Goal: Task Accomplishment & Management: Use online tool/utility

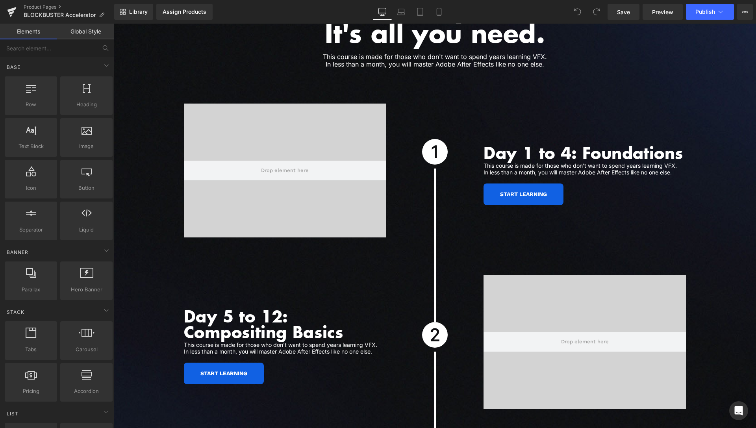
scroll to position [2090, 0]
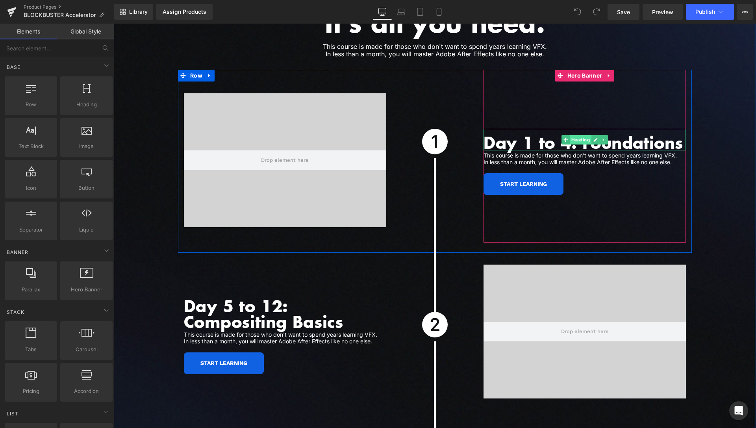
click at [585, 135] on span "Heading" at bounding box center [581, 139] width 22 height 9
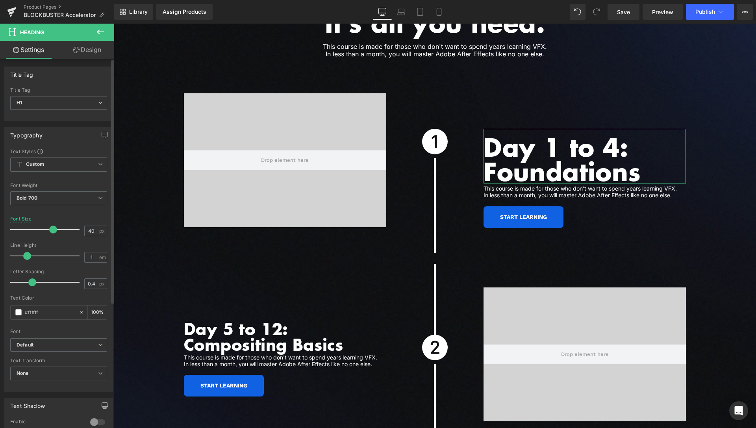
drag, startPoint x: 37, startPoint y: 228, endPoint x: 50, endPoint y: 228, distance: 13.8
click at [50, 228] on span at bounding box center [53, 230] width 8 height 8
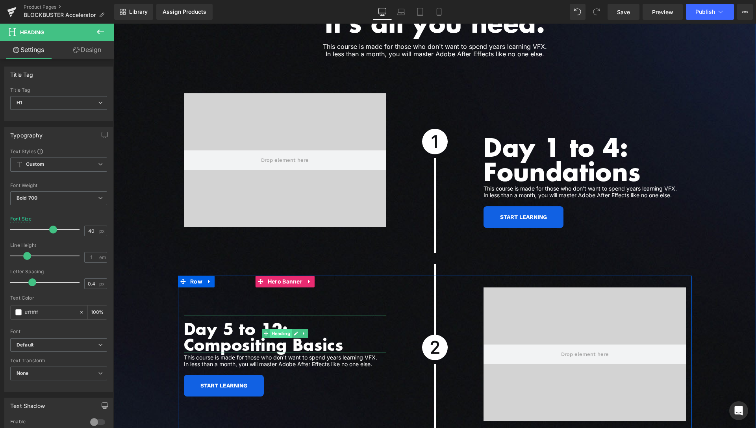
click at [276, 329] on span "Heading" at bounding box center [281, 333] width 22 height 9
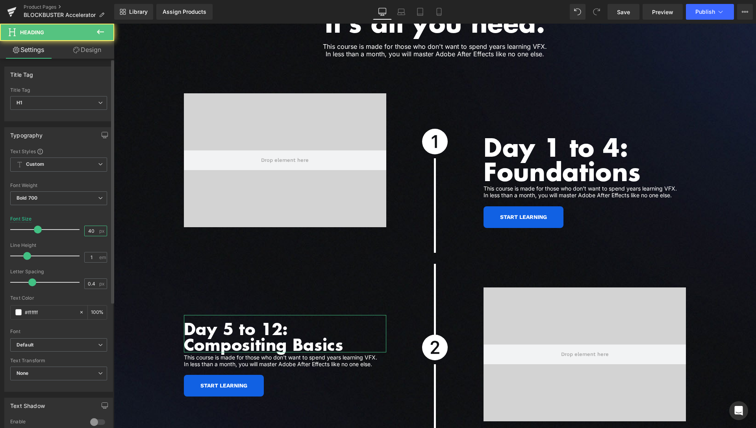
drag, startPoint x: 89, startPoint y: 231, endPoint x: 70, endPoint y: 232, distance: 18.1
click at [85, 232] on input "40" at bounding box center [92, 231] width 14 height 10
type input "62"
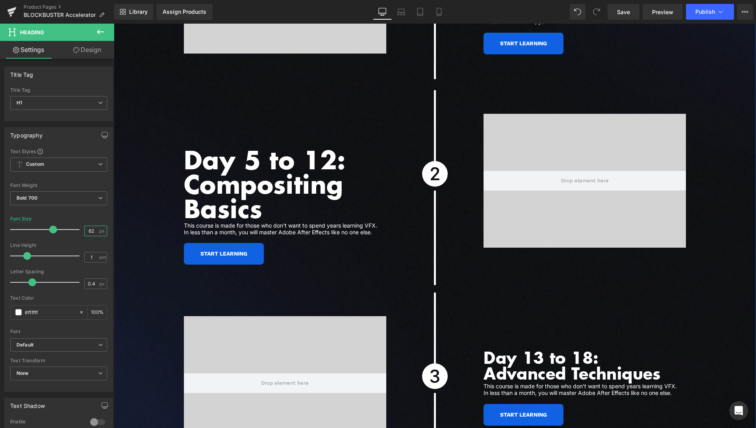
scroll to position [2291, 0]
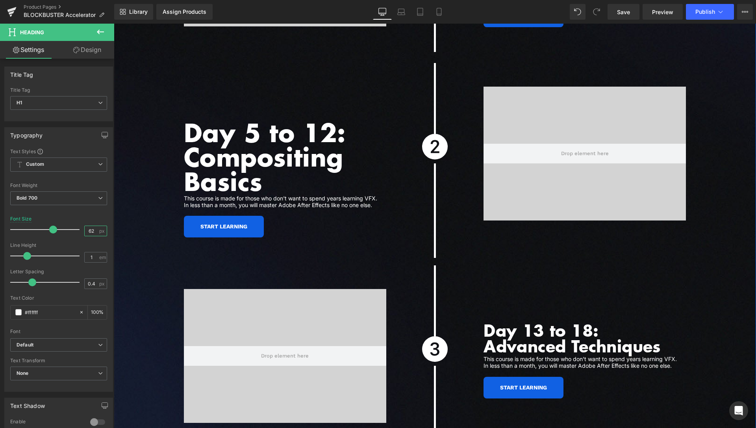
click at [564, 328] on div "Day 13 to 18: Advanced Techniques Heading" at bounding box center [585, 335] width 202 height 37
drag, startPoint x: 89, startPoint y: 230, endPoint x: 35, endPoint y: 228, distance: 54.8
click at [42, 231] on div "Font Size 40 px" at bounding box center [58, 229] width 97 height 26
type input "4"
type input "62"
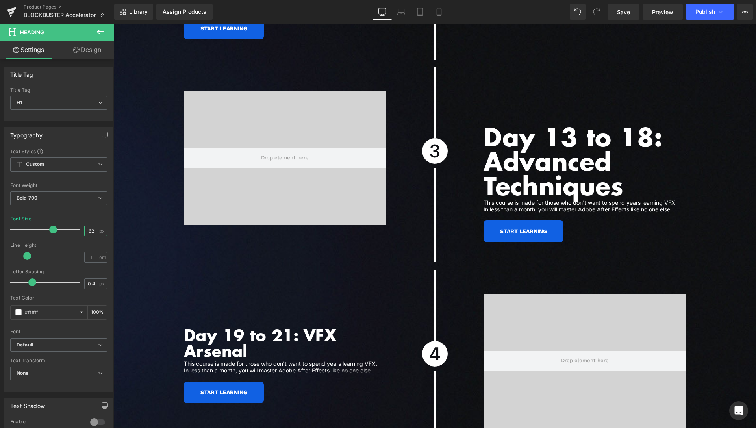
scroll to position [2572, 0]
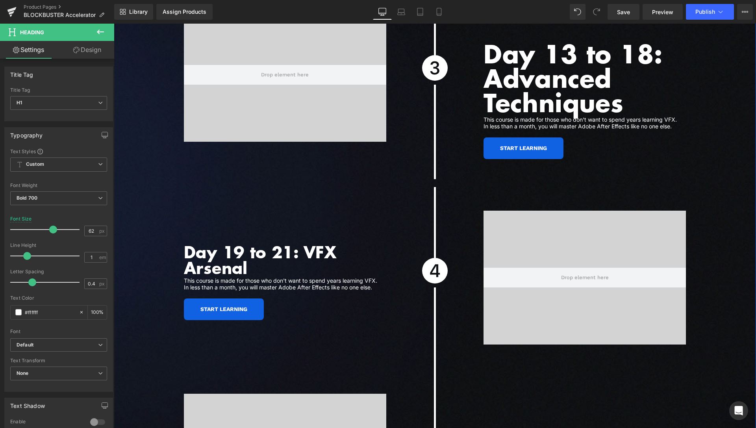
click at [282, 244] on h1 "Day 19 to 21: VFX Arsenal" at bounding box center [285, 260] width 202 height 32
click at [85, 230] on input "40" at bounding box center [92, 231] width 14 height 10
drag, startPoint x: 90, startPoint y: 229, endPoint x: 63, endPoint y: 231, distance: 26.8
click at [65, 231] on div "Font Size 40 px" at bounding box center [58, 229] width 97 height 26
type input "62"
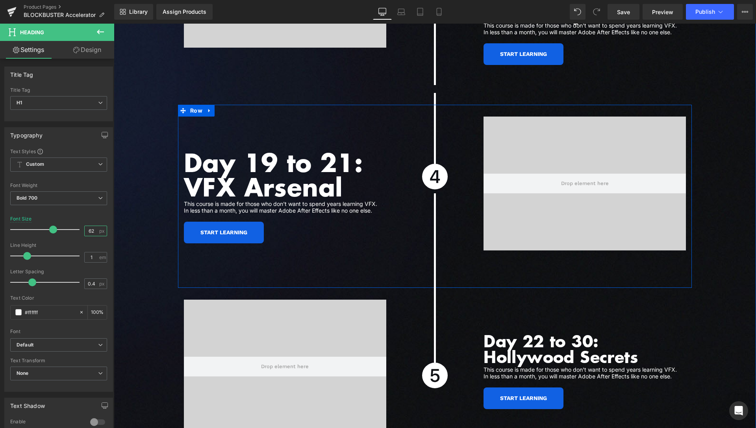
scroll to position [2733, 0]
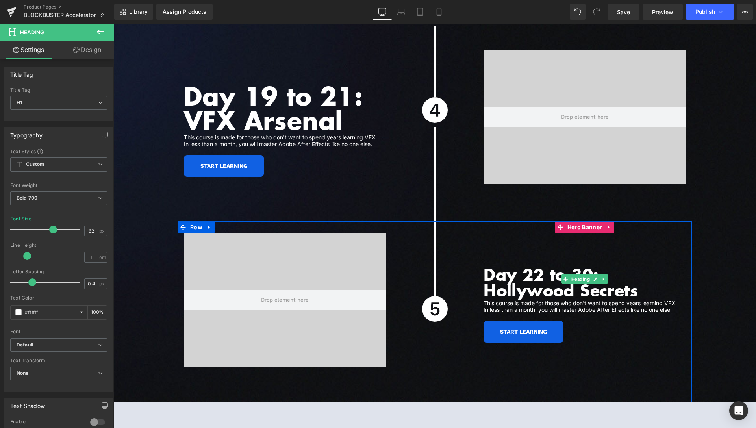
click at [526, 269] on h1 "Day 22 to 30: Hollywood Secrets" at bounding box center [585, 283] width 202 height 32
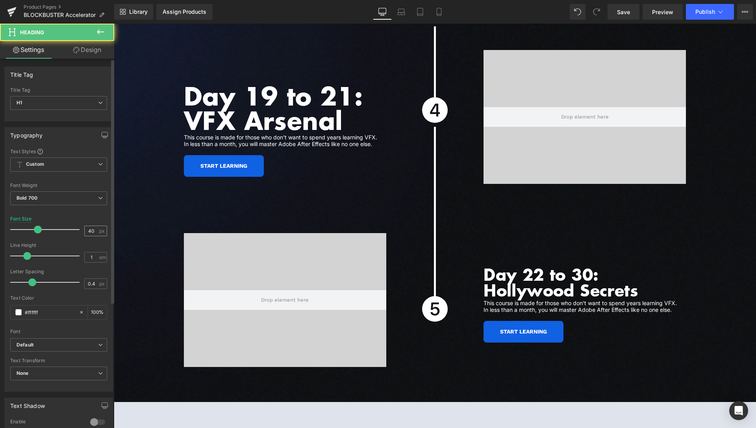
click at [85, 232] on input "40" at bounding box center [92, 231] width 14 height 10
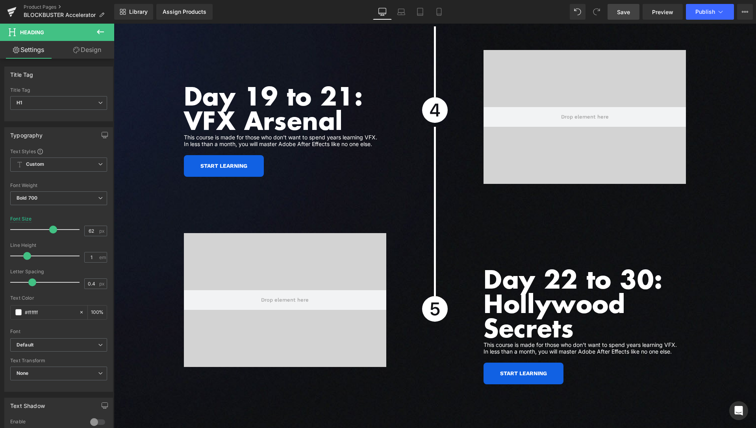
type input "62"
click at [631, 13] on link "Save" at bounding box center [624, 12] width 32 height 16
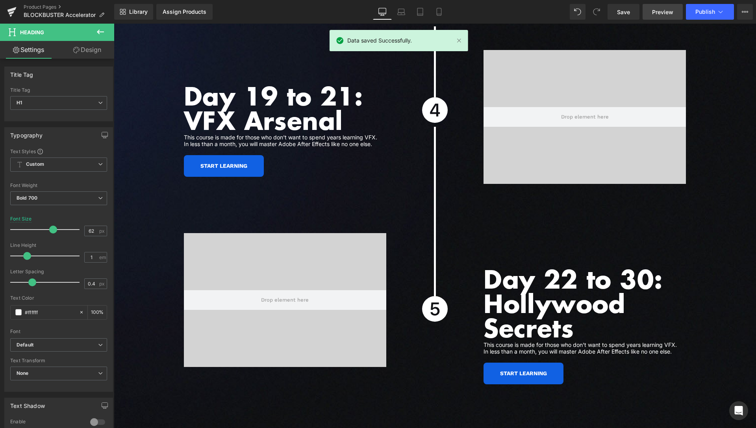
click at [656, 8] on span "Preview" at bounding box center [662, 12] width 21 height 8
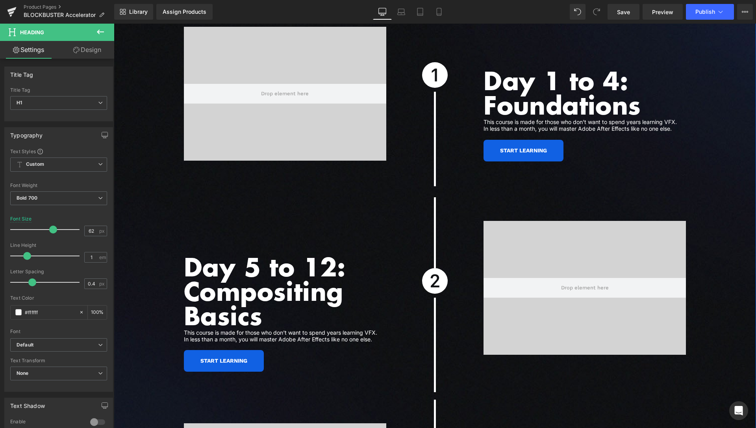
scroll to position [2130, 0]
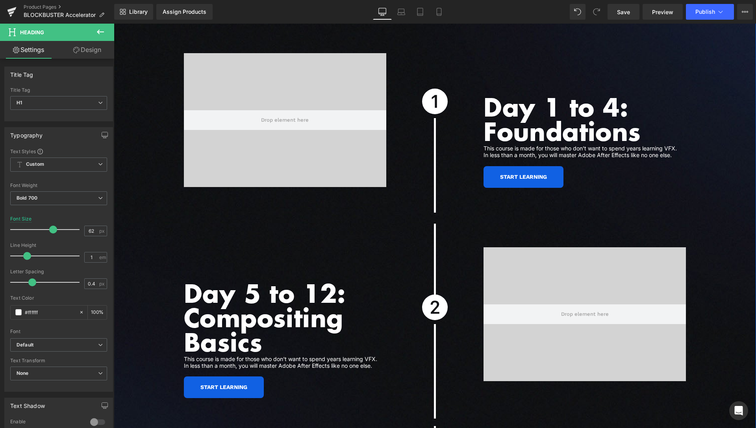
click at [547, 115] on h1 "Day 1 to 4: Foundations" at bounding box center [585, 119] width 202 height 49
drag, startPoint x: 87, startPoint y: 229, endPoint x: 78, endPoint y: 230, distance: 9.9
click at [85, 230] on input "62" at bounding box center [92, 231] width 14 height 10
type input "55"
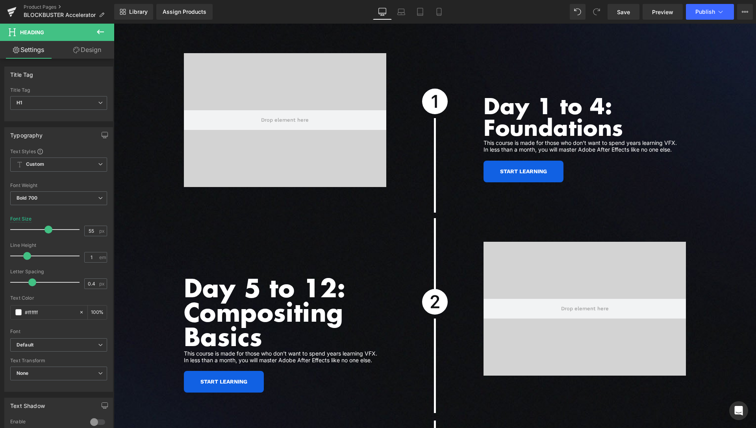
click at [257, 294] on h1 "Day 5 to 12: Compositing Basics" at bounding box center [285, 311] width 202 height 73
drag, startPoint x: 90, startPoint y: 230, endPoint x: 54, endPoint y: 226, distance: 36.8
click at [70, 229] on div "Font Size 62 px" at bounding box center [58, 229] width 97 height 26
type input "55"
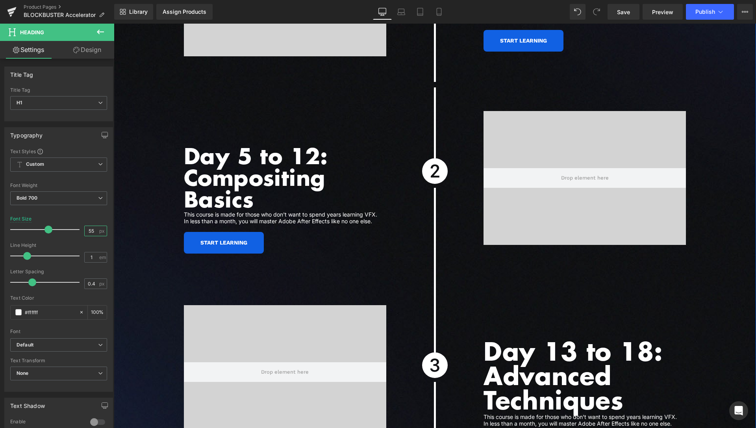
scroll to position [2291, 0]
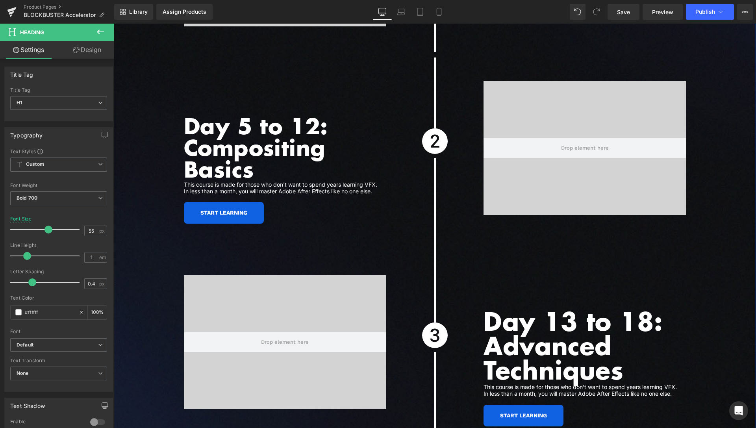
click at [534, 330] on h1 "Day 13 to 18: Advanced Techniques" at bounding box center [585, 345] width 202 height 73
drag, startPoint x: 88, startPoint y: 230, endPoint x: 71, endPoint y: 229, distance: 16.9
click at [85, 231] on input "62" at bounding box center [92, 231] width 14 height 10
type input "55"
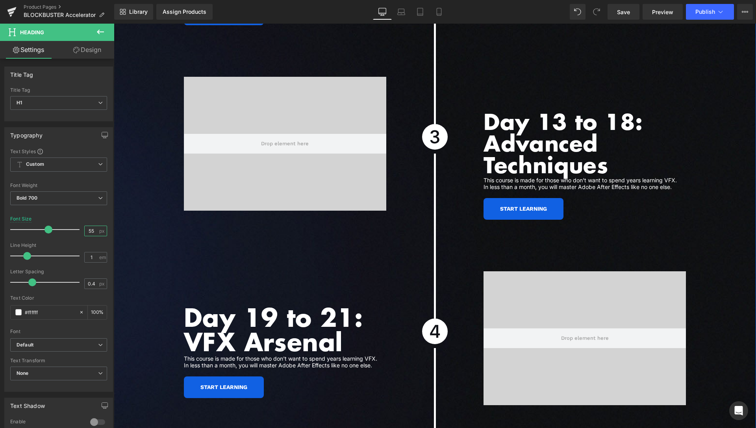
scroll to position [2492, 0]
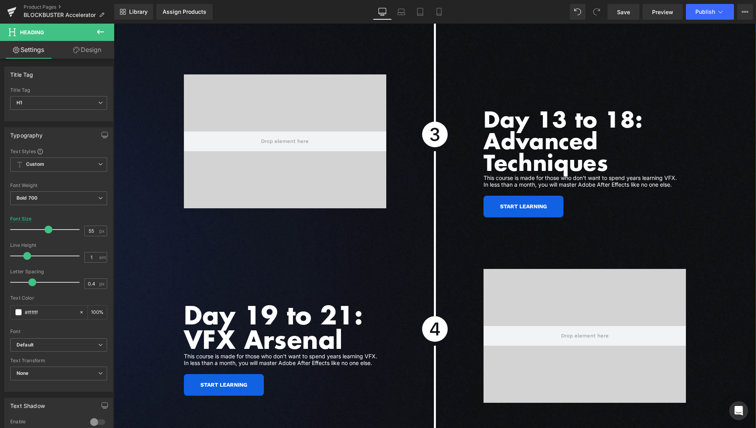
click at [276, 314] on div "Day 19 to 21: VFX Arsenal Heading" at bounding box center [285, 324] width 202 height 55
click at [88, 228] on input "62" at bounding box center [92, 231] width 14 height 10
type input "55"
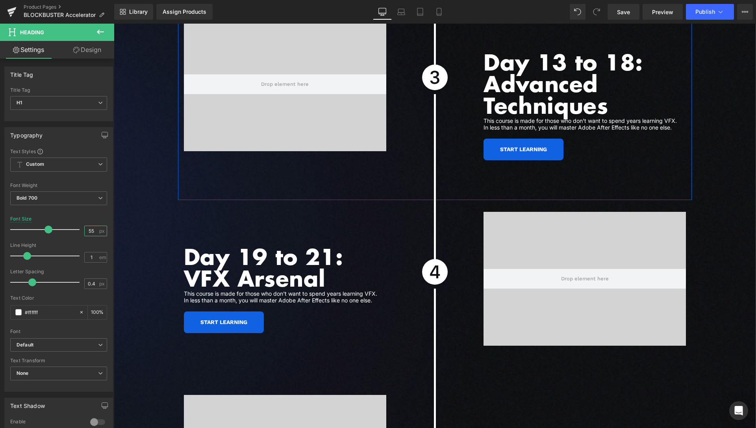
scroll to position [2733, 0]
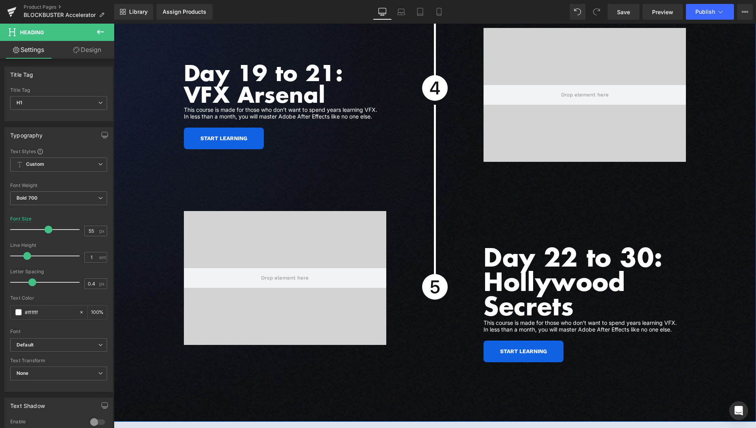
click at [544, 275] on h1 "Day 22 to 30: Hollywood Secrets" at bounding box center [585, 281] width 202 height 73
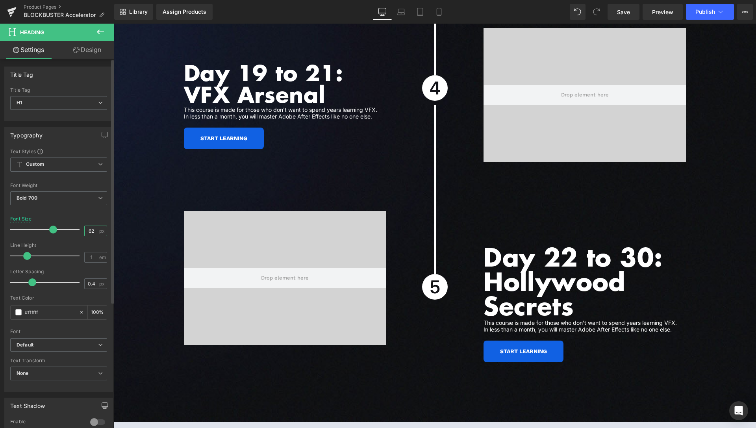
click at [85, 231] on input "62" at bounding box center [92, 231] width 14 height 10
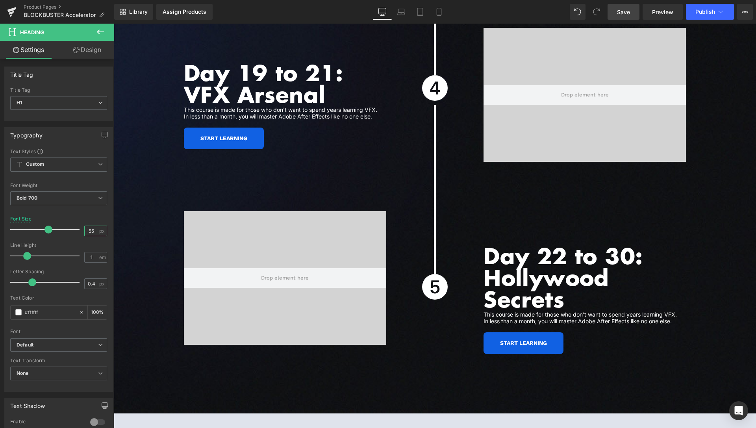
type input "55"
click at [627, 15] on span "Save" at bounding box center [623, 12] width 13 height 8
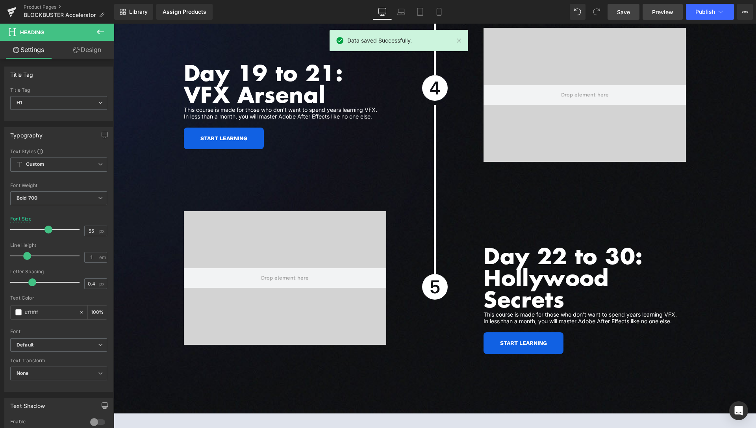
click at [658, 9] on span "Preview" at bounding box center [662, 12] width 21 height 8
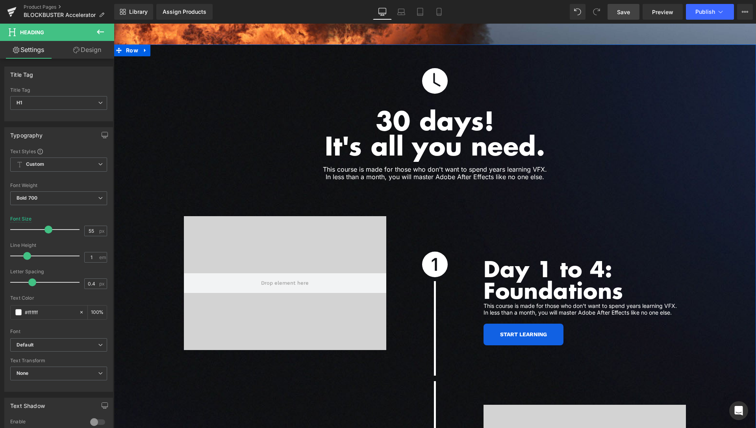
scroll to position [1970, 0]
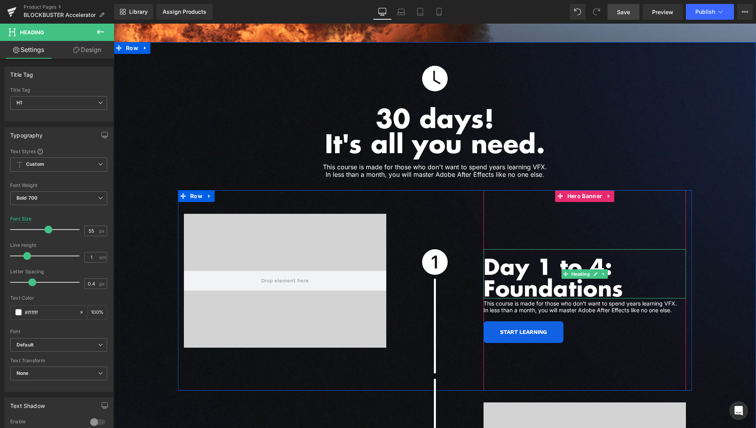
click at [488, 277] on h1 "Day 1 to 4: Foundations" at bounding box center [585, 276] width 202 height 43
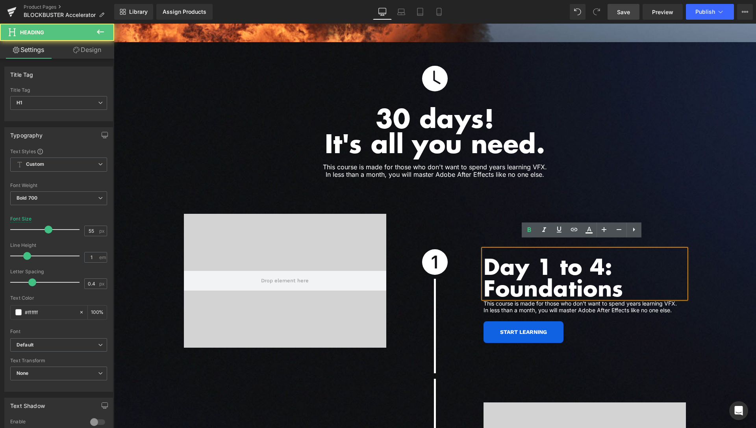
click at [484, 278] on h1 "Day 1 to 4: Foundations" at bounding box center [585, 276] width 202 height 43
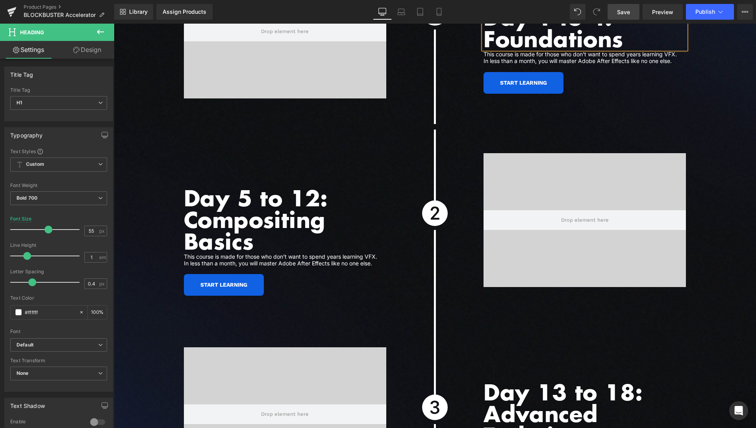
scroll to position [2251, 0]
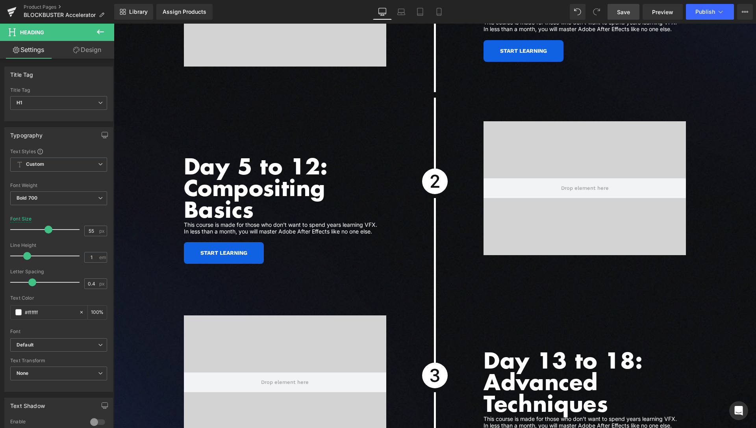
click at [184, 177] on div "Day 5 to 12: Compositing Basics Heading" at bounding box center [285, 184] width 202 height 71
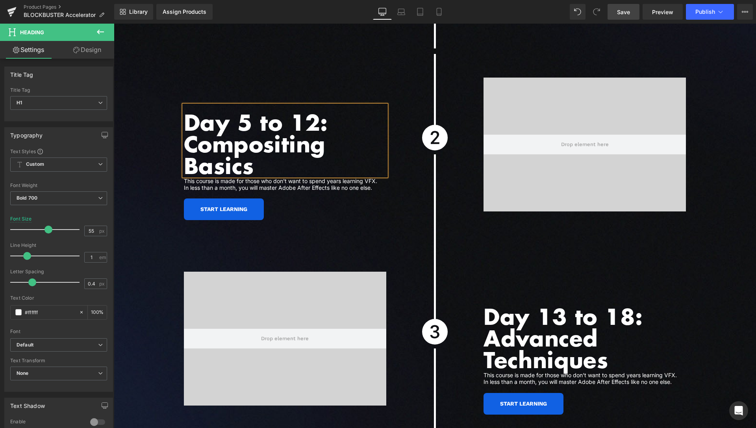
scroll to position [2371, 0]
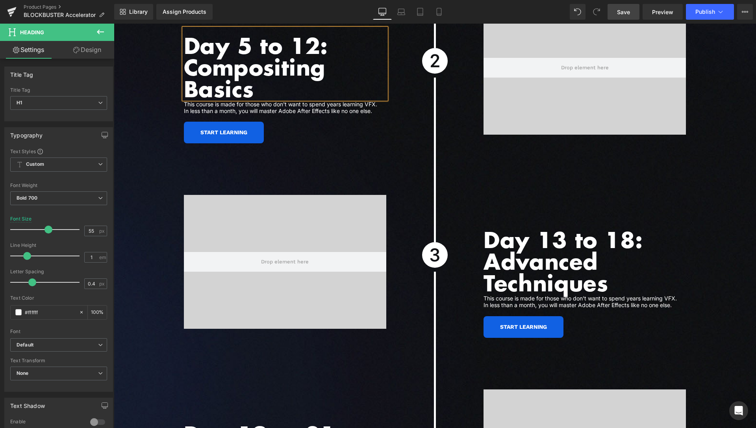
click at [486, 253] on h1 "Day 13 to 18: Advanced Techniques" at bounding box center [585, 260] width 202 height 65
click at [91, 53] on link "Design" at bounding box center [87, 50] width 57 height 18
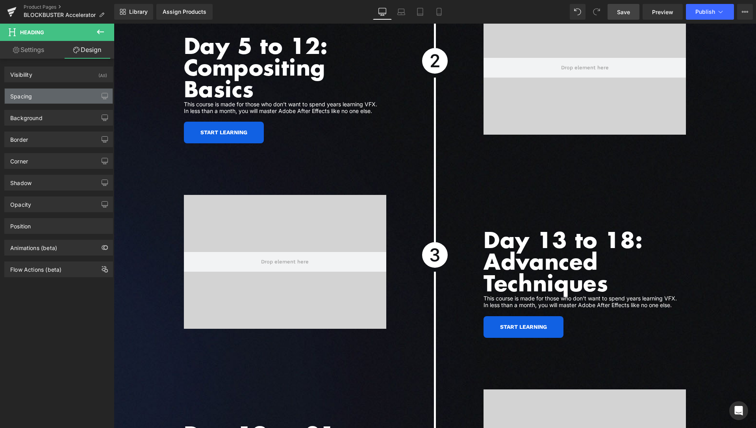
click at [56, 96] on div "Spacing" at bounding box center [59, 96] width 108 height 15
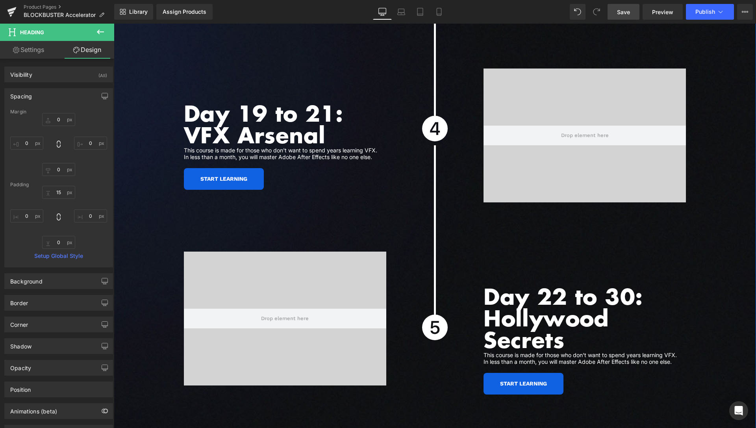
scroll to position [2693, 0]
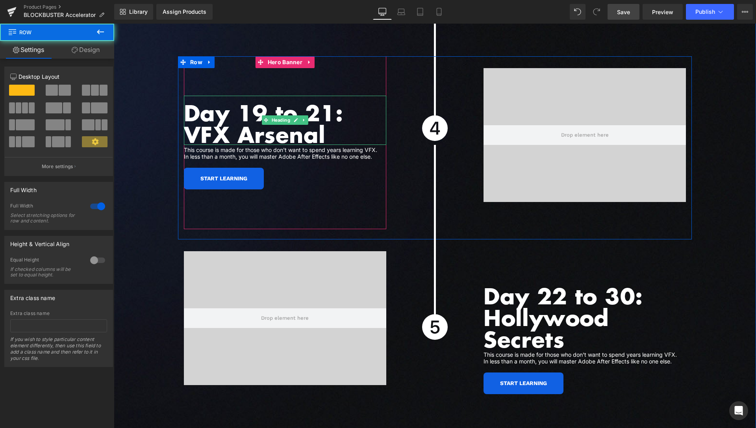
click at [185, 120] on h1 "Day 19 to 21: VFX Arsenal" at bounding box center [285, 123] width 202 height 43
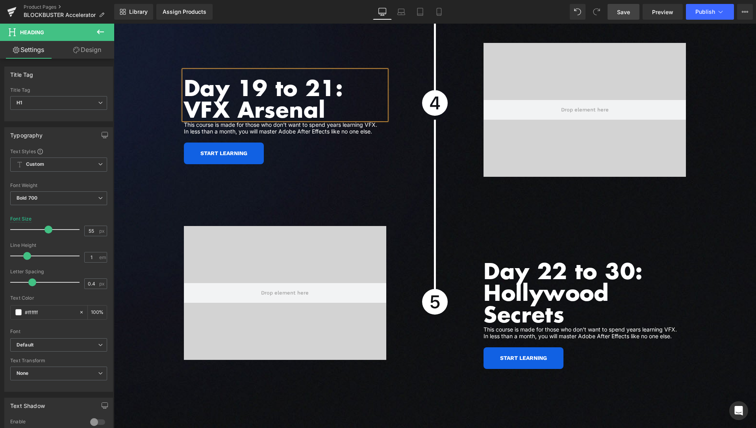
scroll to position [2733, 0]
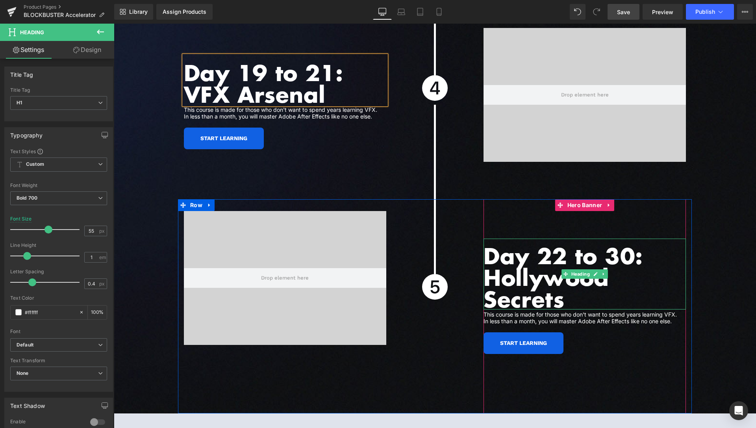
click at [485, 269] on h1 "Day 22 to 30: Hollywood Secrets" at bounding box center [585, 277] width 202 height 65
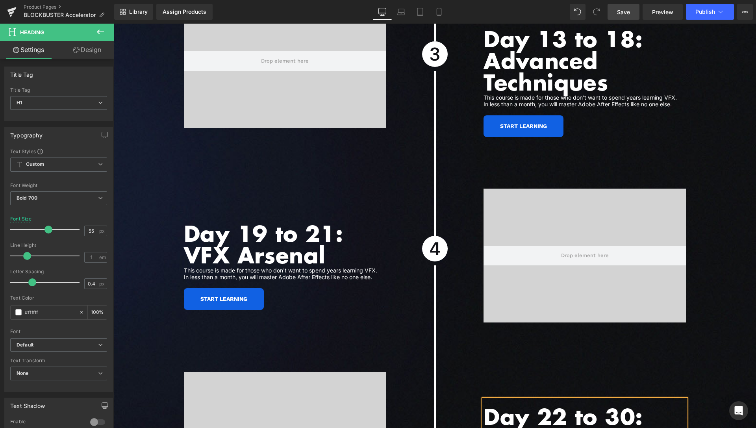
scroll to position [2612, 0]
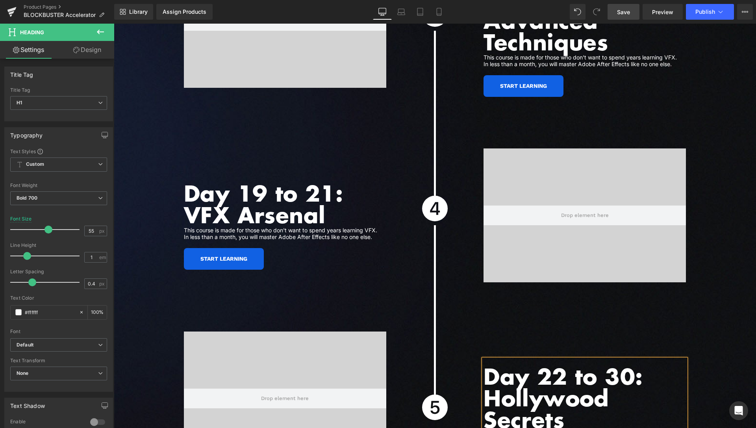
click at [618, 14] on link "Save" at bounding box center [624, 12] width 32 height 16
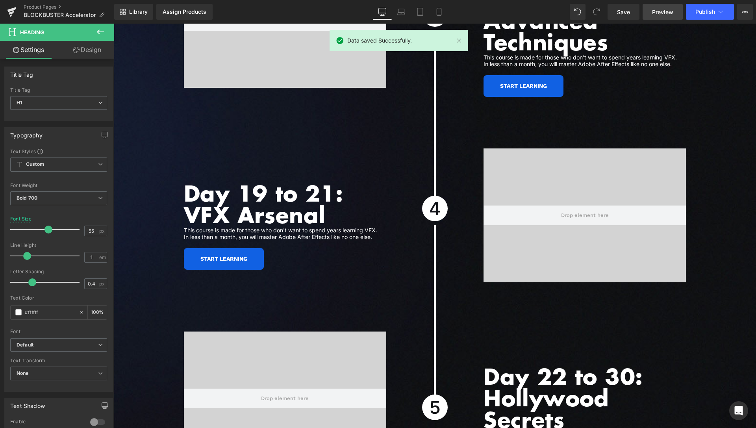
click at [663, 10] on span "Preview" at bounding box center [662, 12] width 21 height 8
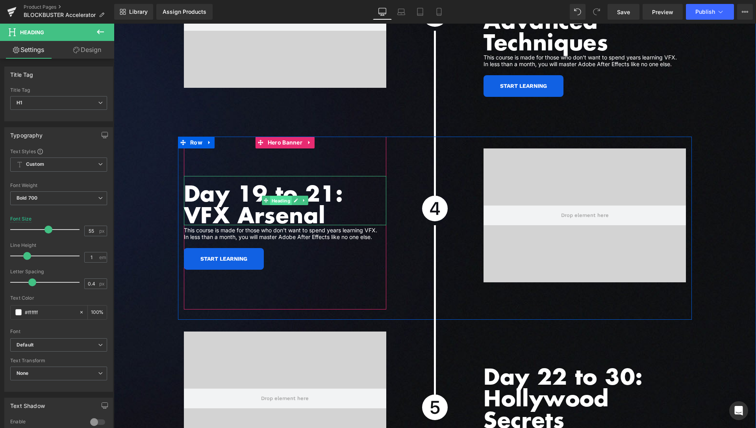
click at [272, 196] on span "Heading" at bounding box center [281, 200] width 22 height 9
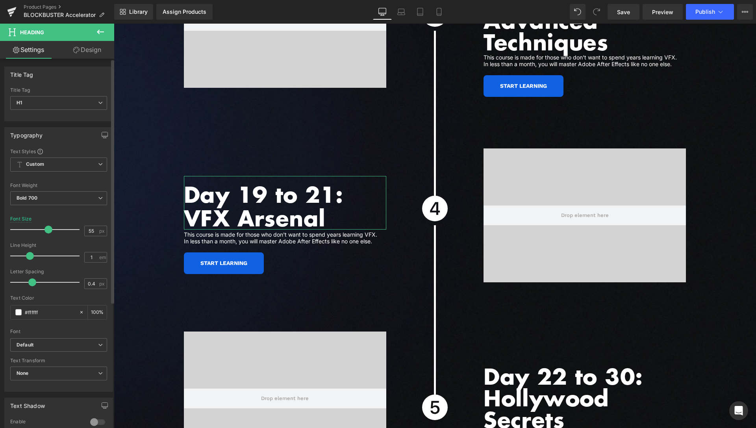
click at [30, 255] on span at bounding box center [30, 256] width 8 height 8
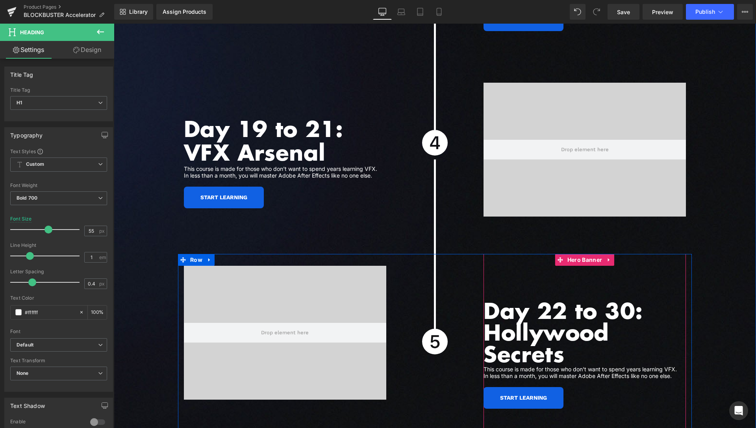
scroll to position [2733, 0]
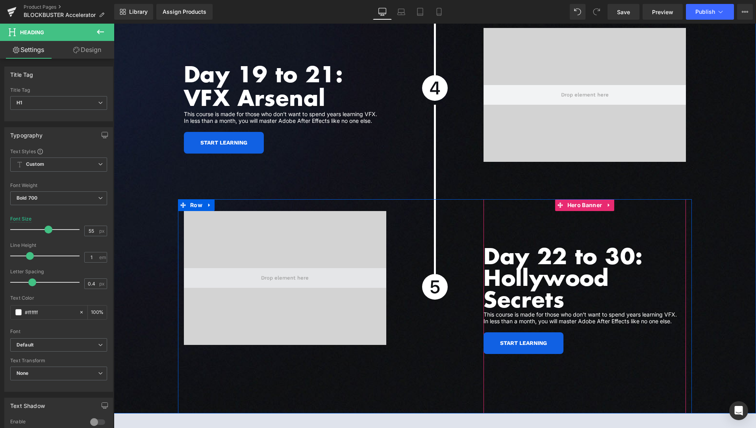
drag, startPoint x: 535, startPoint y: 271, endPoint x: 299, endPoint y: 265, distance: 235.5
click at [535, 270] on h1 "Hollywood Secrets" at bounding box center [585, 287] width 202 height 43
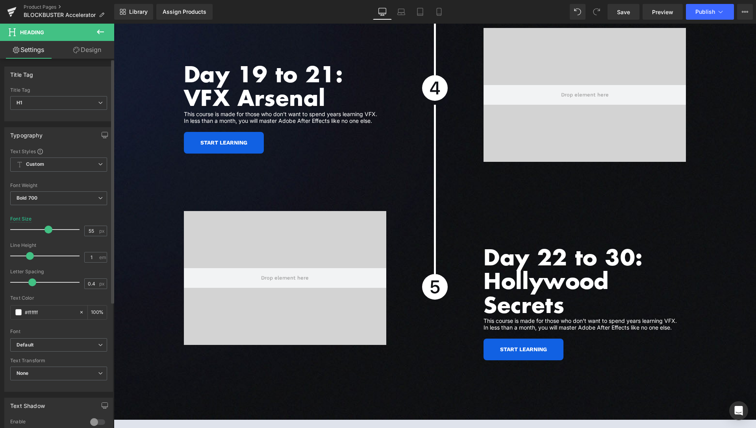
click at [30, 255] on span at bounding box center [30, 256] width 8 height 8
click at [626, 15] on span "Save" at bounding box center [623, 12] width 13 height 8
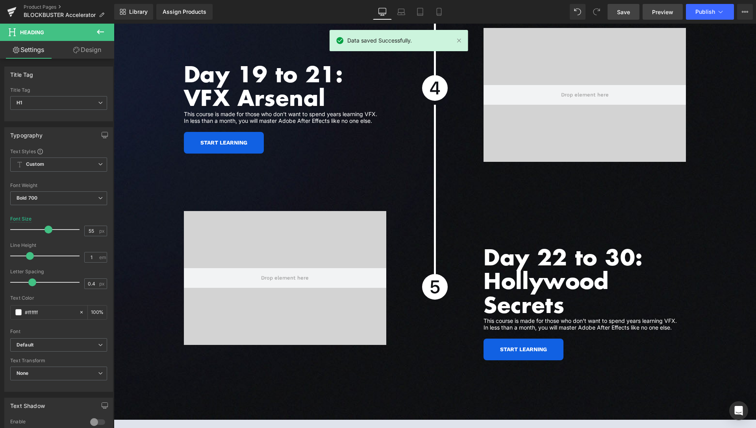
click at [658, 8] on span "Preview" at bounding box center [662, 12] width 21 height 8
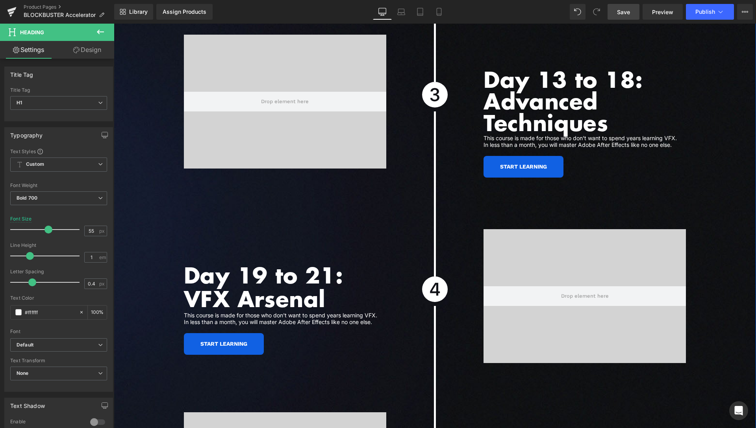
scroll to position [2532, 0]
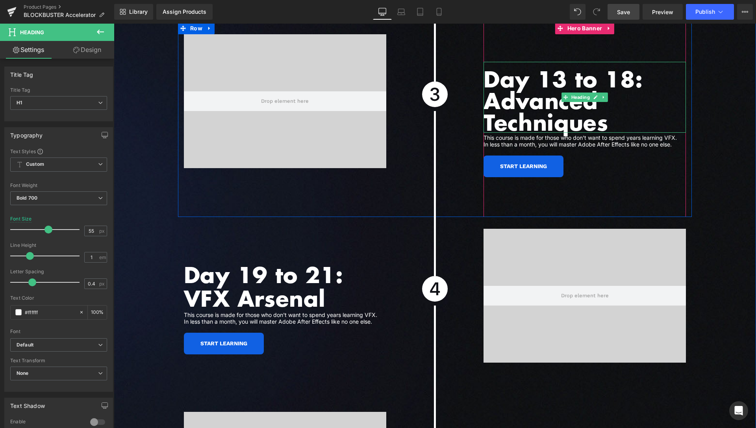
click at [532, 115] on h1 "Advanced Techniques" at bounding box center [585, 110] width 202 height 43
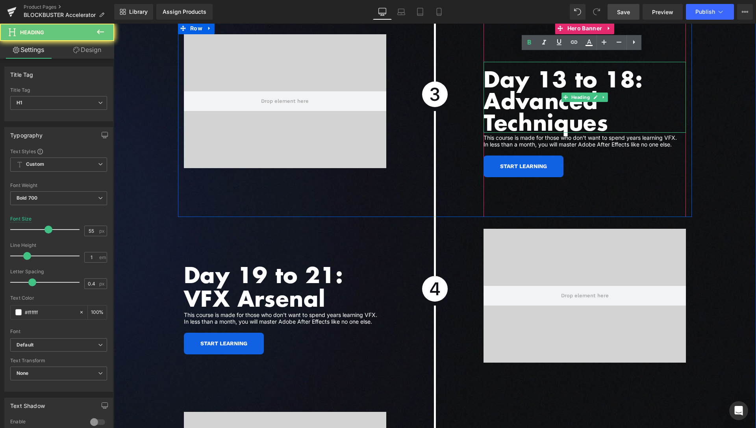
click at [532, 115] on h1 "Advanced Techniques" at bounding box center [585, 110] width 202 height 43
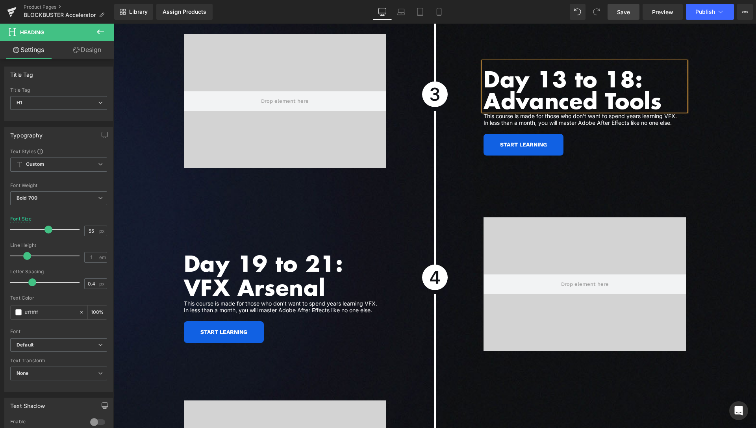
click at [624, 12] on span "Save" at bounding box center [623, 12] width 13 height 8
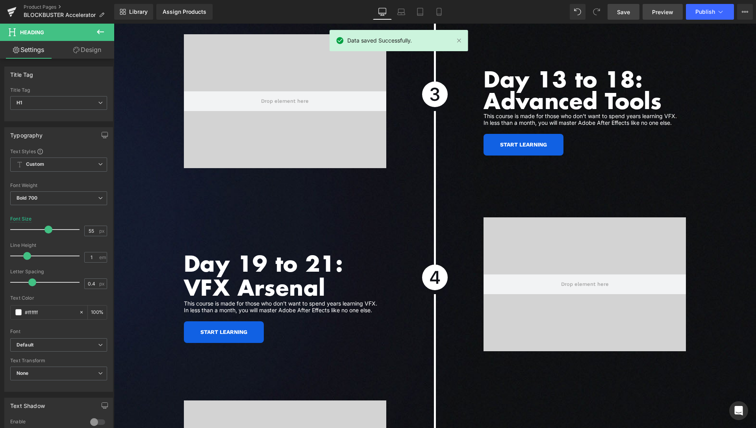
click at [665, 8] on span "Preview" at bounding box center [662, 12] width 21 height 8
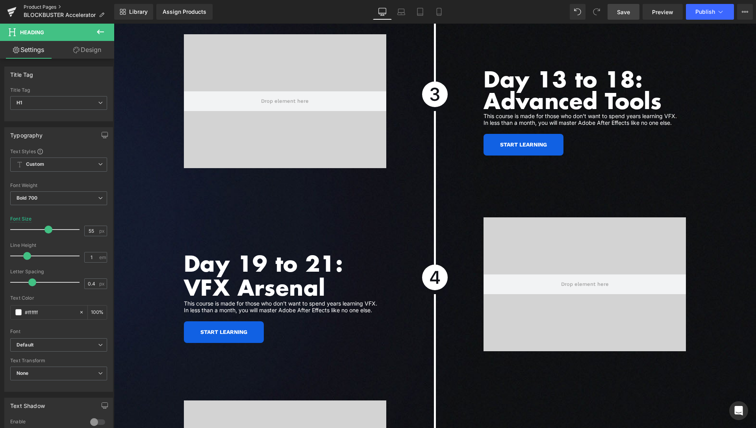
click at [48, 8] on link "Product Pages" at bounding box center [69, 7] width 91 height 6
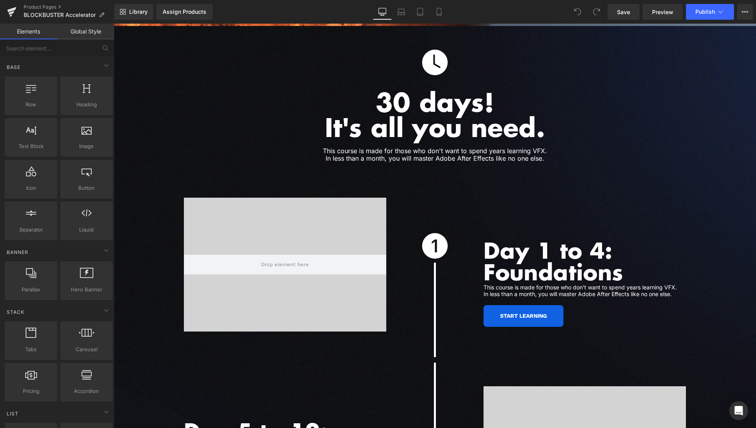
scroll to position [2061, 0]
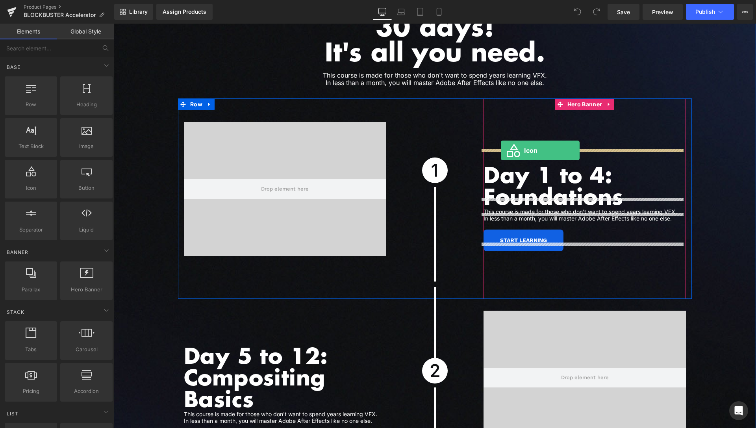
drag, startPoint x: 173, startPoint y: 213, endPoint x: 501, endPoint y: 150, distance: 333.9
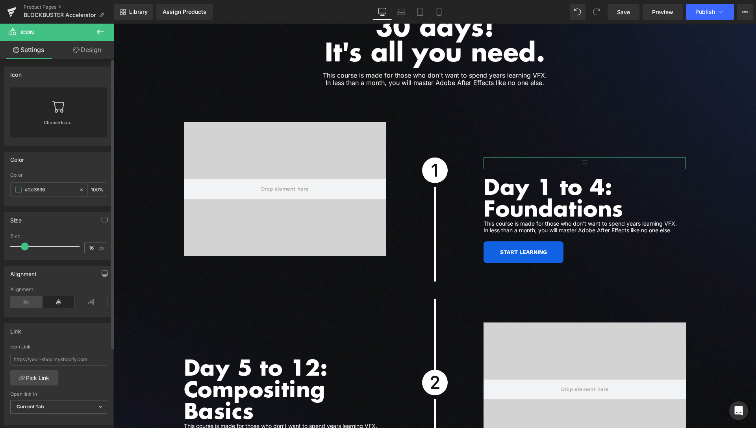
click at [17, 301] on icon at bounding box center [26, 302] width 32 height 12
click at [17, 189] on span at bounding box center [18, 190] width 6 height 6
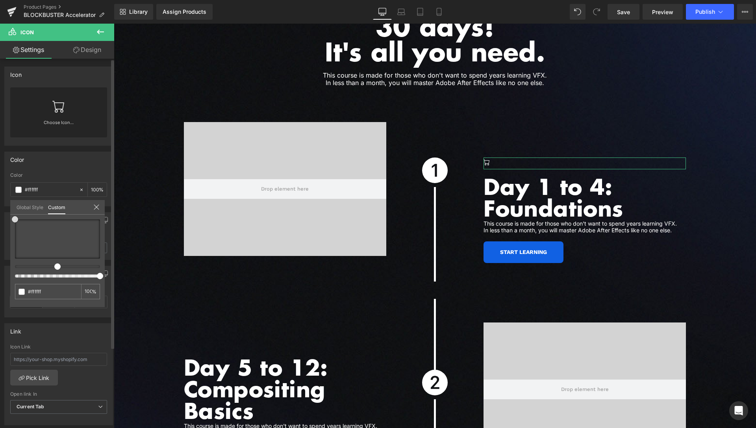
drag, startPoint x: 0, startPoint y: 211, endPoint x: 11, endPoint y: 195, distance: 19.1
click at [0, 202] on div "Color rgb(45, 54, 54) Color #2d3636 100 % Global Style Custom Setup Global Styl…" at bounding box center [59, 176] width 118 height 61
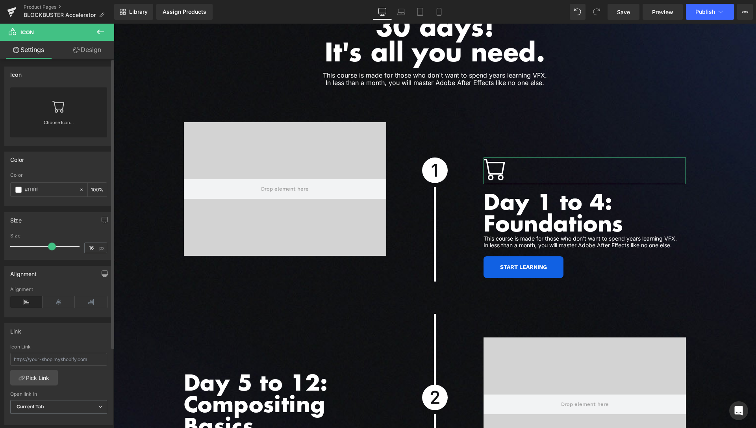
drag, startPoint x: 25, startPoint y: 245, endPoint x: 50, endPoint y: 243, distance: 24.6
click at [50, 243] on div at bounding box center [46, 247] width 65 height 16
click at [92, 53] on link "Design" at bounding box center [87, 50] width 57 height 18
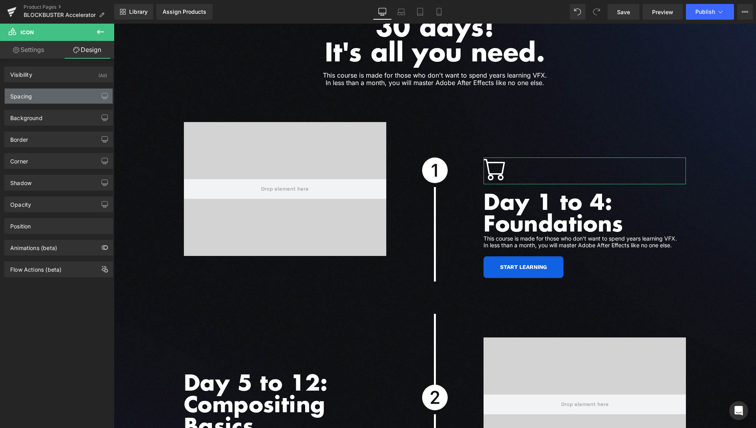
click at [72, 91] on div "Spacing" at bounding box center [59, 96] width 108 height 15
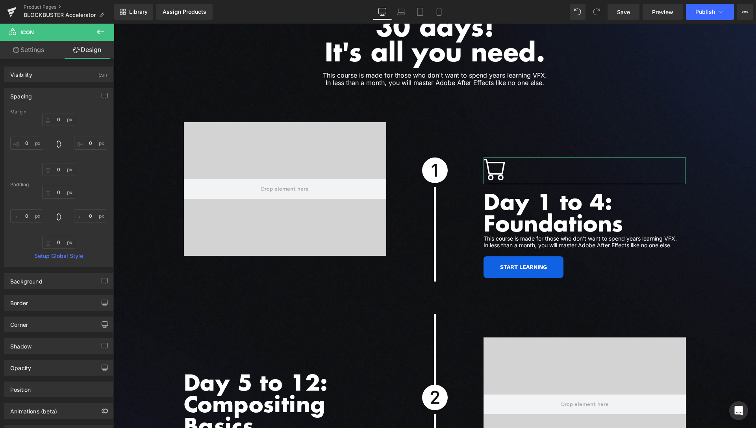
click at [23, 54] on link "Settings" at bounding box center [28, 50] width 57 height 18
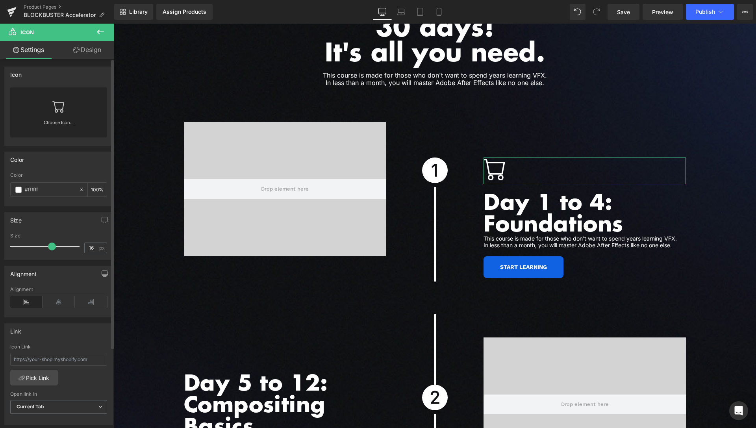
click at [54, 109] on icon at bounding box center [58, 107] width 12 height 12
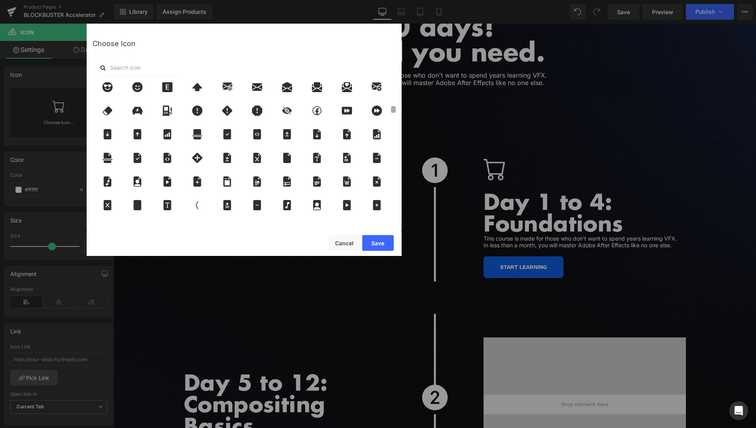
scroll to position [0, 0]
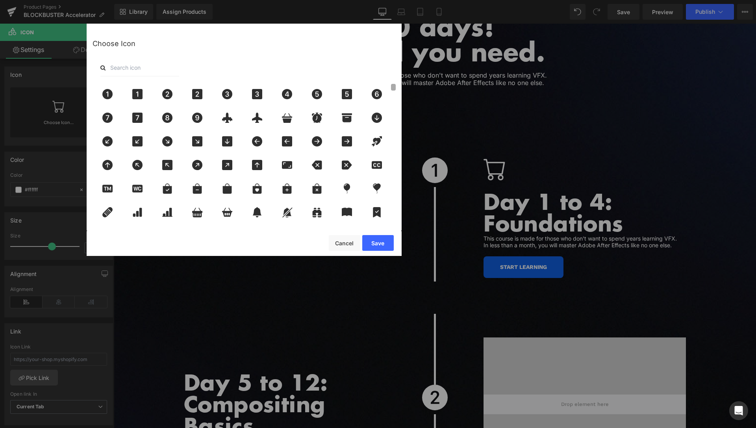
click at [392, 70] on div "Choose Icon" at bounding box center [244, 127] width 315 height 206
drag, startPoint x: 214, startPoint y: 65, endPoint x: 157, endPoint y: 67, distance: 56.7
click at [213, 65] on div at bounding box center [244, 67] width 303 height 17
click at [157, 67] on input "text" at bounding box center [139, 67] width 79 height 17
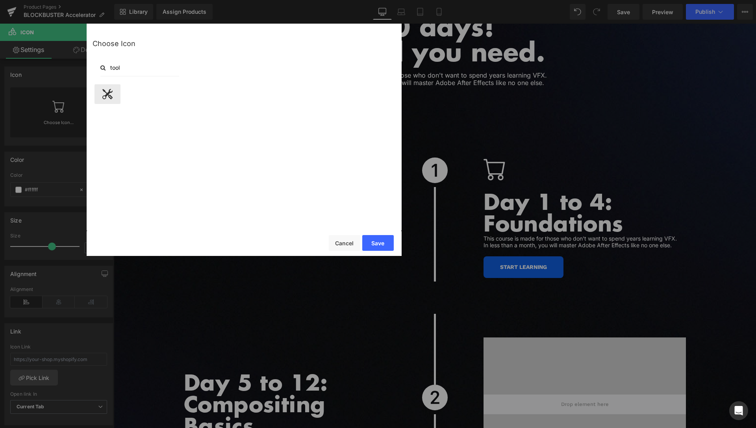
type input "tool"
click at [117, 93] on div at bounding box center [108, 94] width 26 height 20
click at [378, 243] on button "Save" at bounding box center [378, 243] width 32 height 16
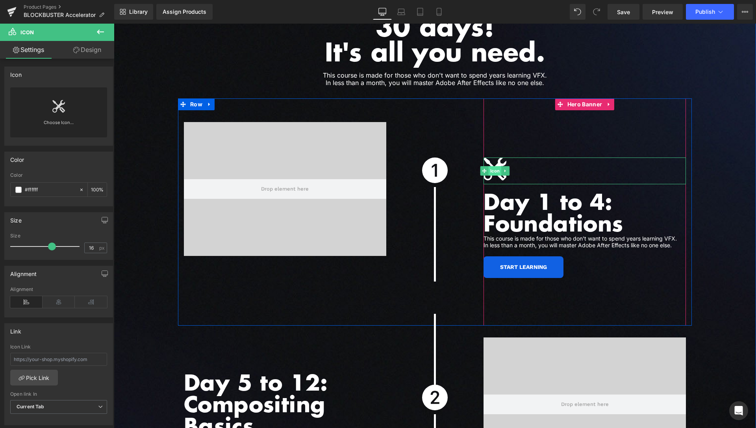
click at [495, 166] on span "Icon" at bounding box center [495, 170] width 13 height 9
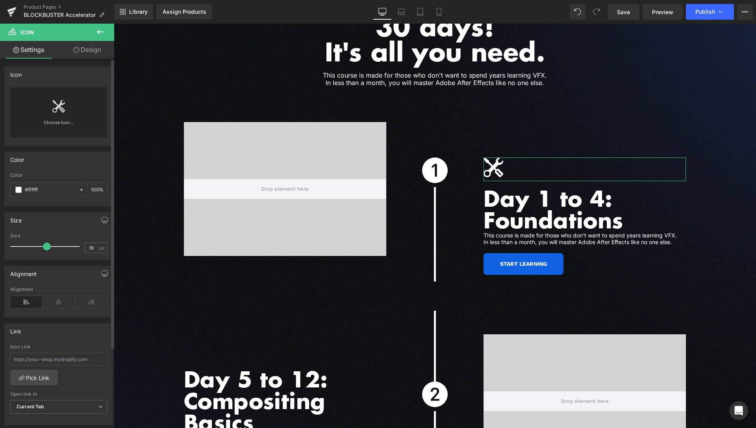
drag, startPoint x: 50, startPoint y: 246, endPoint x: 45, endPoint y: 248, distance: 5.1
click at [45, 248] on span at bounding box center [47, 247] width 8 height 8
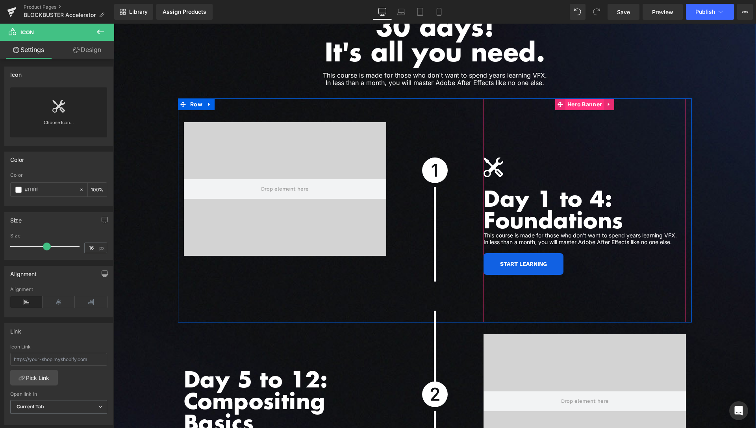
click at [573, 98] on span "Hero Banner" at bounding box center [584, 104] width 39 height 12
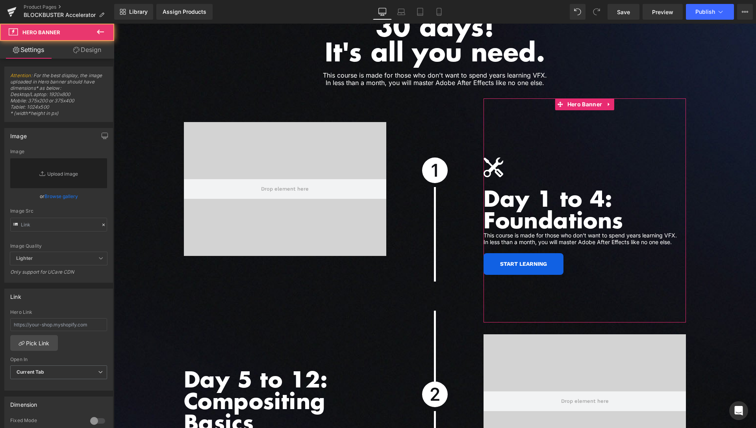
click at [88, 56] on link "Design" at bounding box center [87, 50] width 57 height 18
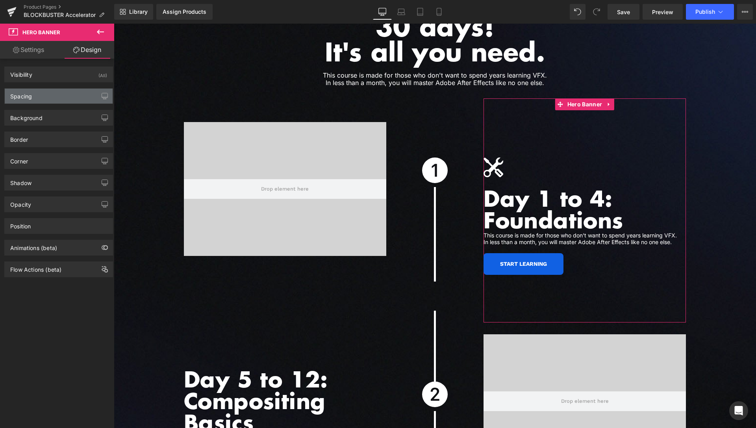
click at [41, 100] on div "Spacing" at bounding box center [59, 96] width 108 height 15
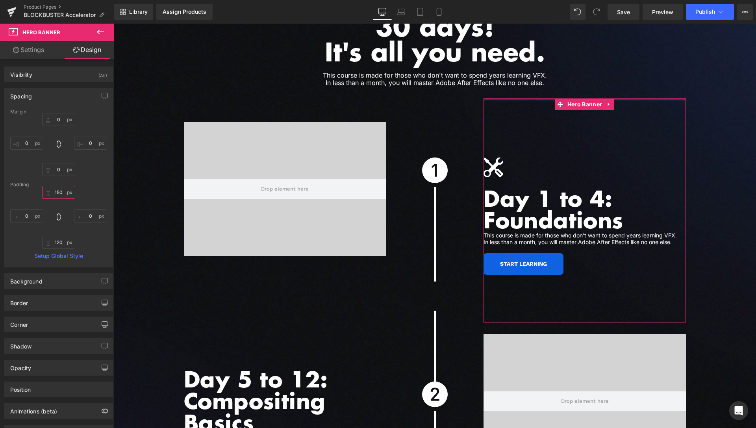
click at [54, 192] on input "150" at bounding box center [58, 192] width 33 height 13
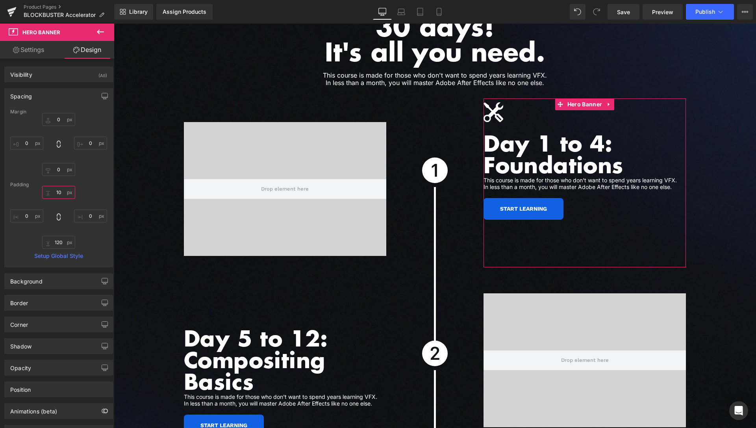
type input "100"
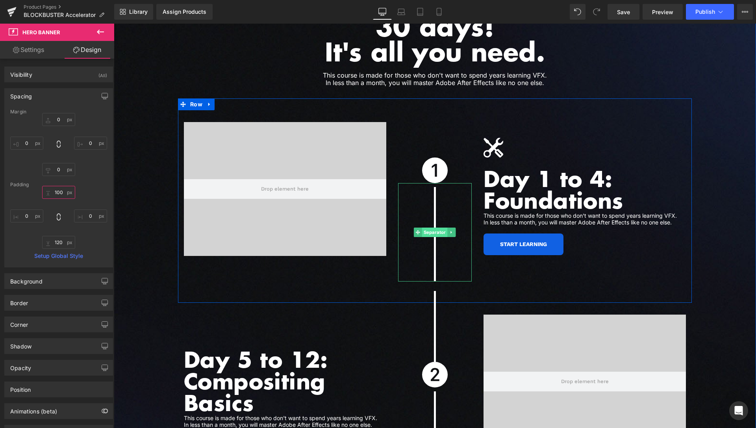
click at [433, 228] on span "Separator" at bounding box center [435, 232] width 26 height 9
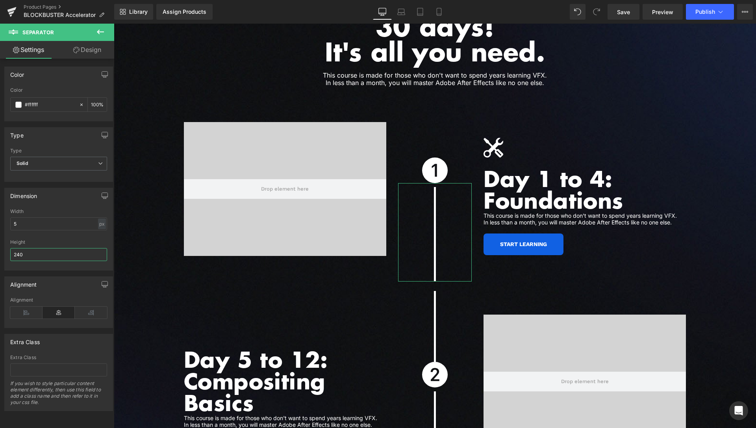
click at [18, 255] on input "240" at bounding box center [58, 254] width 97 height 13
click at [18, 254] on input "280" at bounding box center [58, 254] width 97 height 13
type input "290"
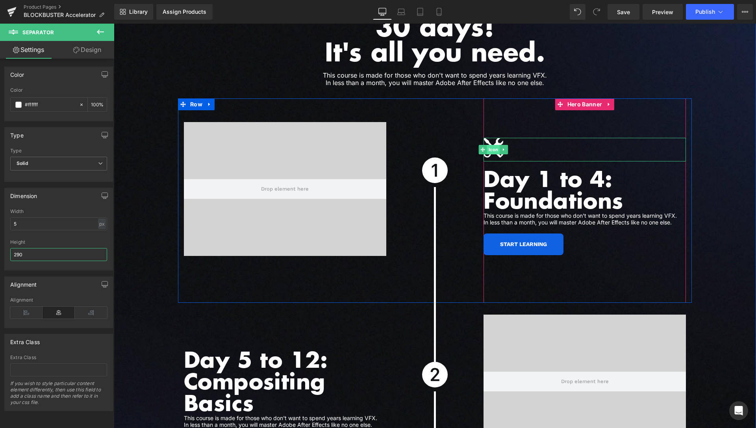
click at [493, 145] on span "Icon" at bounding box center [493, 149] width 13 height 9
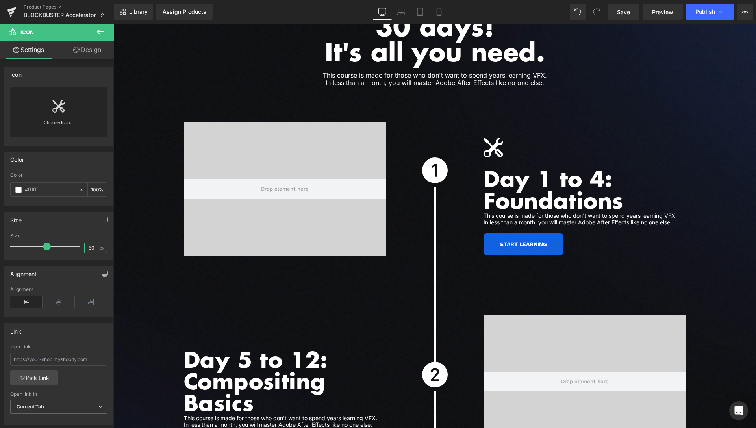
drag, startPoint x: 86, startPoint y: 247, endPoint x: 79, endPoint y: 248, distance: 6.8
click at [85, 248] on input "50" at bounding box center [92, 248] width 14 height 10
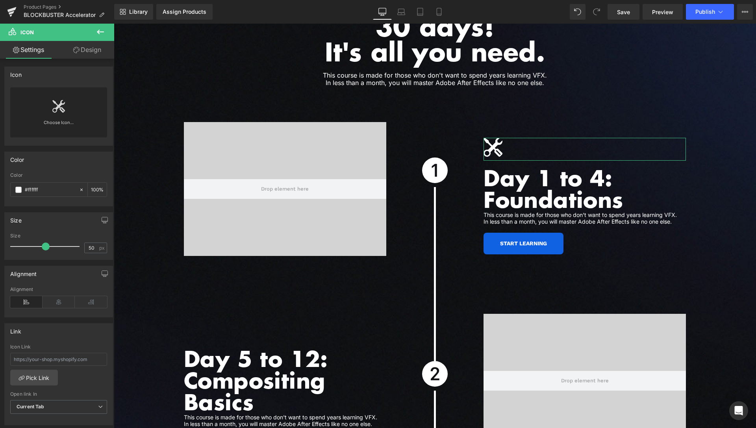
click at [42, 245] on span at bounding box center [46, 247] width 8 height 8
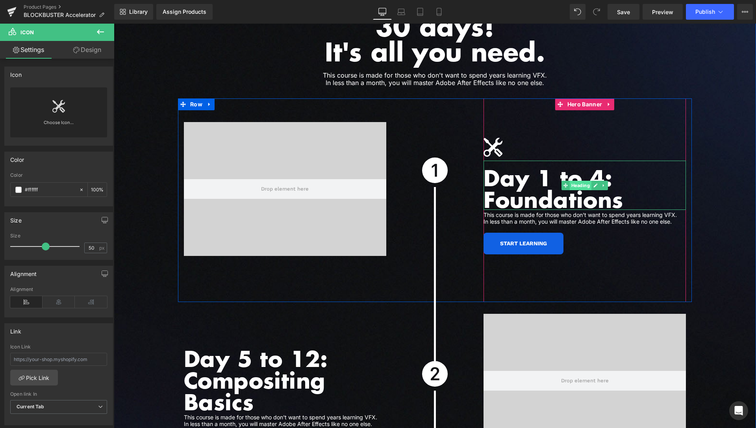
click at [586, 181] on span "Heading" at bounding box center [581, 185] width 22 height 9
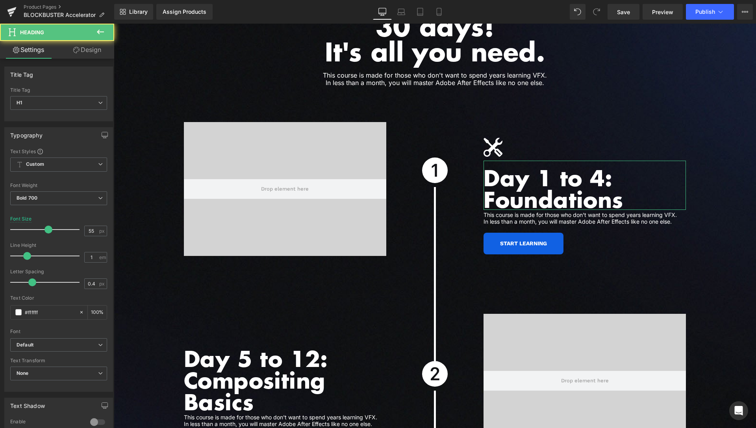
click at [97, 54] on link "Design" at bounding box center [87, 50] width 57 height 18
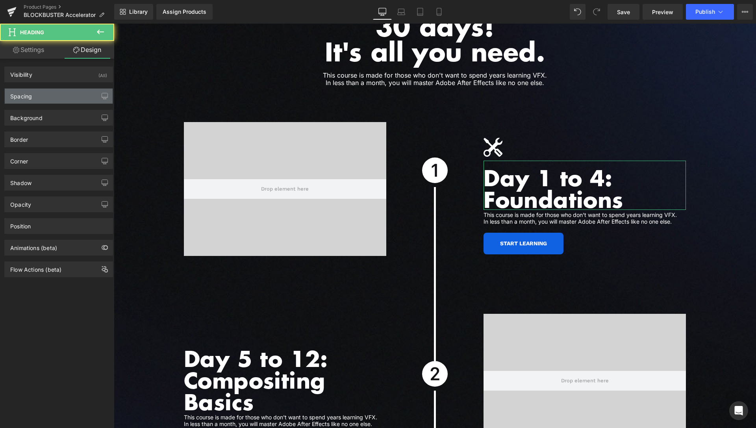
click at [56, 99] on div "Spacing" at bounding box center [59, 96] width 108 height 15
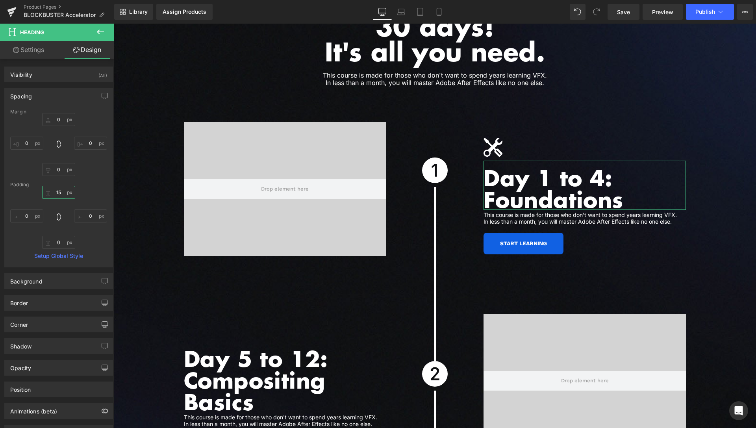
click at [55, 191] on input "text" at bounding box center [58, 192] width 33 height 13
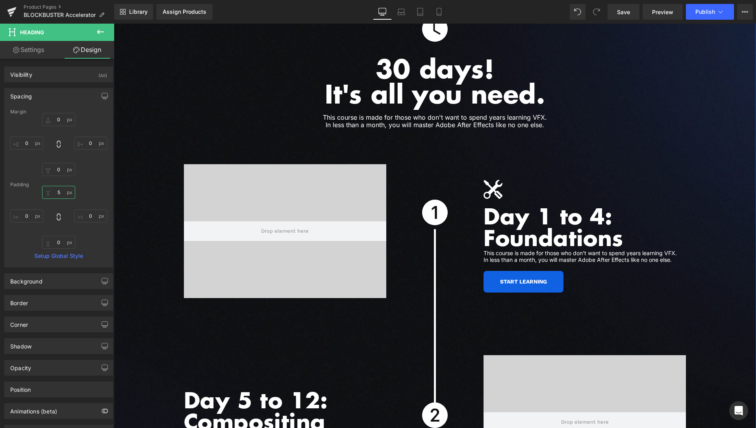
scroll to position [2021, 0]
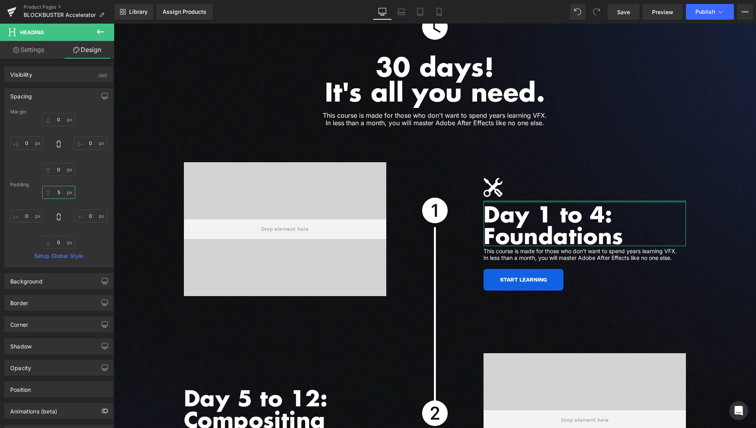
click at [59, 196] on input "5" at bounding box center [58, 192] width 33 height 13
click at [59, 194] on input "5" at bounding box center [58, 192] width 33 height 13
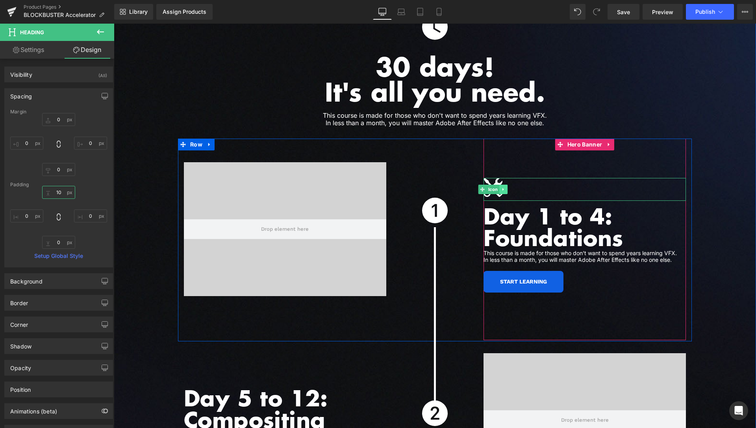
type input "10"
click at [502, 185] on link at bounding box center [504, 189] width 8 height 9
click at [497, 187] on icon at bounding box center [499, 189] width 4 height 4
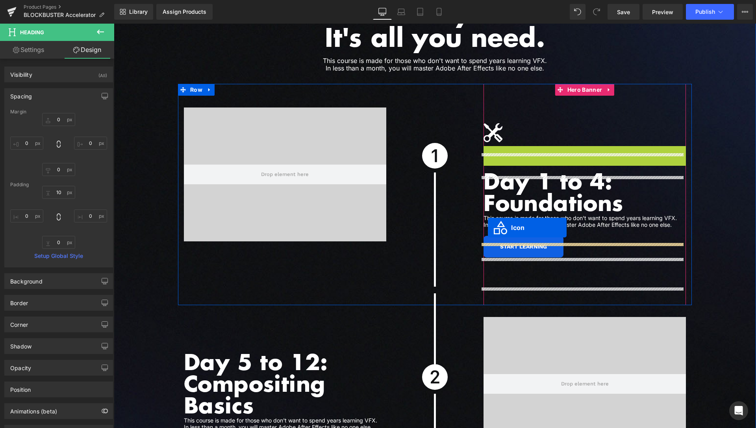
scroll to position [2102, 0]
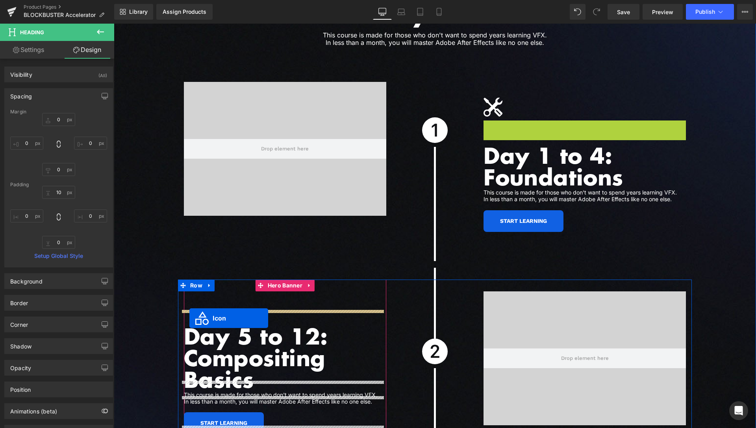
drag, startPoint x: 479, startPoint y: 204, endPoint x: 189, endPoint y: 318, distance: 311.3
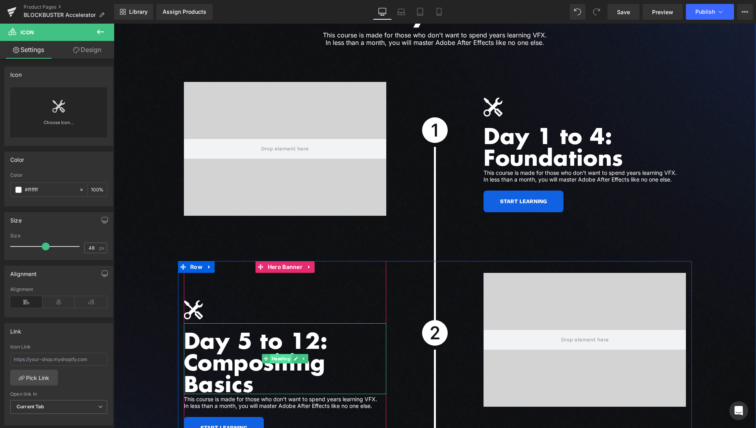
click at [271, 354] on span "Heading" at bounding box center [281, 358] width 22 height 9
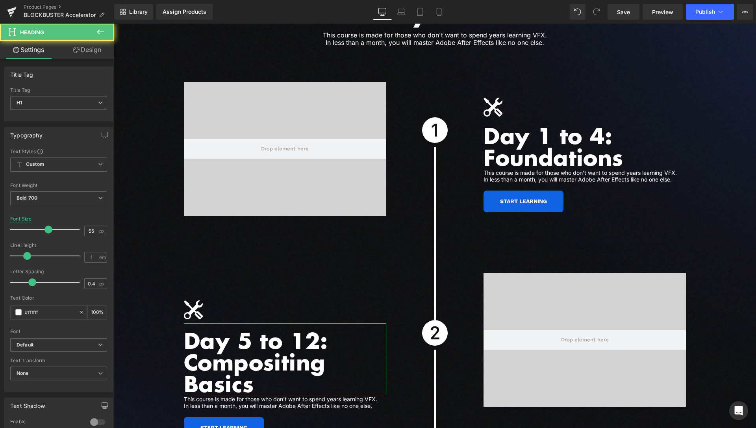
click at [96, 56] on link "Design" at bounding box center [87, 50] width 57 height 18
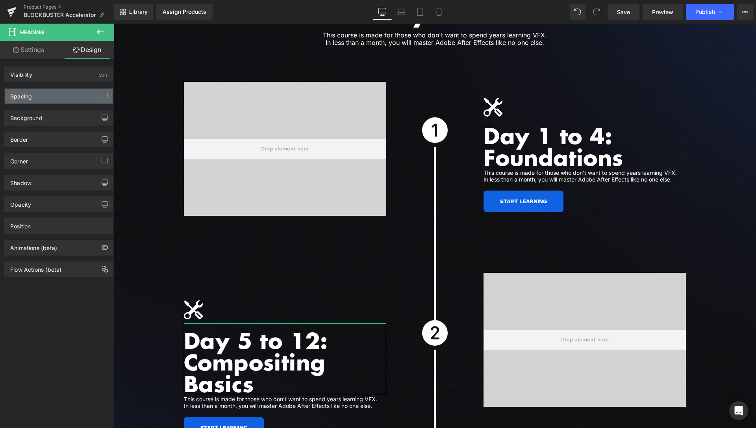
click at [45, 99] on div "Spacing" at bounding box center [59, 96] width 108 height 15
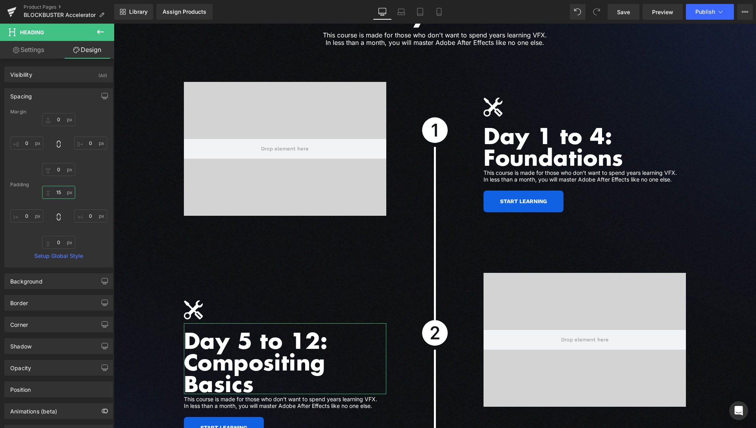
click at [54, 193] on input "15" at bounding box center [58, 192] width 33 height 13
type input "10"
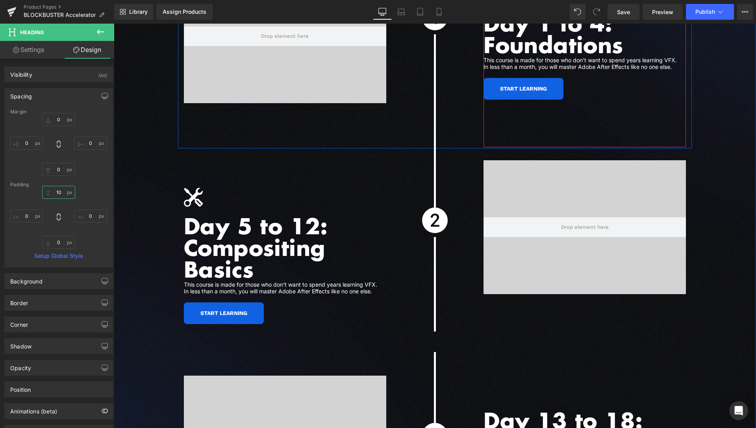
scroll to position [2222, 0]
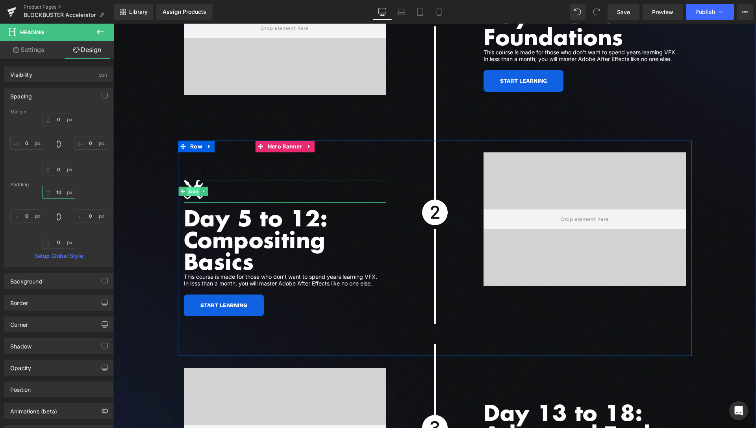
click at [192, 187] on span "Icon" at bounding box center [193, 191] width 13 height 9
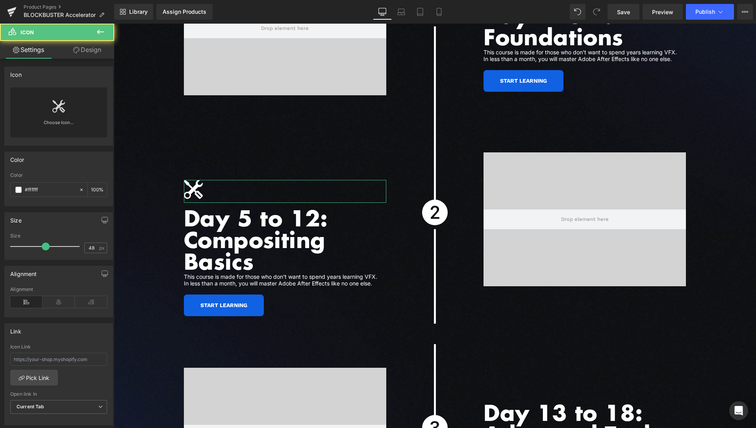
click at [60, 123] on link "Choose Icon..." at bounding box center [58, 128] width 97 height 19
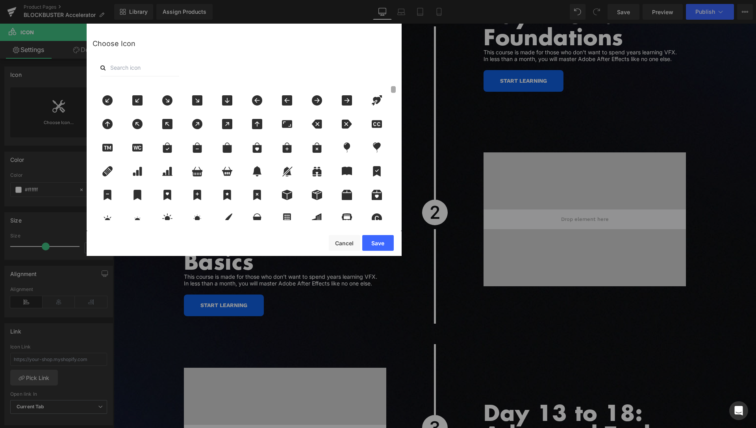
scroll to position [74, 0]
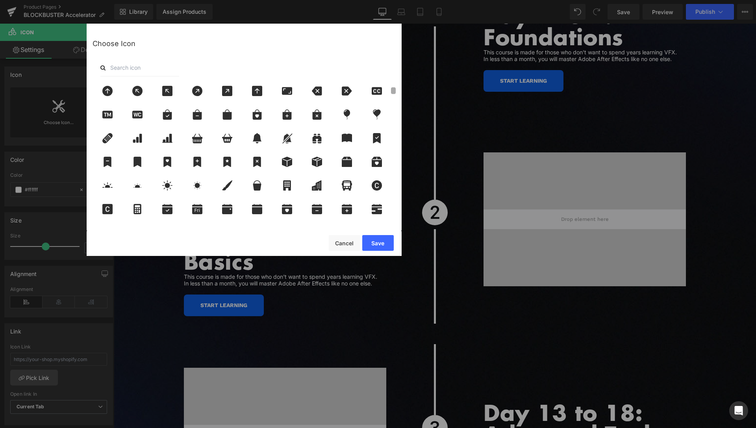
click at [395, 89] on b at bounding box center [393, 90] width 5 height 7
click at [217, 89] on div at bounding box center [227, 91] width 26 height 20
click at [372, 244] on button "Save" at bounding box center [378, 243] width 32 height 16
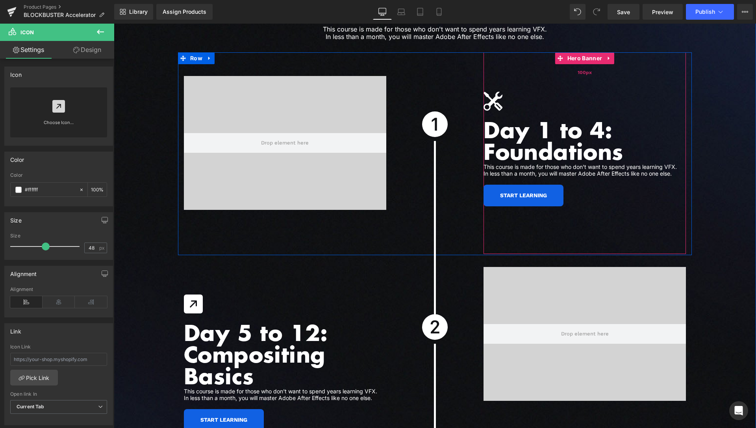
scroll to position [2102, 0]
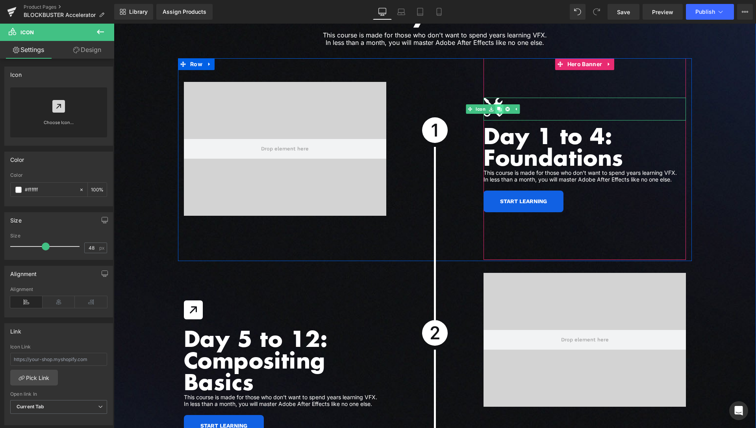
click at [497, 107] on icon at bounding box center [499, 109] width 4 height 4
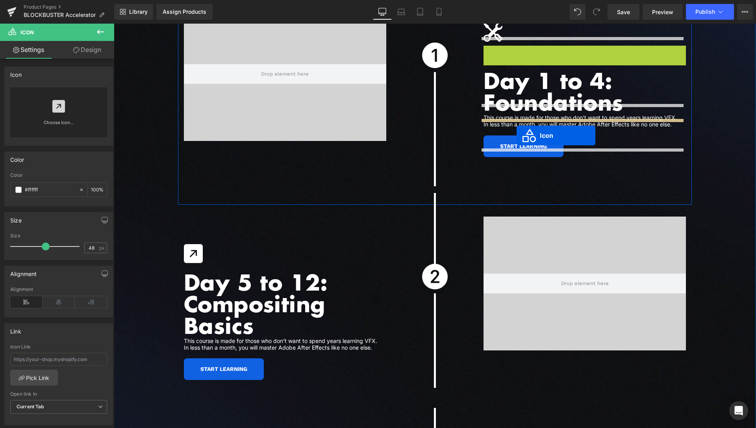
scroll to position [2262, 0]
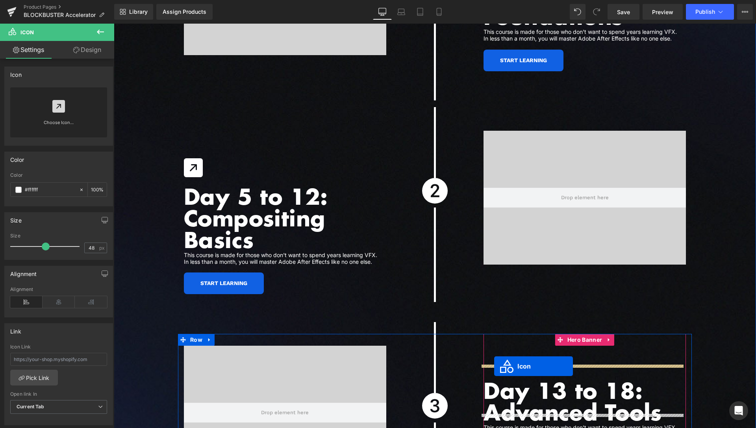
drag, startPoint x: 481, startPoint y: 124, endPoint x: 494, endPoint y: 366, distance: 242.5
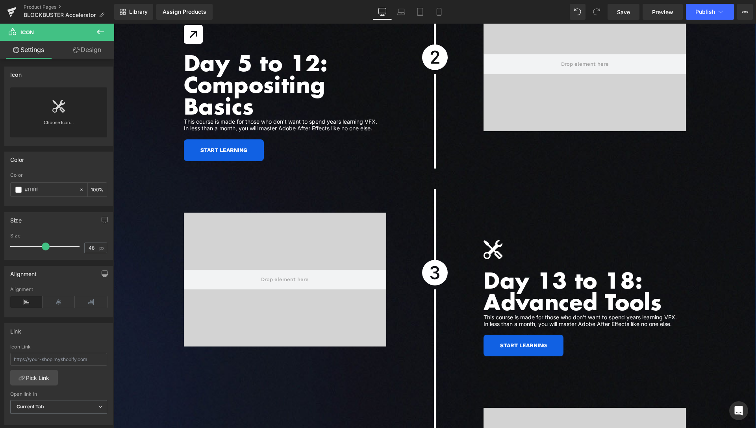
scroll to position [2383, 0]
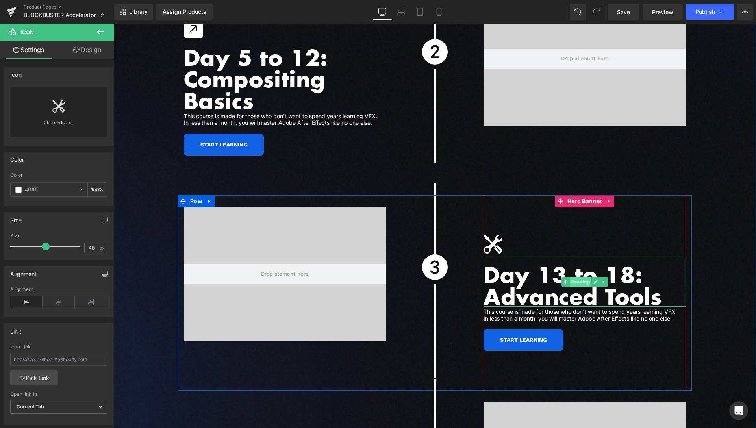
click at [577, 277] on span "Heading" at bounding box center [581, 281] width 22 height 9
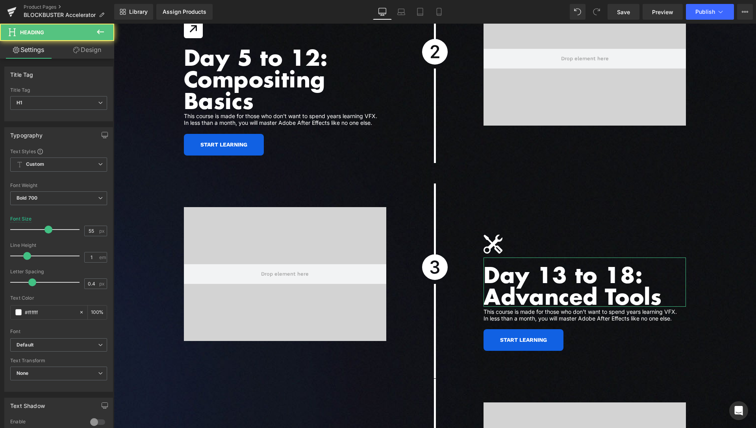
click at [97, 51] on link "Design" at bounding box center [87, 50] width 57 height 18
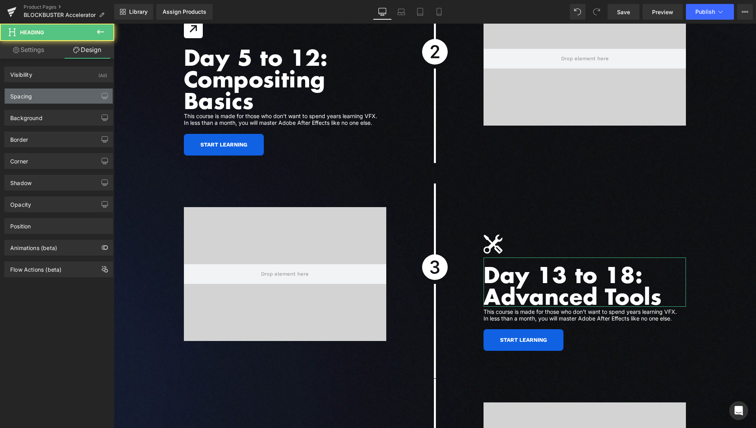
click at [38, 98] on div "Spacing" at bounding box center [59, 96] width 108 height 15
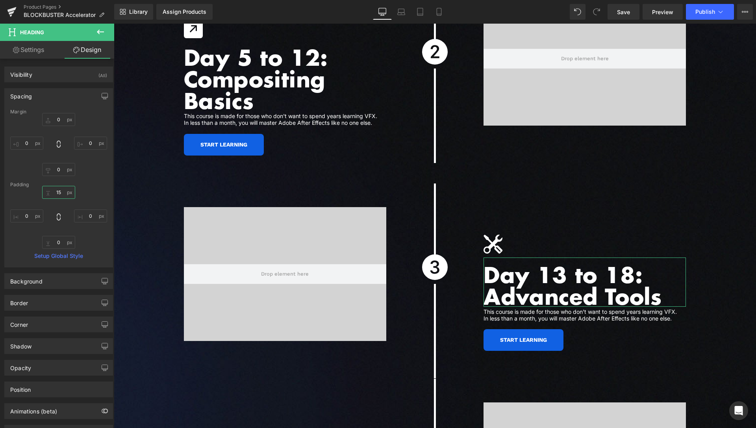
click at [56, 191] on input "15" at bounding box center [58, 192] width 33 height 13
type input "10"
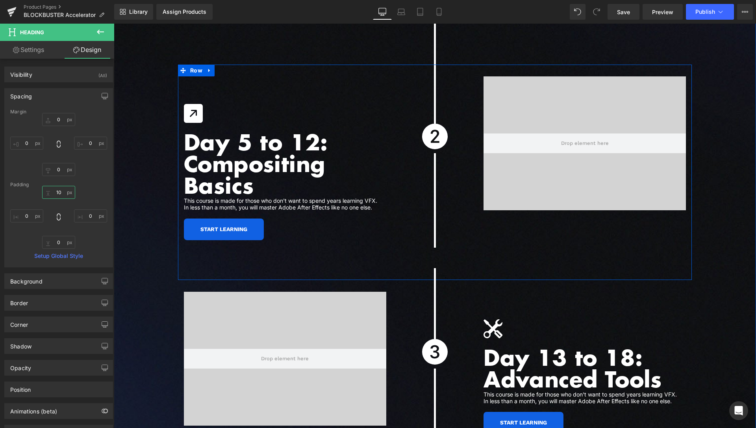
scroll to position [2262, 0]
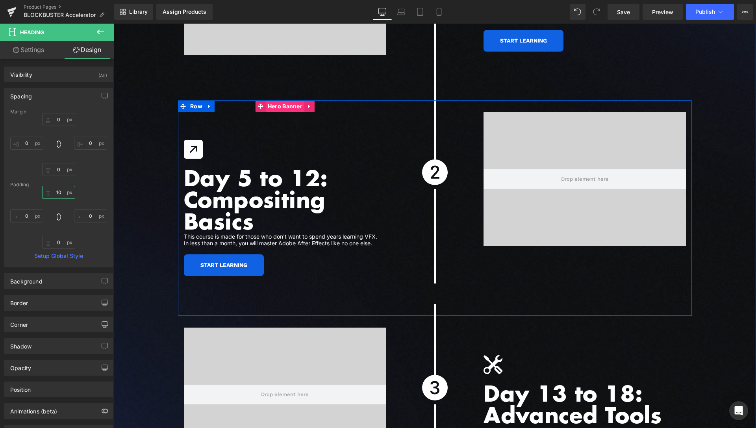
click at [283, 101] on span "Hero Banner" at bounding box center [285, 106] width 39 height 12
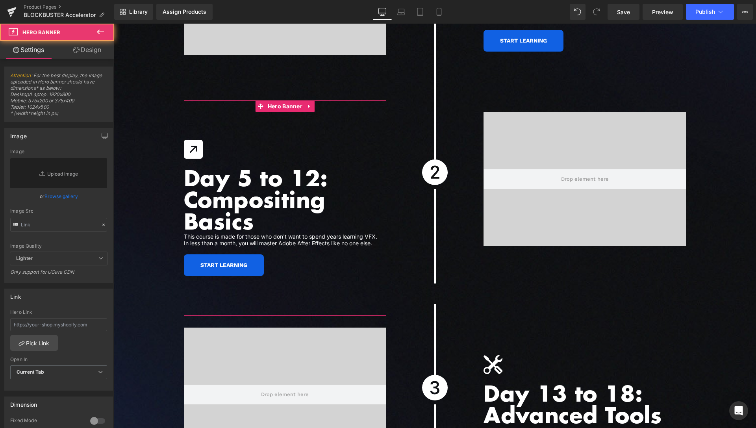
click at [83, 54] on link "Design" at bounding box center [87, 50] width 57 height 18
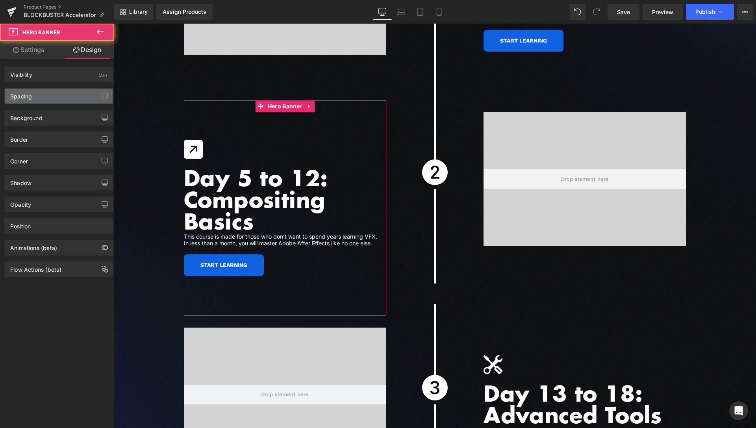
click at [41, 95] on div "Spacing" at bounding box center [59, 96] width 108 height 15
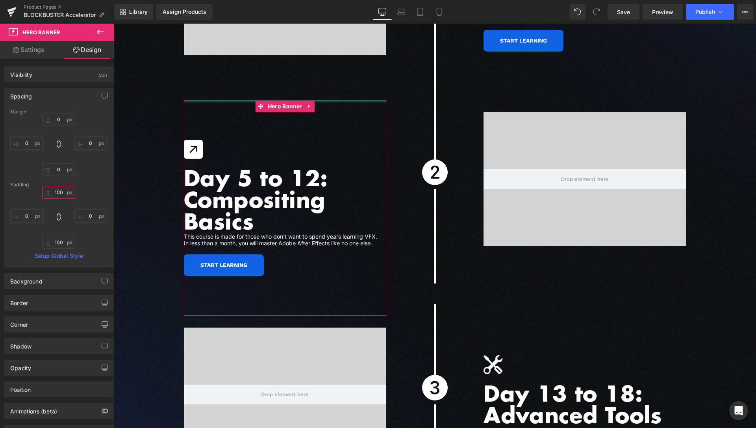
click at [55, 198] on input "100" at bounding box center [58, 192] width 33 height 13
click at [56, 195] on input "100" at bounding box center [58, 192] width 33 height 13
type input "70"
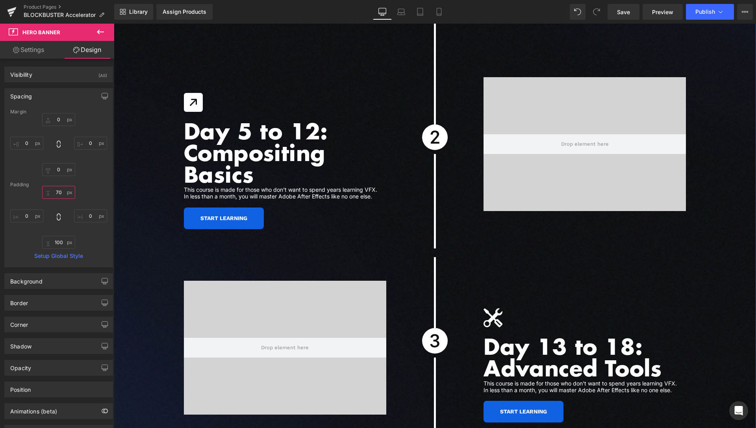
scroll to position [2302, 0]
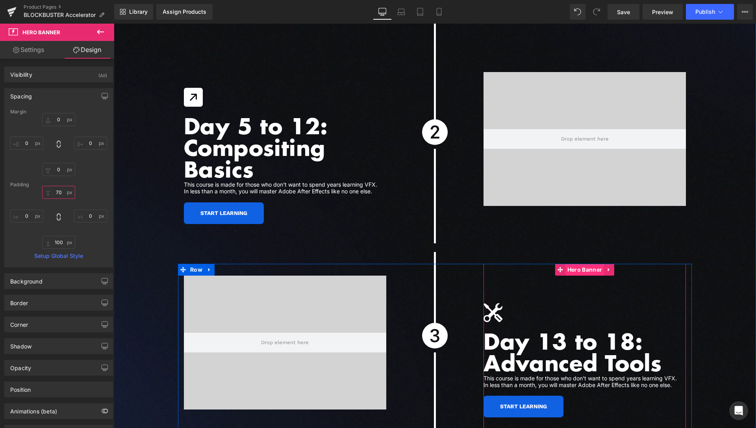
click at [571, 264] on span "Hero Banner" at bounding box center [584, 270] width 39 height 12
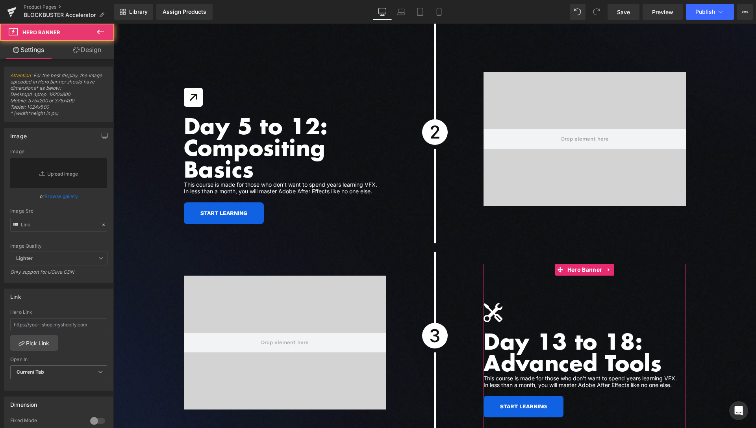
click at [82, 49] on link "Design" at bounding box center [87, 50] width 57 height 18
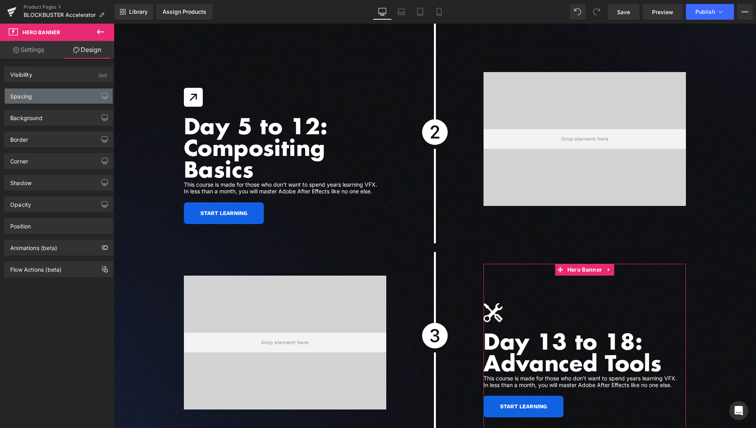
click at [43, 99] on div "Spacing" at bounding box center [59, 96] width 108 height 15
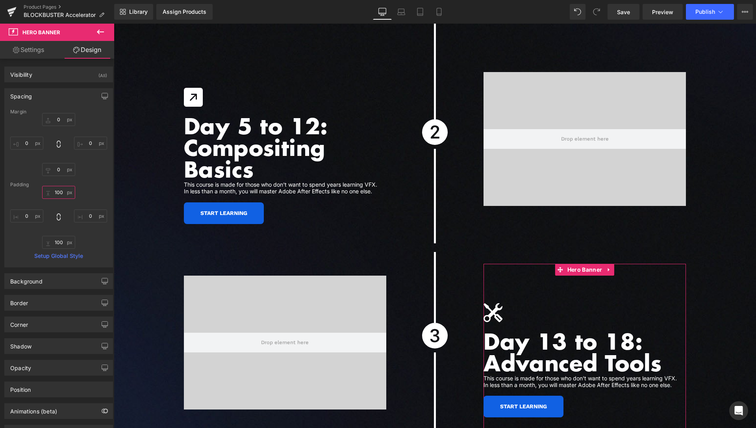
click at [58, 195] on input "text" at bounding box center [58, 192] width 33 height 13
type input "70"
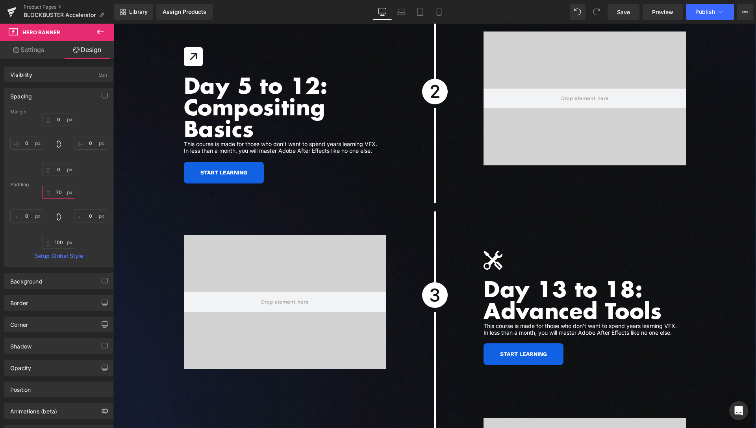
scroll to position [2343, 0]
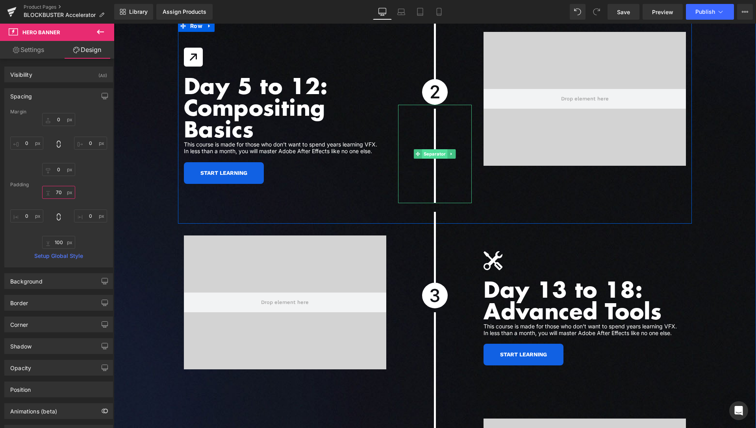
click at [433, 149] on span "Separator" at bounding box center [435, 153] width 26 height 9
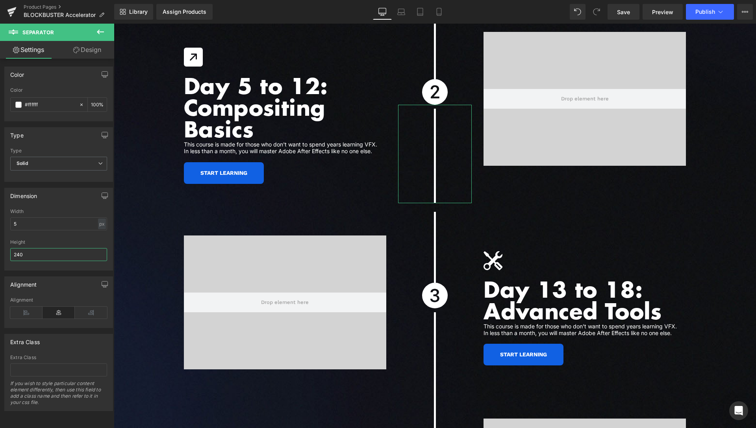
click at [17, 252] on input "240" at bounding box center [58, 254] width 97 height 13
type input "290"
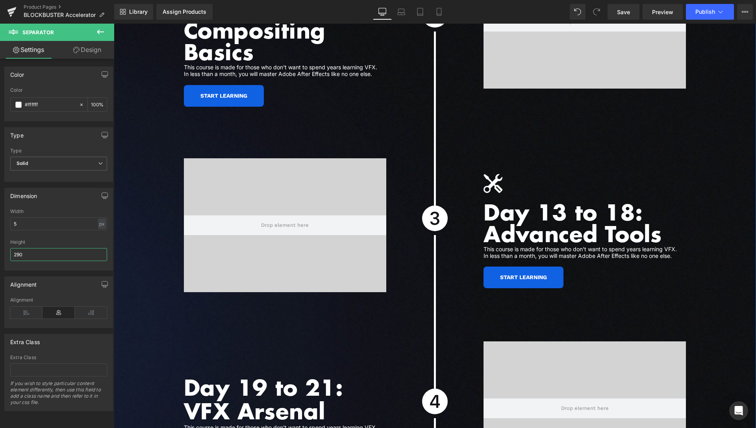
scroll to position [2423, 0]
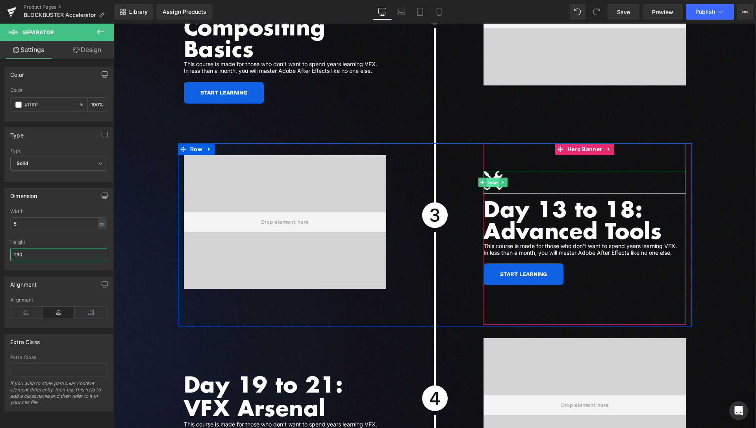
click at [493, 178] on span "Icon" at bounding box center [493, 182] width 13 height 9
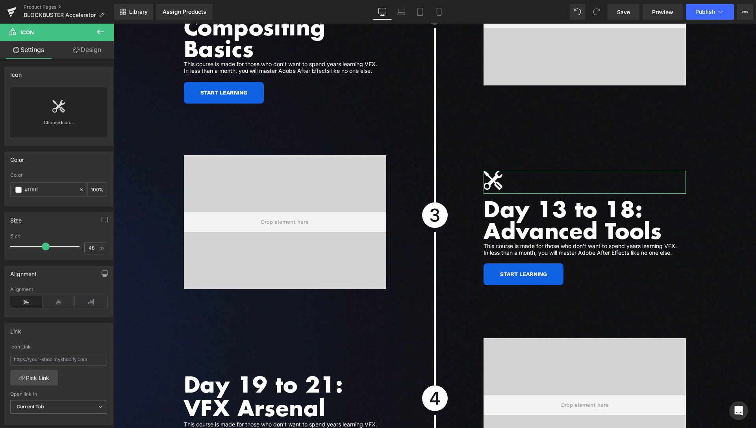
click at [57, 125] on link "Choose Icon..." at bounding box center [58, 128] width 97 height 19
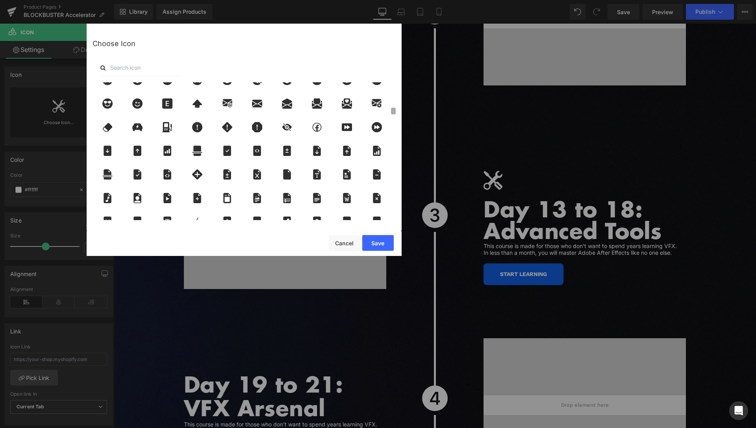
scroll to position [535, 0]
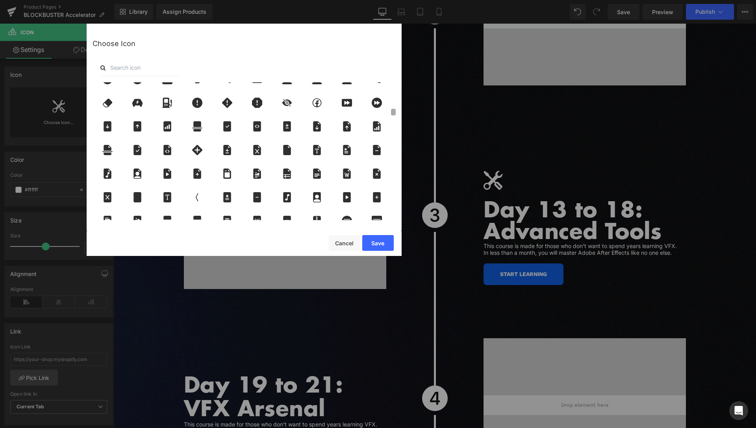
click at [399, 113] on div "Choose Icon" at bounding box center [244, 127] width 315 height 206
click at [378, 103] on icon at bounding box center [377, 103] width 17 height 10
click at [381, 243] on button "Save" at bounding box center [378, 243] width 32 height 16
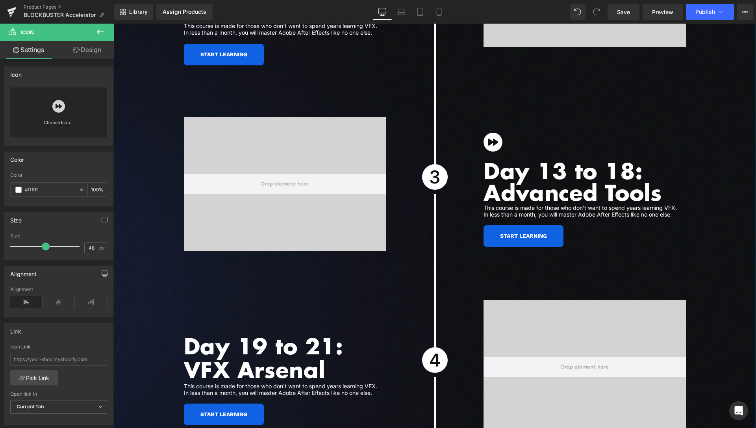
scroll to position [2463, 0]
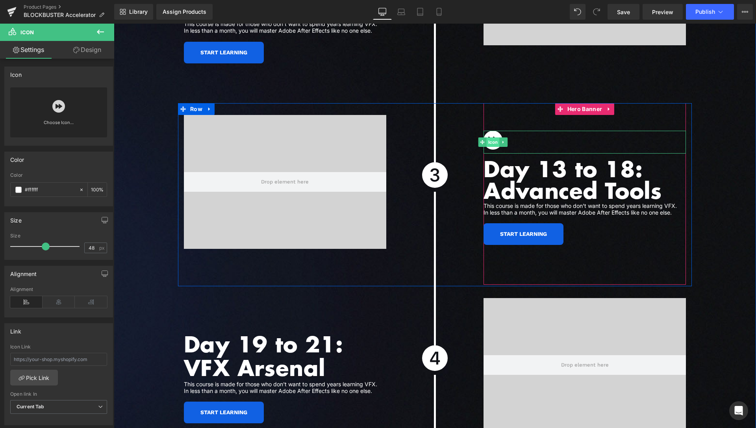
click at [491, 137] on span "Icon" at bounding box center [493, 141] width 13 height 9
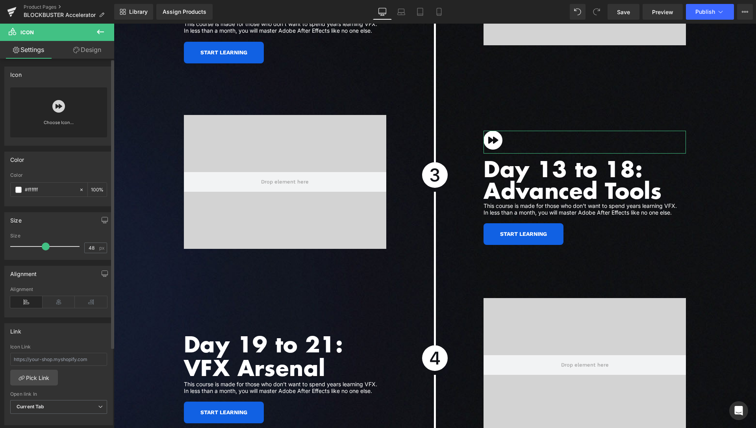
click at [69, 123] on link "Choose Icon..." at bounding box center [58, 128] width 97 height 19
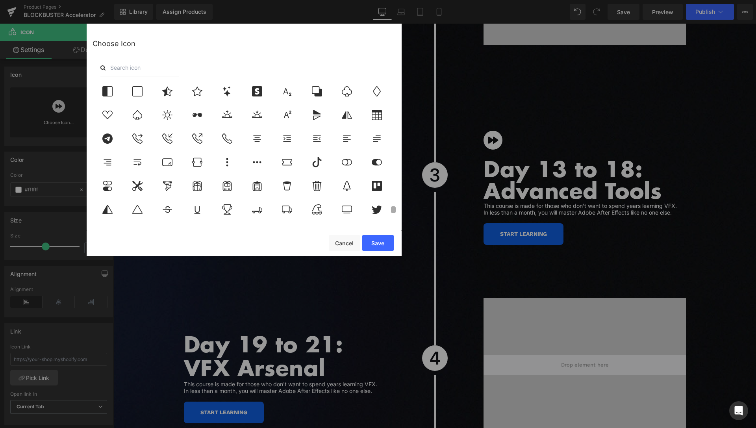
scroll to position [2601, 0]
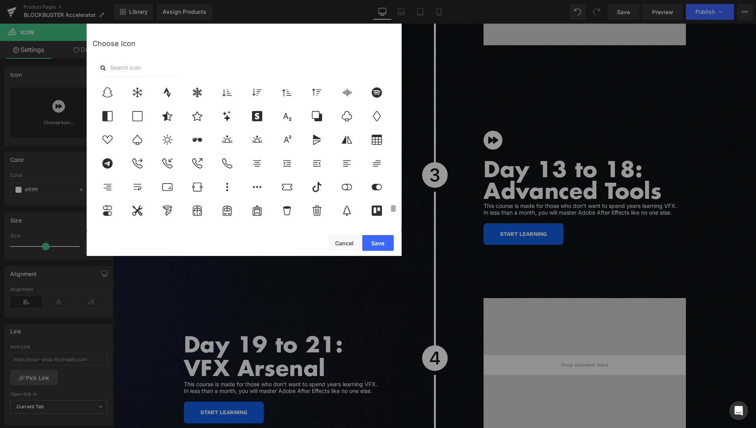
click at [385, 211] on div at bounding box center [244, 151] width 303 height 138
click at [378, 189] on icon at bounding box center [377, 187] width 17 height 10
click at [382, 241] on button "Save" at bounding box center [378, 243] width 32 height 16
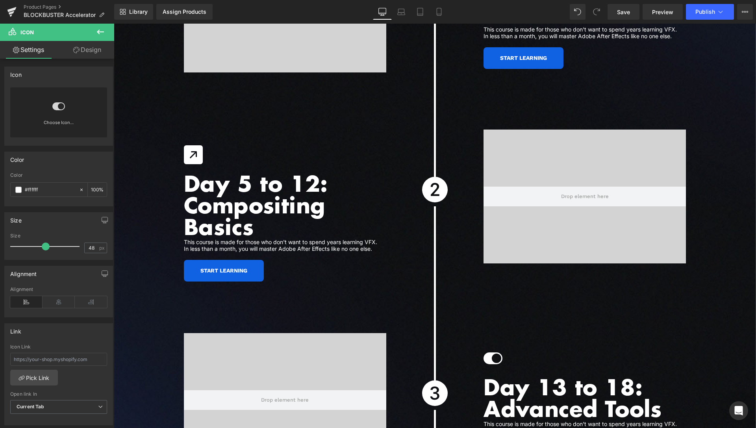
scroll to position [2222, 0]
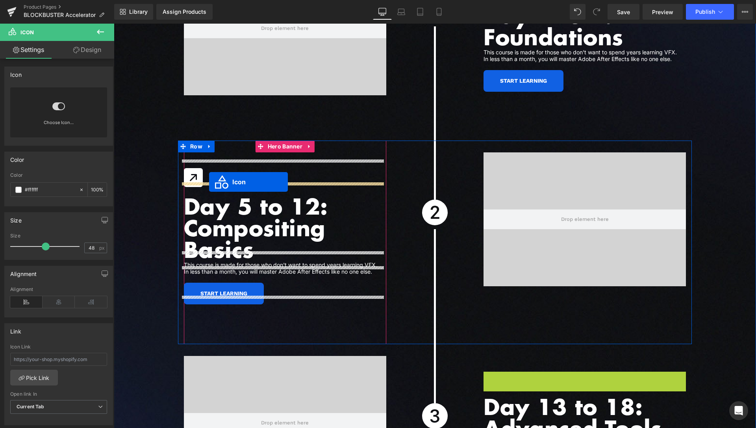
drag, startPoint x: 482, startPoint y: 373, endPoint x: 209, endPoint y: 182, distance: 333.0
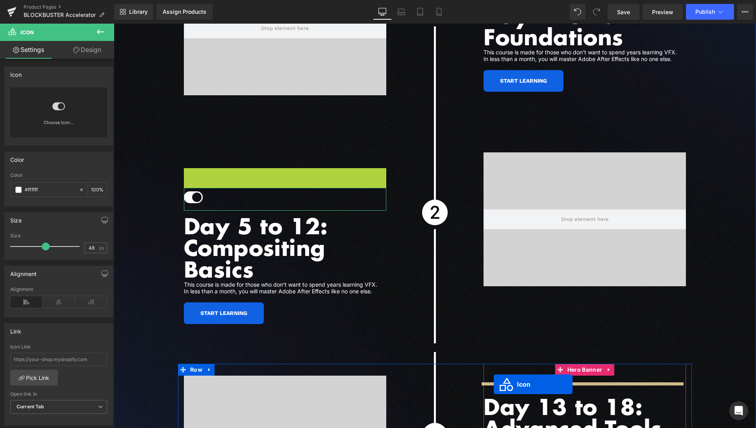
drag, startPoint x: 217, startPoint y: 186, endPoint x: 494, endPoint y: 384, distance: 340.4
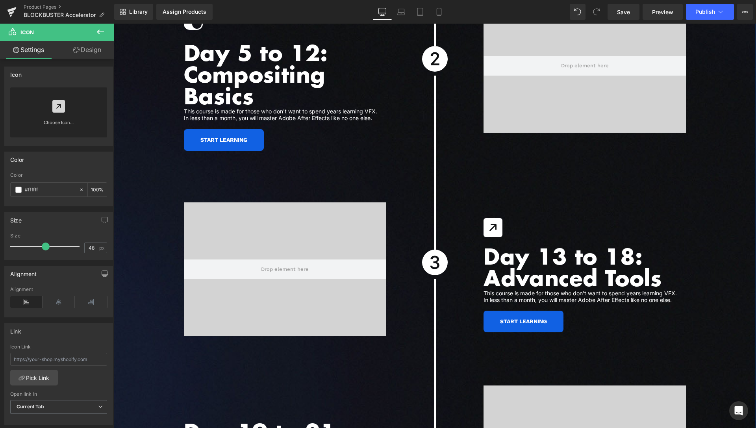
scroll to position [2383, 0]
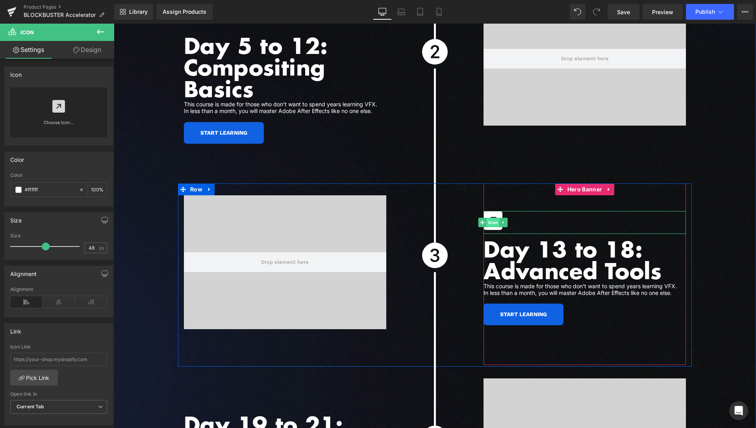
click at [491, 218] on span "Icon" at bounding box center [493, 222] width 13 height 9
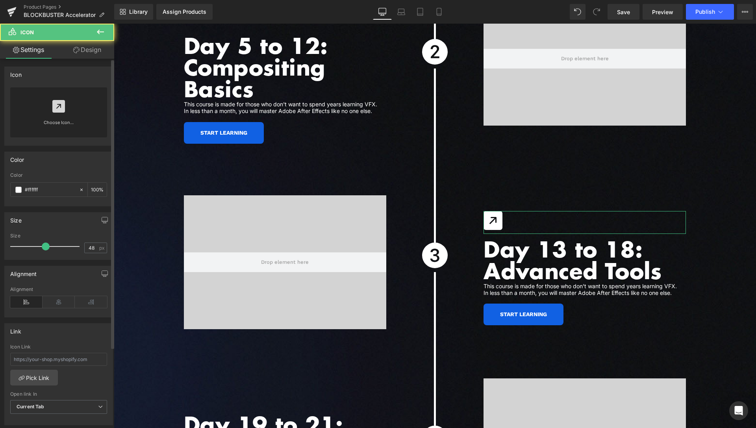
click at [58, 122] on link "Choose Icon..." at bounding box center [58, 128] width 97 height 19
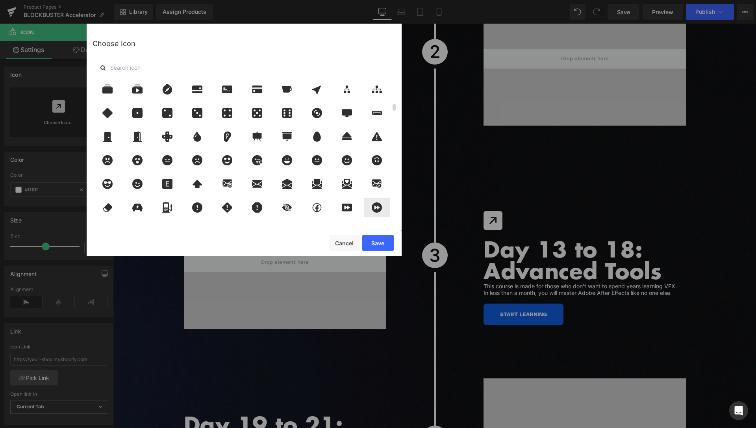
scroll to position [463, 0]
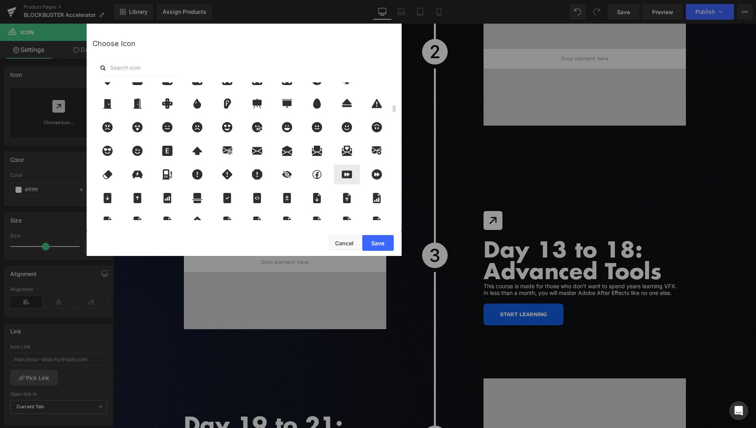
click at [342, 176] on icon at bounding box center [347, 175] width 10 height 8
click at [383, 241] on button "Save" at bounding box center [378, 243] width 32 height 16
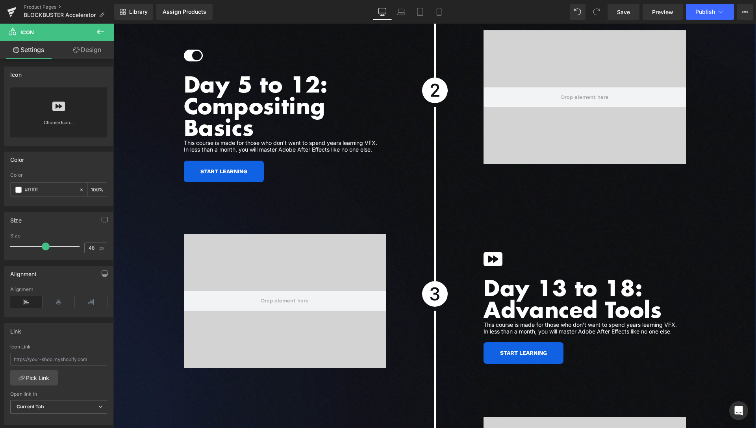
scroll to position [2423, 0]
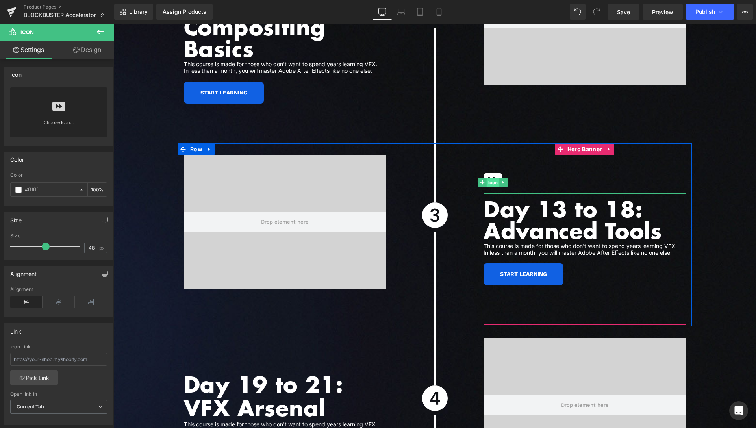
click at [495, 178] on span "Icon" at bounding box center [493, 182] width 13 height 9
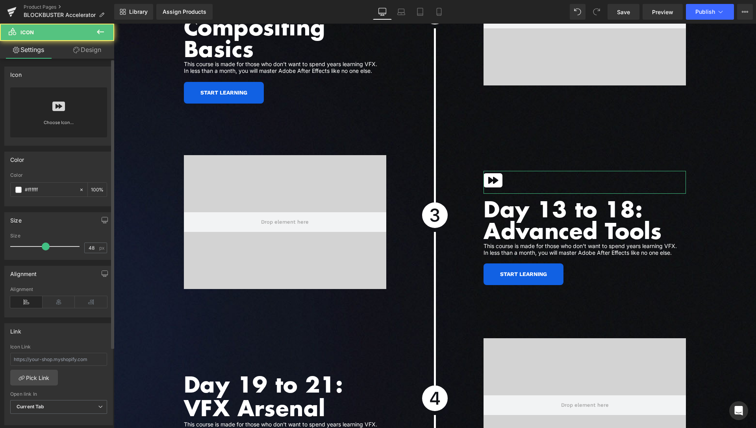
click at [56, 120] on link "Choose Icon..." at bounding box center [58, 128] width 97 height 19
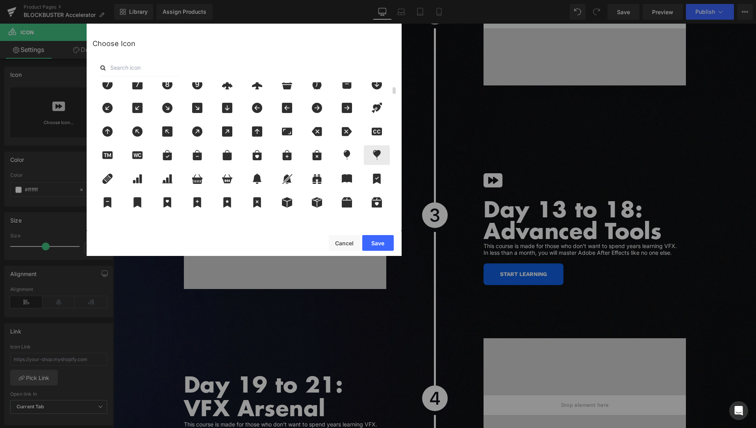
scroll to position [33, 0]
click at [375, 178] on icon at bounding box center [377, 179] width 8 height 10
drag, startPoint x: 376, startPoint y: 243, endPoint x: 358, endPoint y: 219, distance: 30.1
click at [376, 243] on button "Save" at bounding box center [378, 243] width 32 height 16
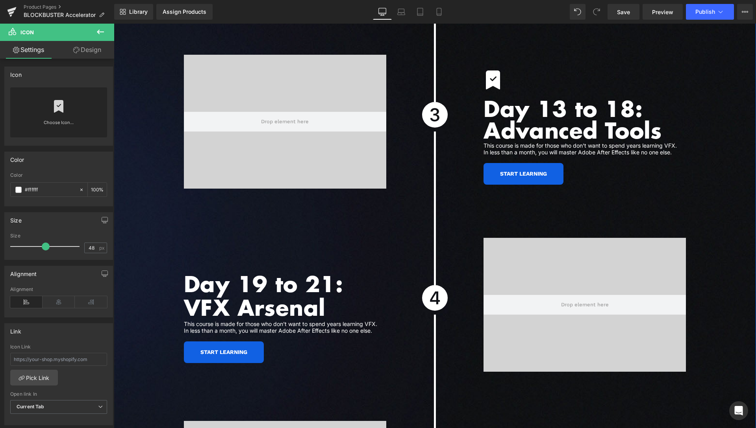
scroll to position [2543, 0]
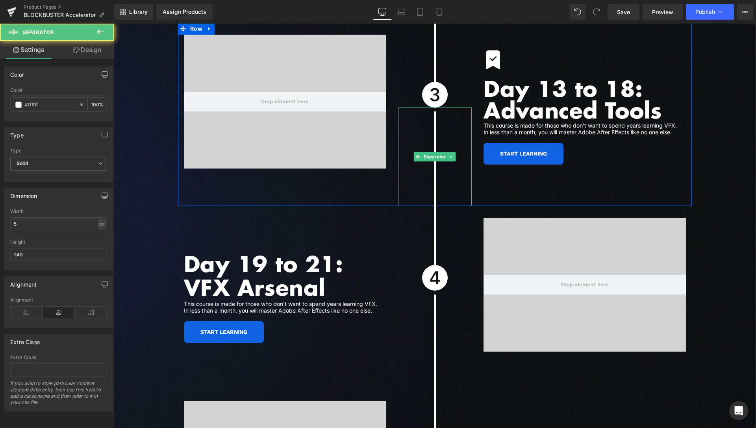
click at [434, 153] on hr at bounding box center [435, 158] width 2 height 95
click at [433, 152] on span "Separator" at bounding box center [435, 156] width 26 height 9
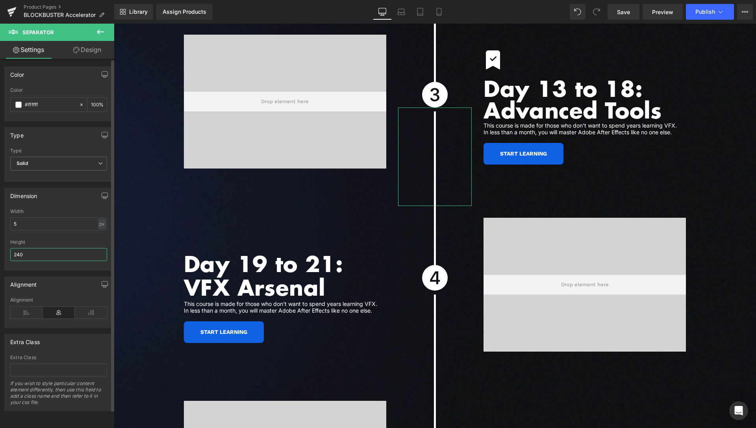
click at [19, 256] on input "240" at bounding box center [58, 254] width 97 height 13
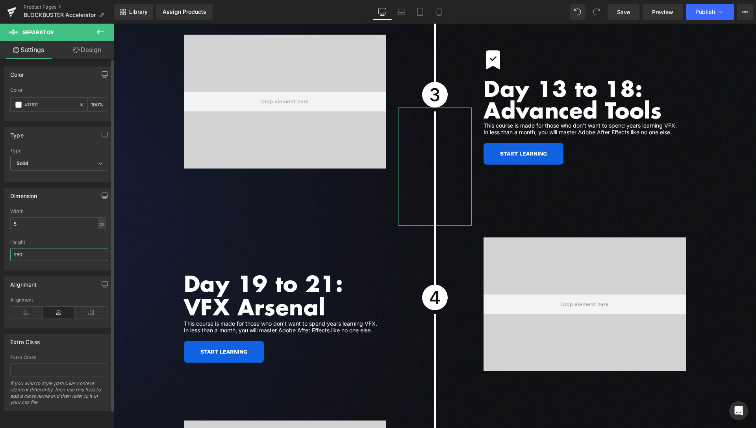
click at [19, 255] on input "290" at bounding box center [58, 254] width 97 height 13
type input "240"
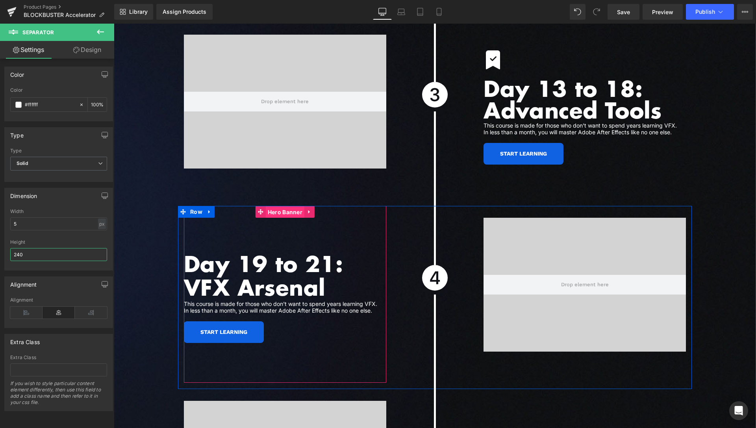
click at [280, 206] on span "Hero Banner" at bounding box center [285, 212] width 39 height 12
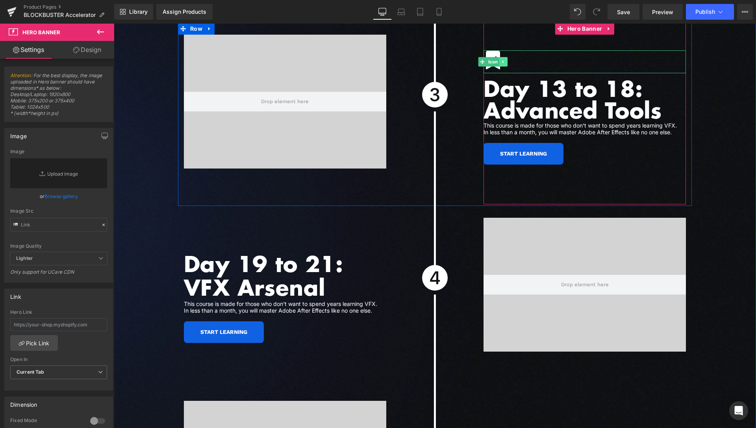
click at [502, 57] on link at bounding box center [504, 61] width 8 height 9
click at [497, 59] on icon at bounding box center [499, 61] width 4 height 4
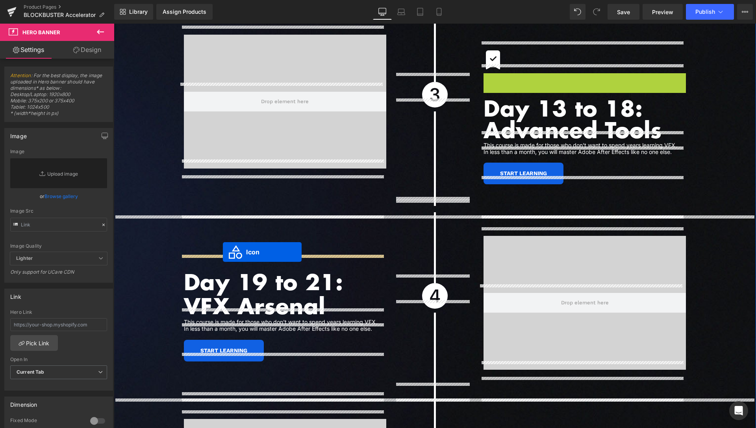
drag, startPoint x: 480, startPoint y: 76, endPoint x: 223, endPoint y: 252, distance: 311.3
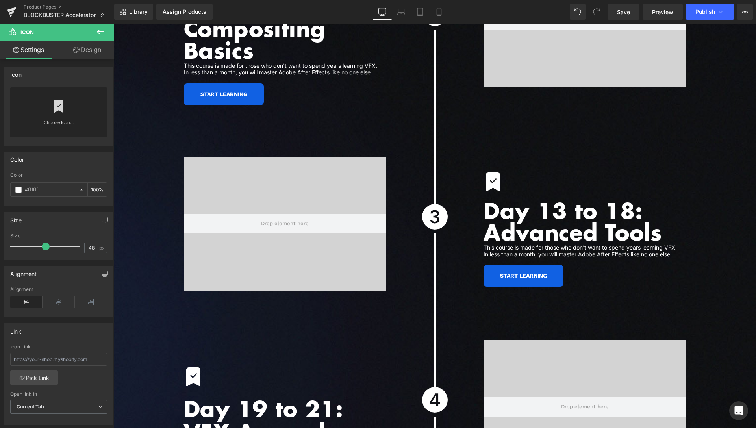
scroll to position [2423, 0]
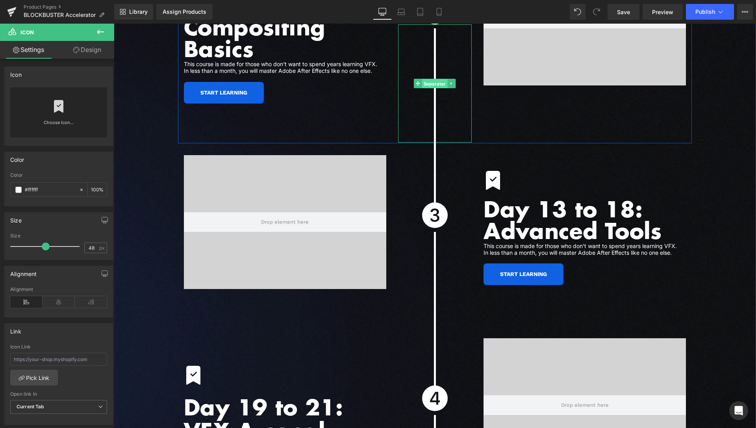
click at [430, 79] on span "Separator" at bounding box center [435, 83] width 26 height 9
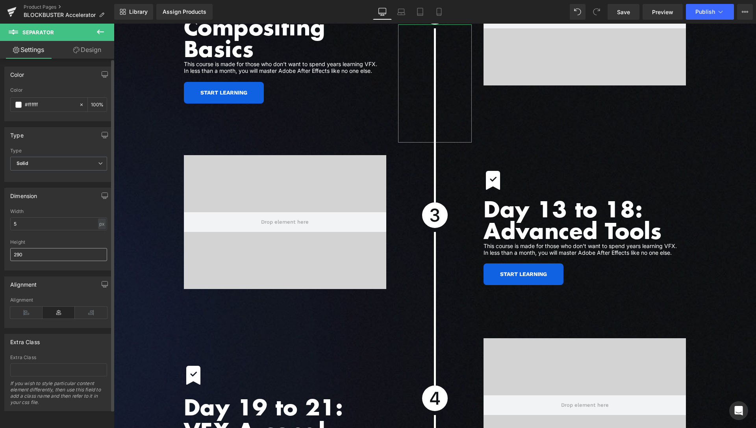
click at [19, 255] on input "290" at bounding box center [58, 254] width 97 height 13
type input "280"
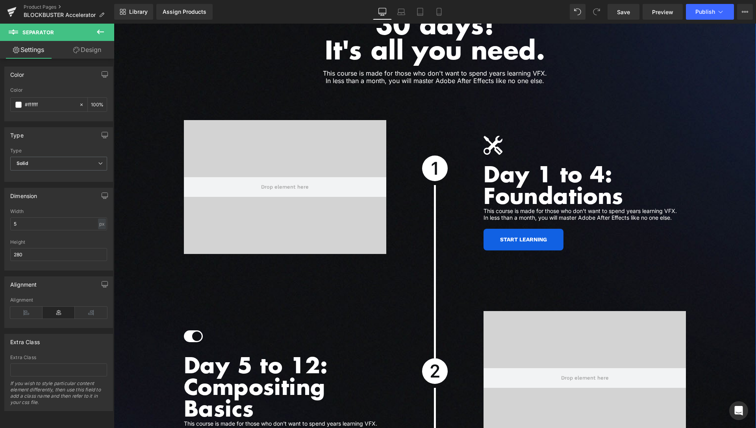
scroll to position [2061, 0]
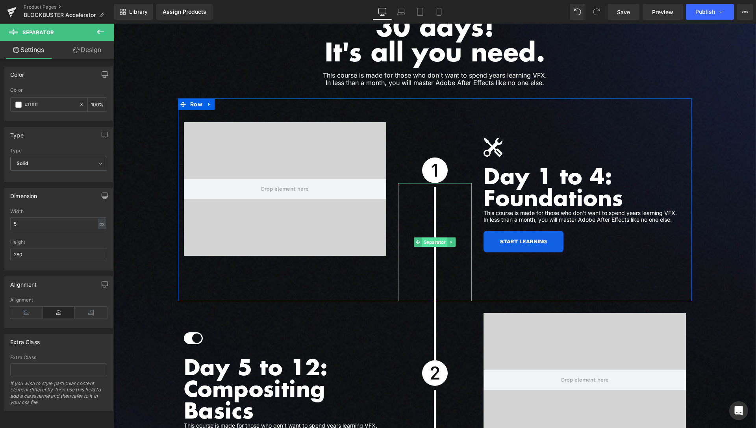
click at [437, 237] on span "Separator" at bounding box center [435, 241] width 26 height 9
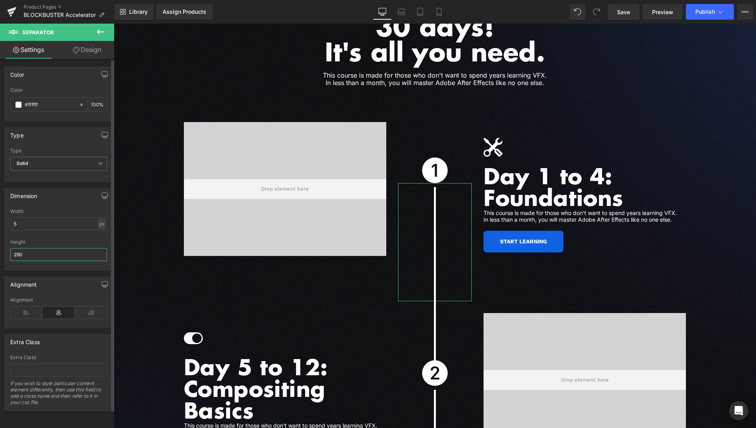
click at [19, 254] on input "290" at bounding box center [58, 254] width 97 height 13
type input "280"
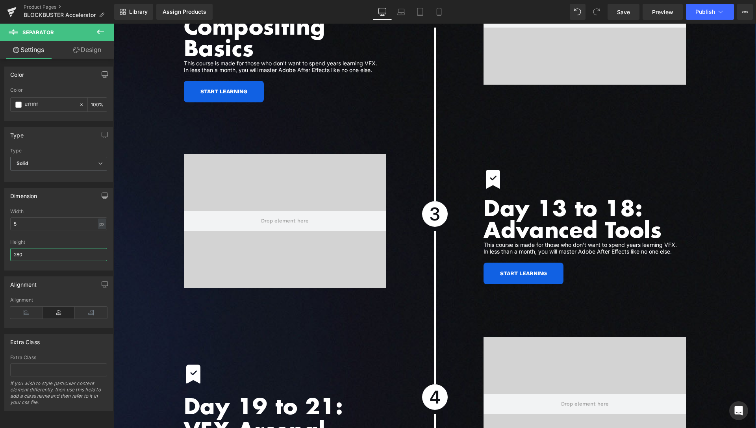
scroll to position [2423, 0]
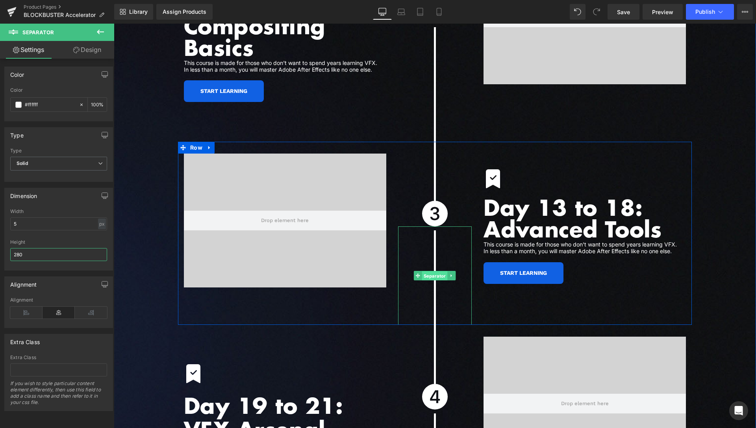
click at [432, 271] on span "Separator" at bounding box center [435, 275] width 26 height 9
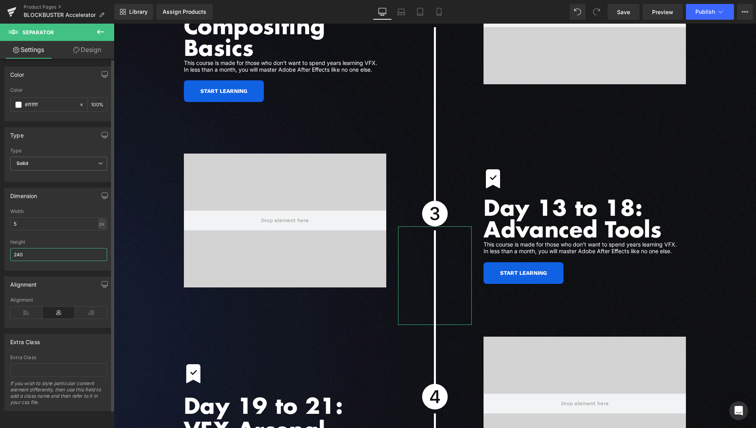
click at [19, 254] on input "240" at bounding box center [58, 254] width 97 height 13
type input "280"
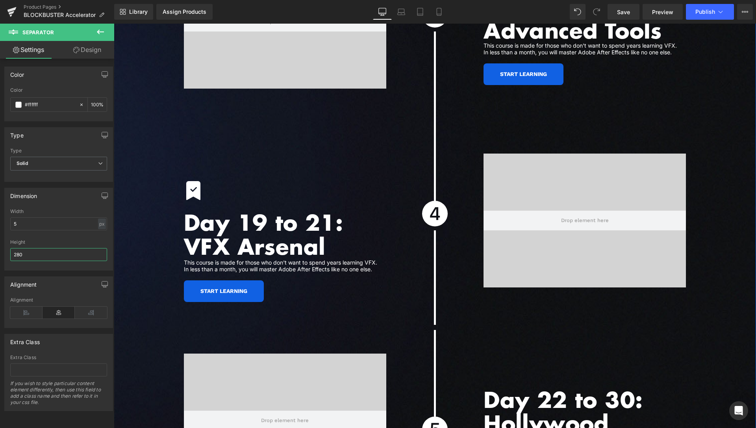
scroll to position [2624, 0]
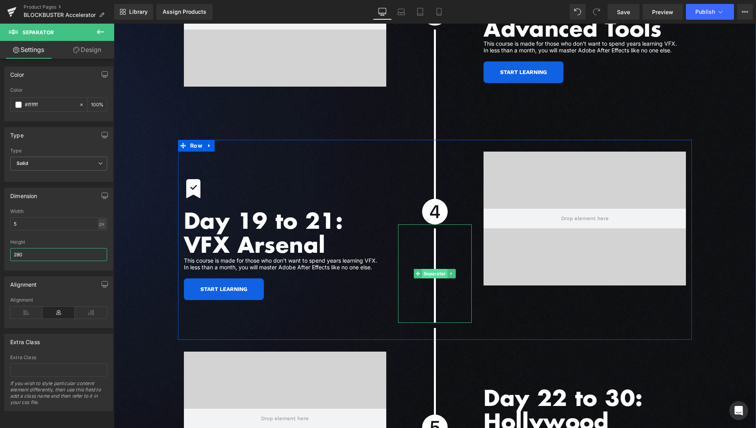
click at [430, 269] on span "Separator" at bounding box center [435, 273] width 26 height 9
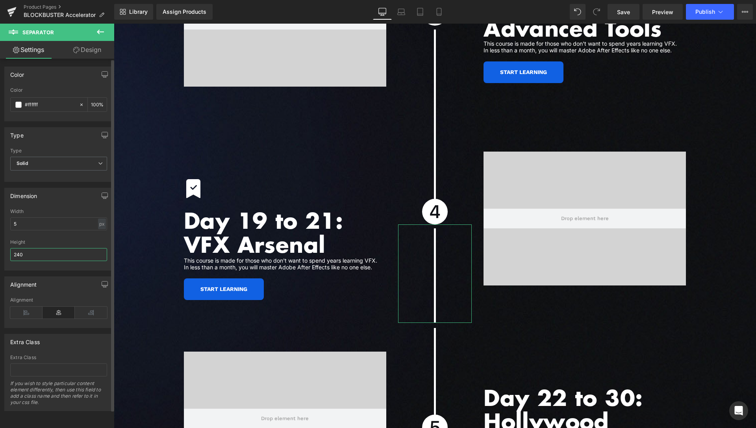
click at [19, 255] on input "240" at bounding box center [58, 254] width 97 height 13
type input "280"
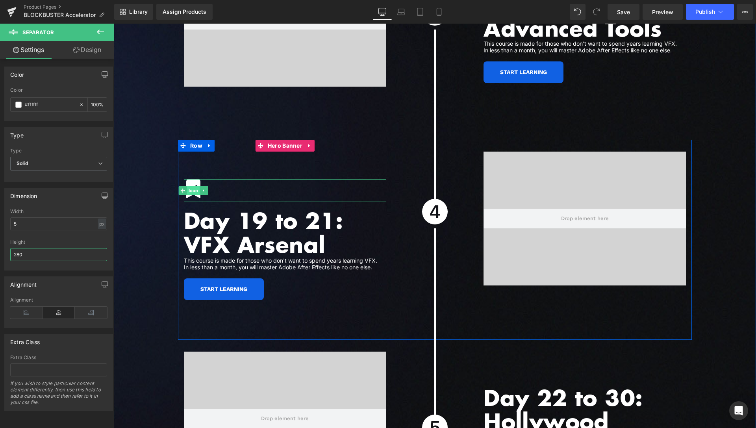
click at [189, 186] on span "Icon" at bounding box center [193, 190] width 13 height 9
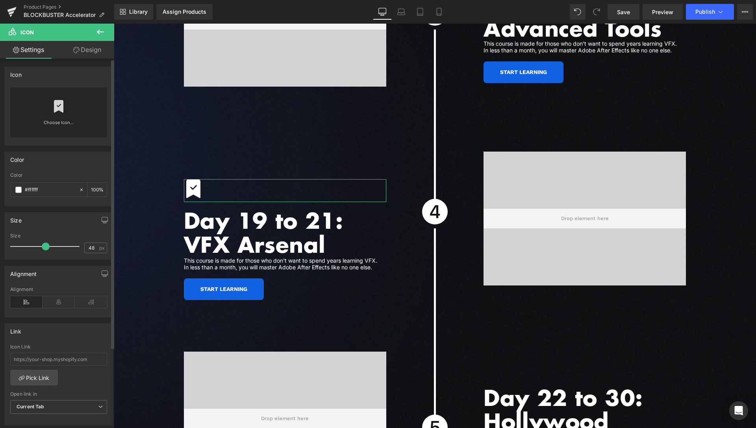
click at [63, 123] on link "Choose Icon..." at bounding box center [58, 128] width 97 height 19
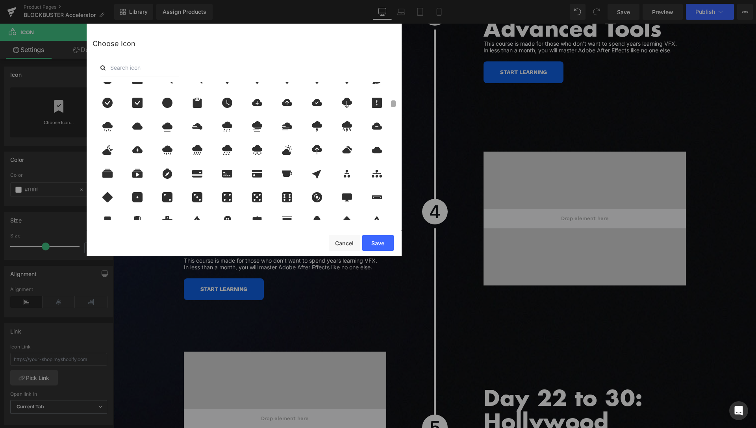
scroll to position [354, 0]
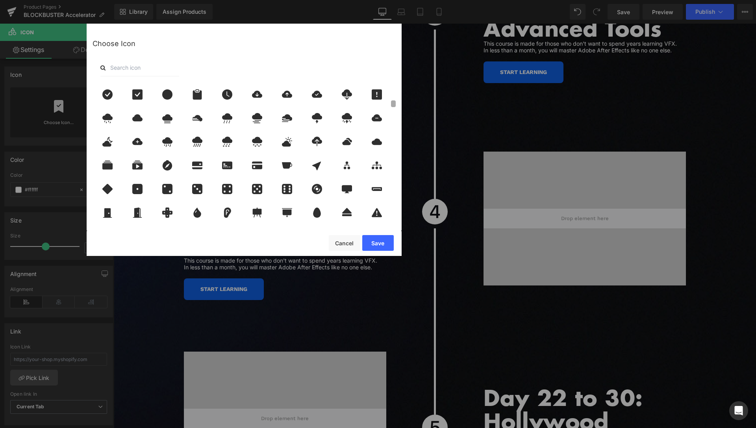
click at [395, 102] on b at bounding box center [393, 103] width 5 height 7
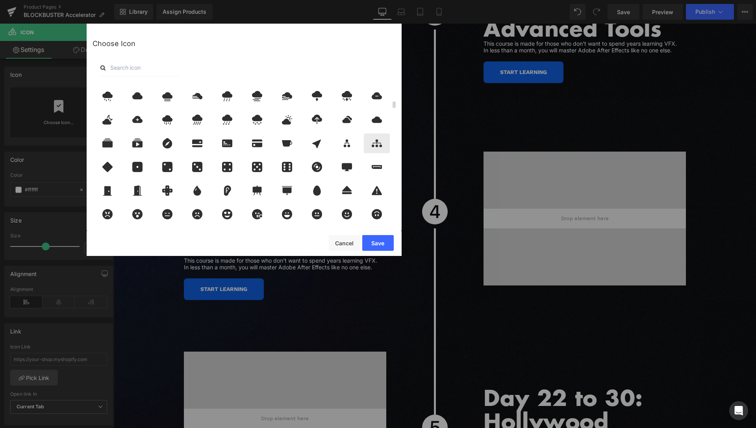
scroll to position [387, 0]
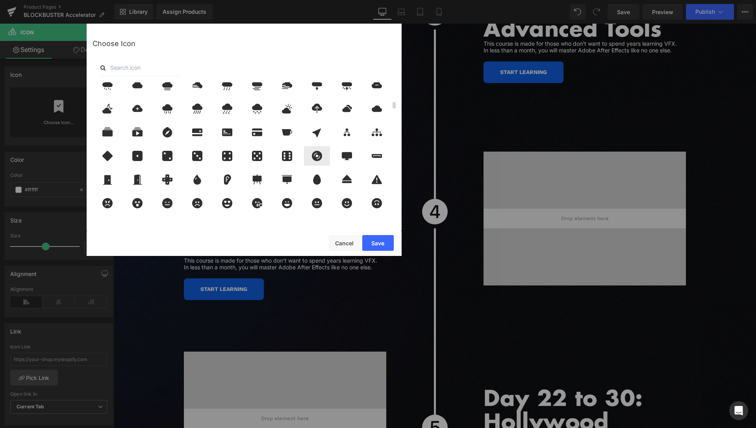
click at [315, 157] on icon at bounding box center [317, 156] width 10 height 10
click at [373, 241] on button "Save" at bounding box center [378, 243] width 32 height 16
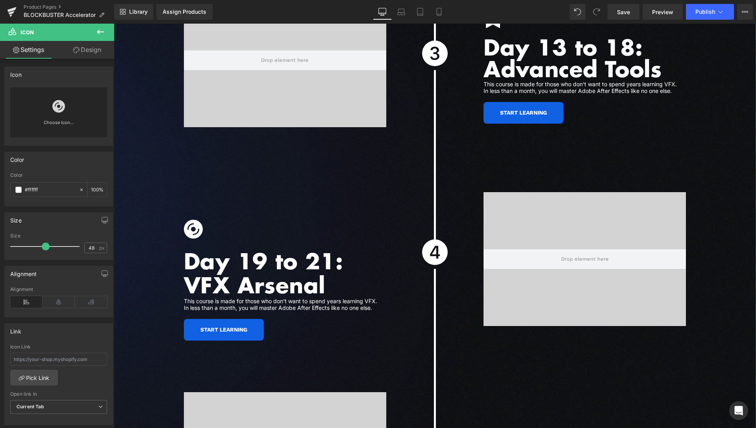
scroll to position [2584, 0]
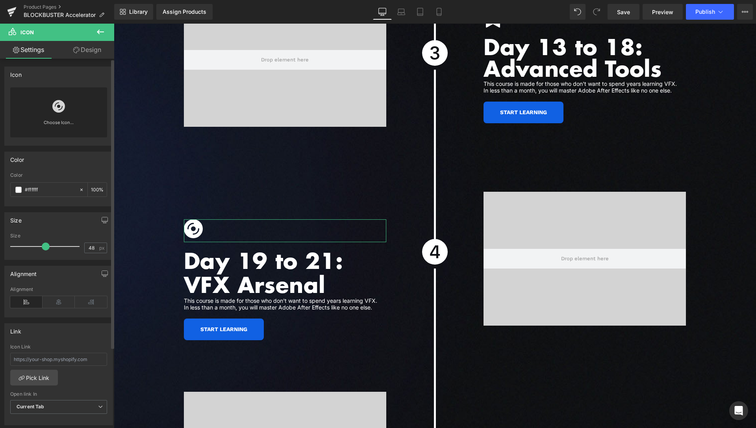
click at [62, 119] on link "Choose Icon..." at bounding box center [58, 128] width 97 height 19
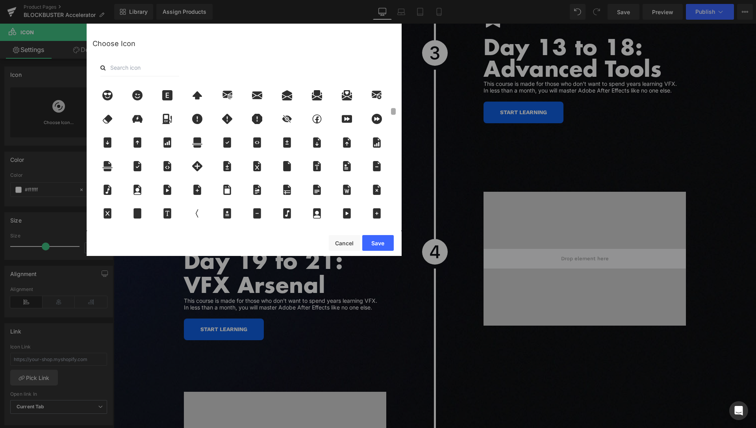
scroll to position [551, 0]
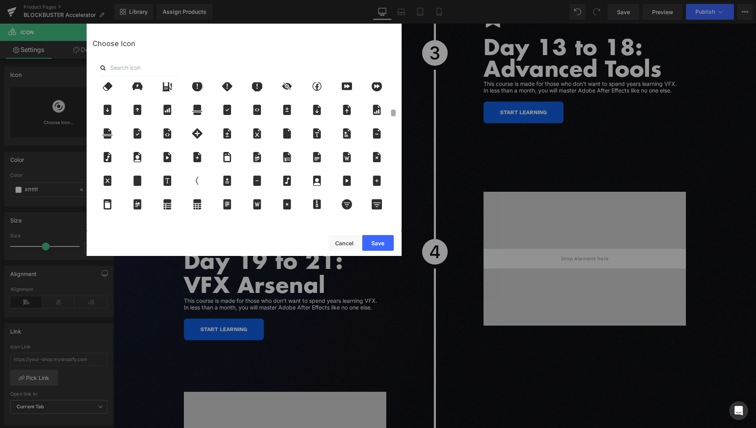
click at [393, 112] on b at bounding box center [393, 112] width 5 height 7
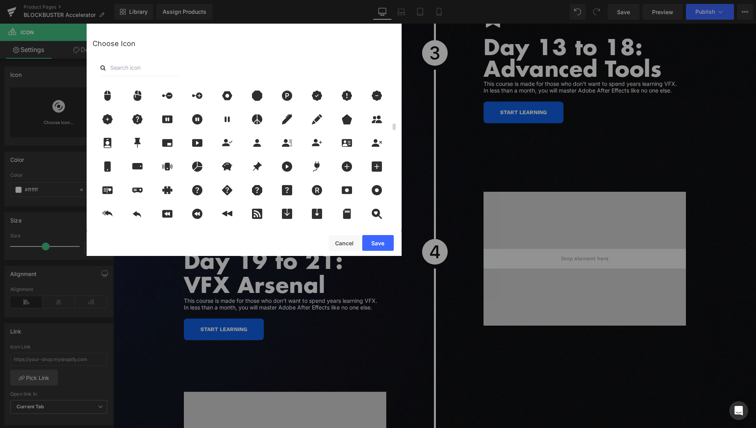
scroll to position [882, 0]
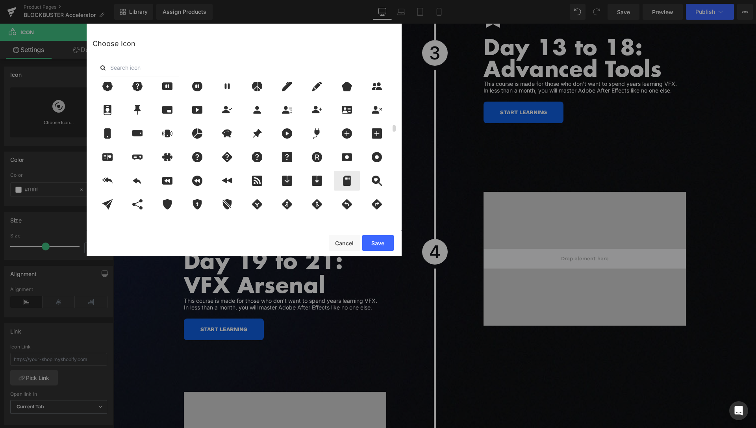
click at [346, 179] on icon at bounding box center [347, 181] width 17 height 10
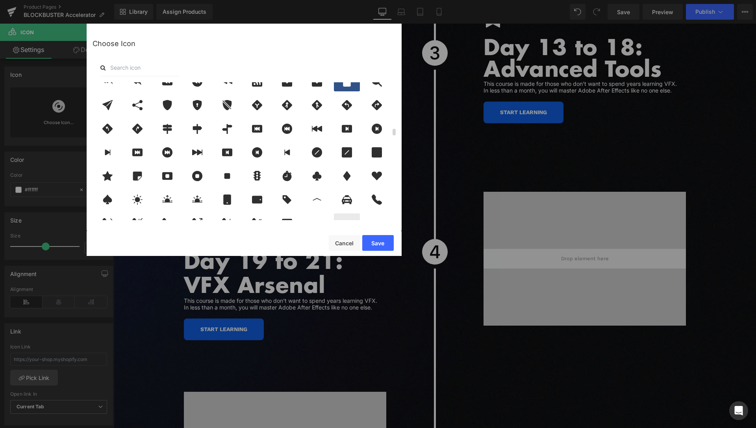
scroll to position [948, 0]
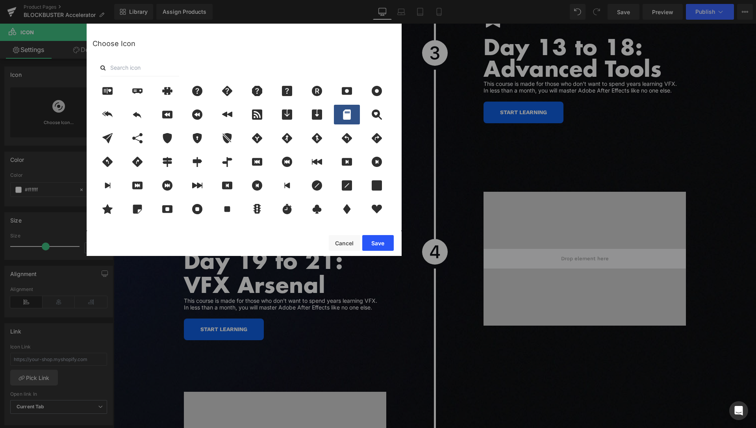
click at [373, 243] on button "Save" at bounding box center [378, 243] width 32 height 16
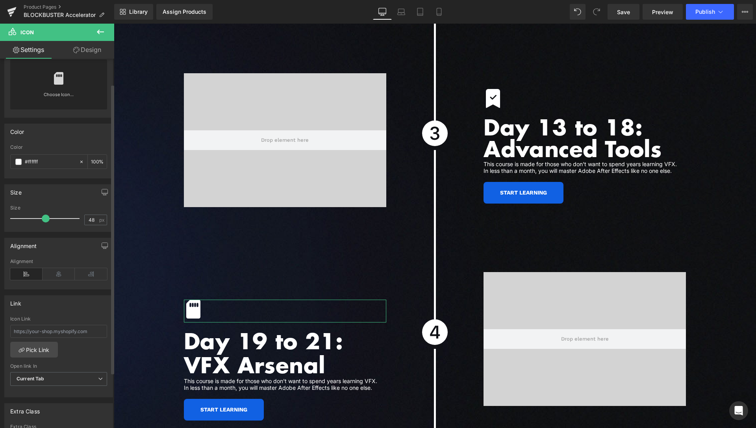
scroll to position [40, 0]
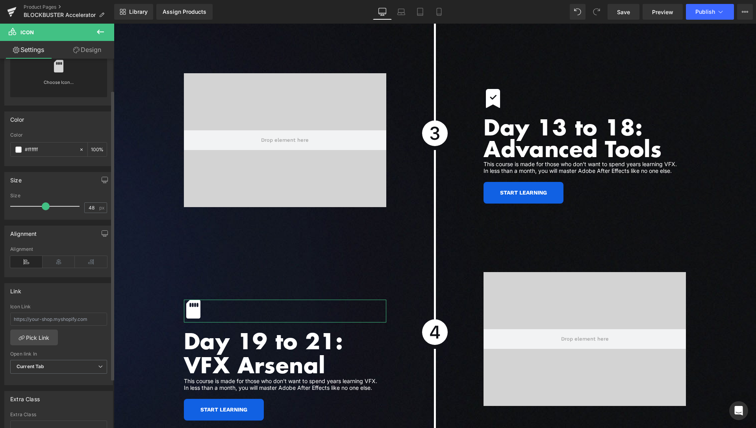
click at [56, 81] on link "Choose Icon..." at bounding box center [58, 88] width 97 height 19
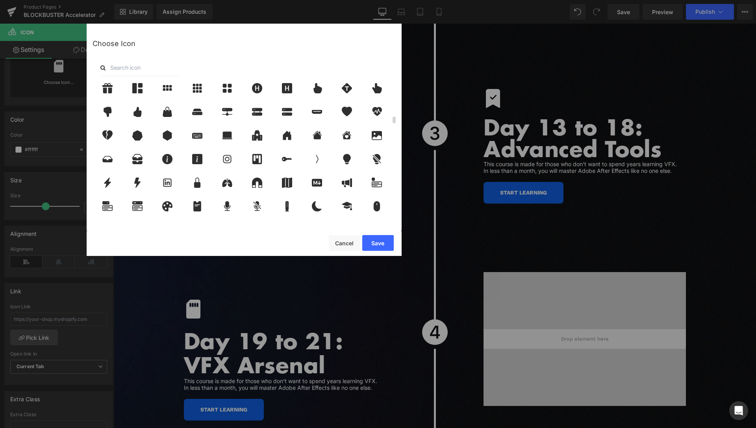
scroll to position [728, 0]
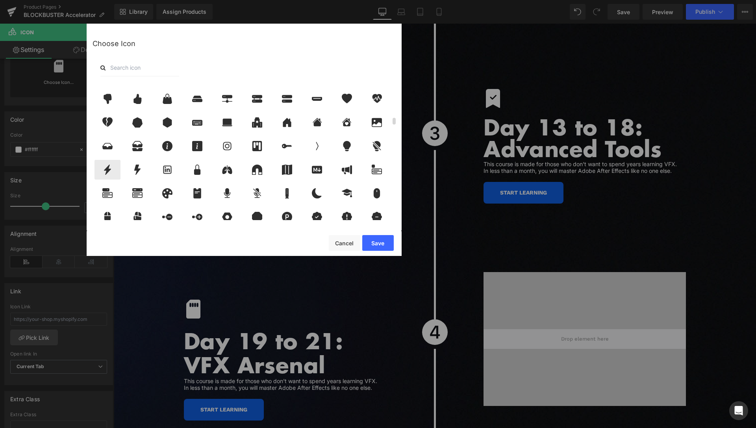
click at [104, 172] on icon at bounding box center [107, 170] width 17 height 10
click at [380, 244] on button "Save" at bounding box center [378, 243] width 32 height 16
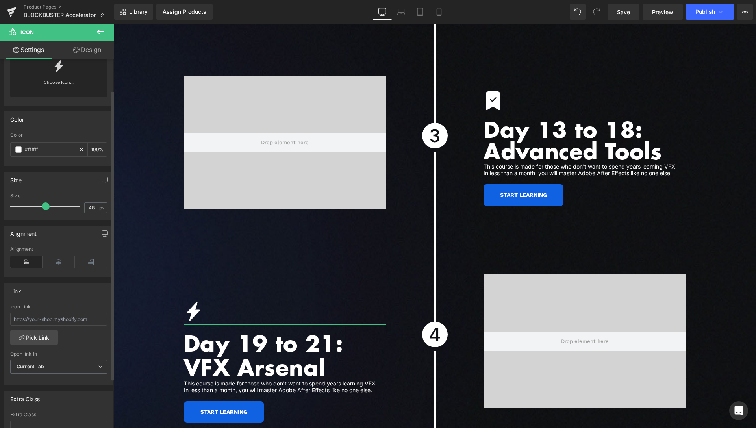
scroll to position [2503, 0]
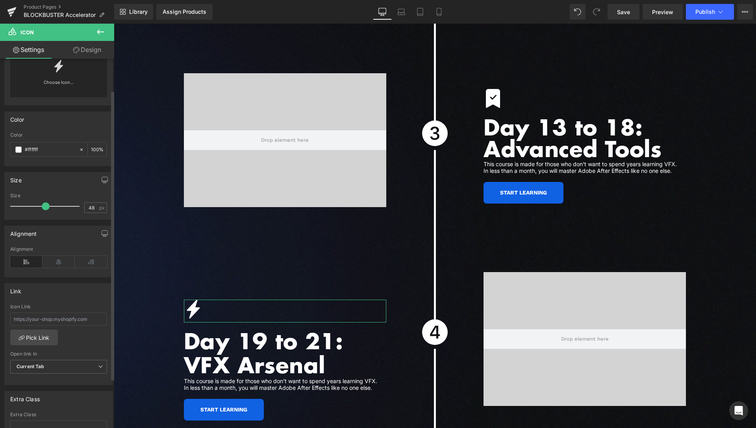
click at [56, 86] on link "Choose Icon..." at bounding box center [58, 88] width 97 height 19
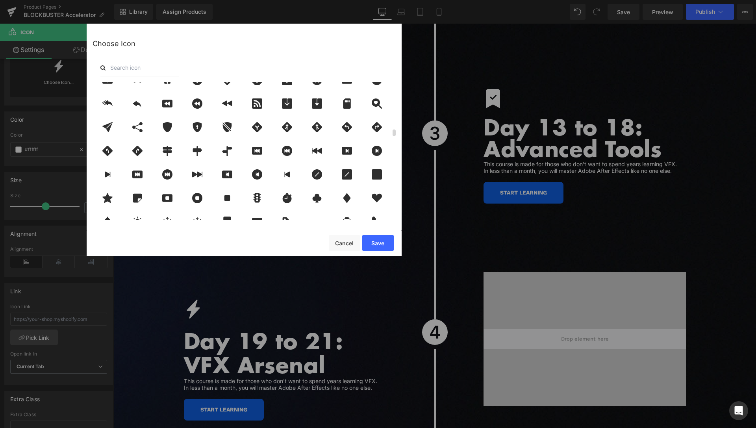
scroll to position [992, 0]
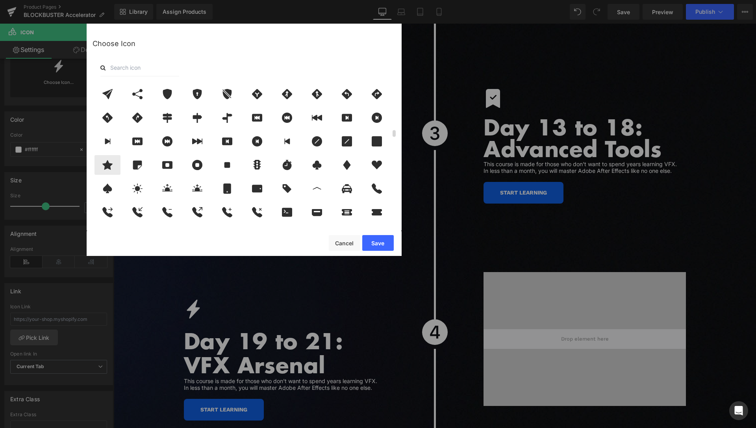
click at [106, 163] on icon at bounding box center [107, 165] width 17 height 10
click at [383, 241] on button "Save" at bounding box center [378, 243] width 32 height 16
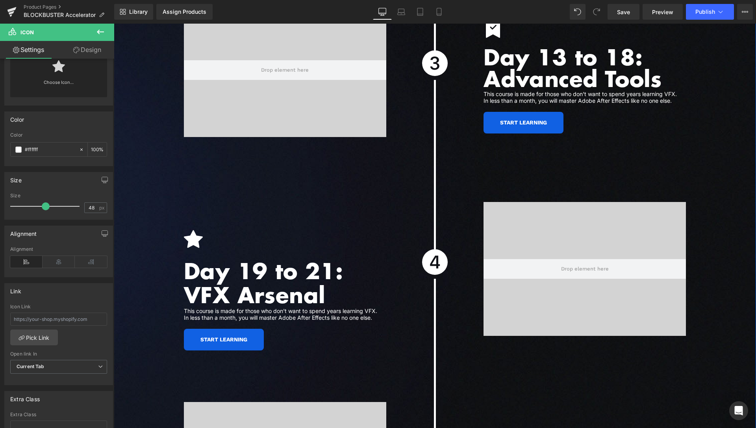
scroll to position [2584, 0]
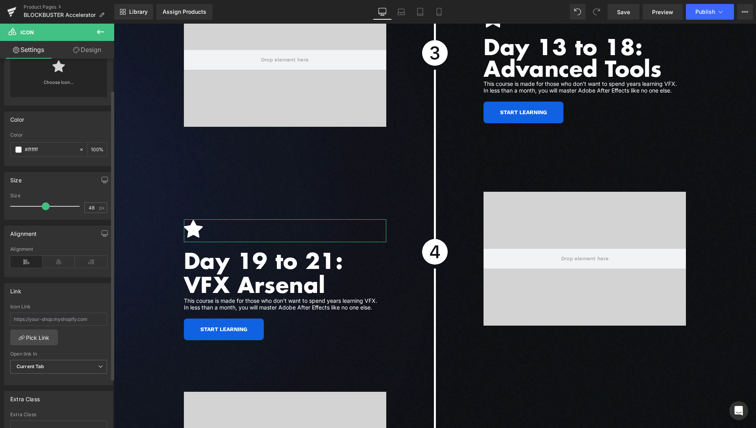
click at [64, 84] on link "Choose Icon..." at bounding box center [58, 88] width 97 height 19
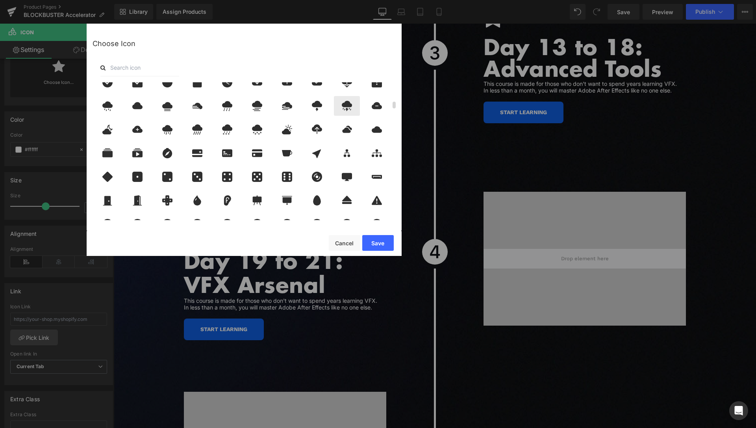
scroll to position [397, 0]
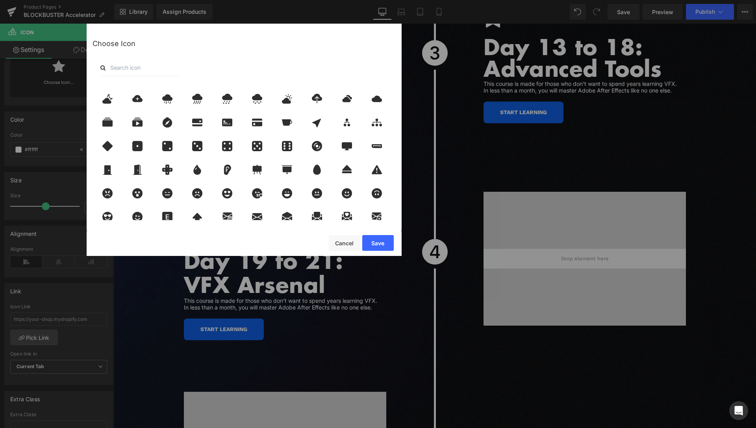
click at [167, 69] on input "text" at bounding box center [139, 67] width 79 height 17
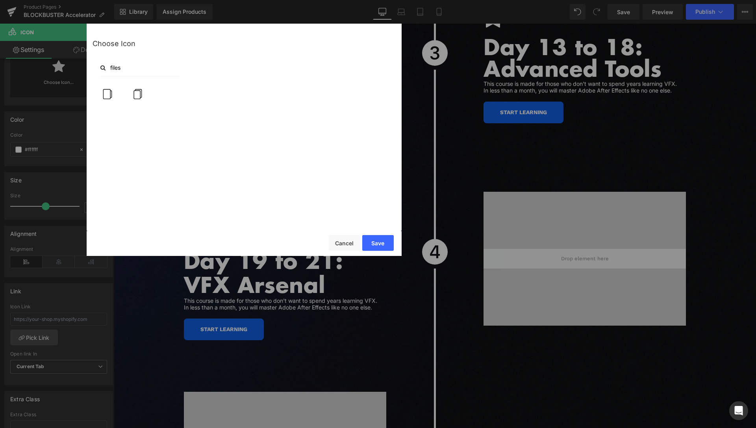
scroll to position [0, 0]
type input "files"
click at [133, 94] on icon at bounding box center [137, 94] width 17 height 10
click at [378, 242] on button "Save" at bounding box center [378, 243] width 32 height 16
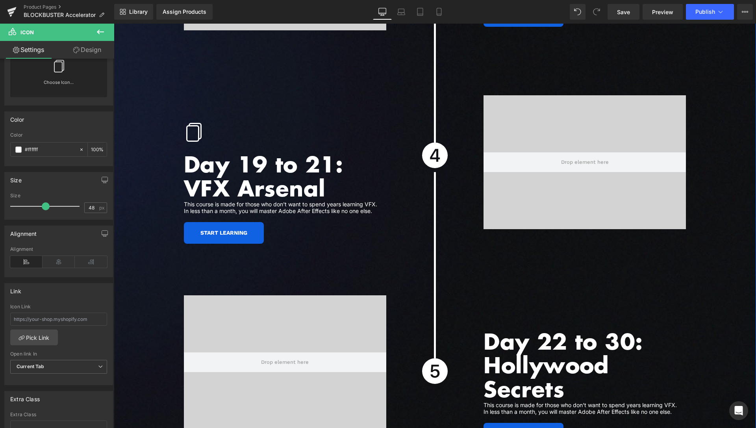
scroll to position [2704, 0]
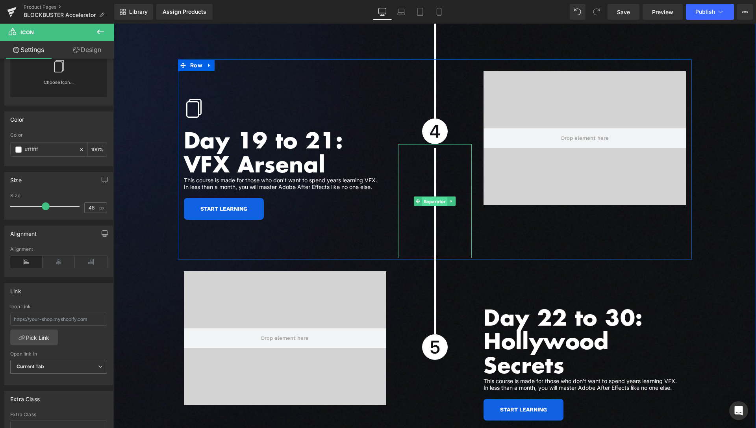
click at [434, 197] on span "Separator" at bounding box center [435, 201] width 26 height 9
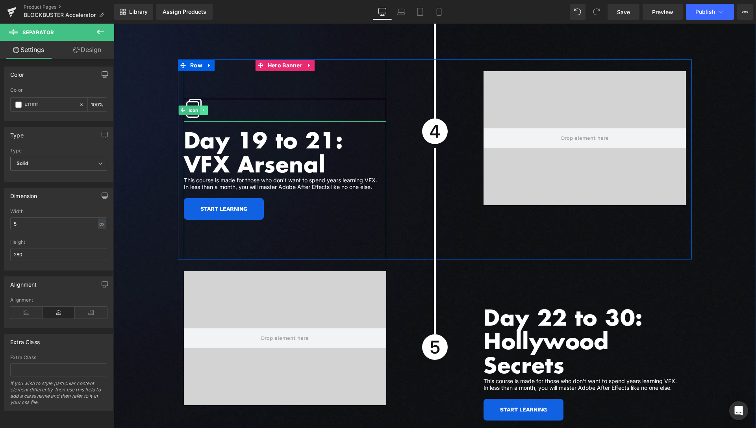
click at [203, 106] on link at bounding box center [204, 110] width 8 height 9
click at [198, 108] on icon at bounding box center [200, 110] width 4 height 4
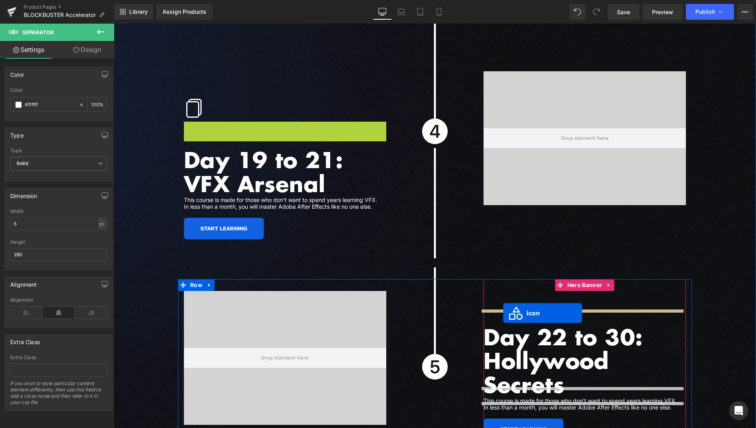
drag, startPoint x: 178, startPoint y: 124, endPoint x: 503, endPoint y: 313, distance: 375.9
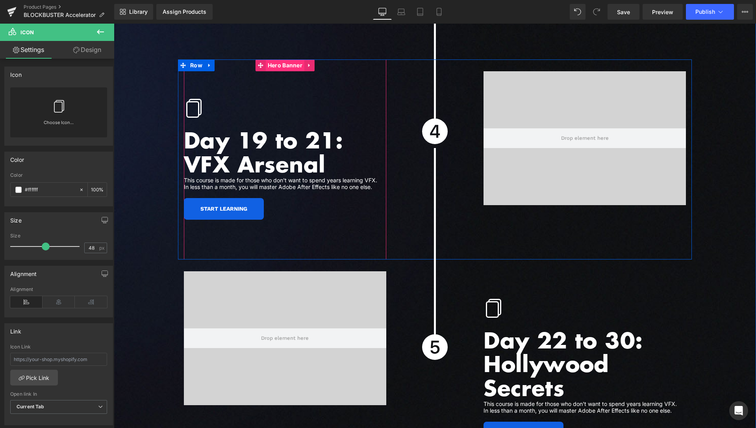
click at [273, 59] on span "Hero Banner" at bounding box center [285, 65] width 39 height 12
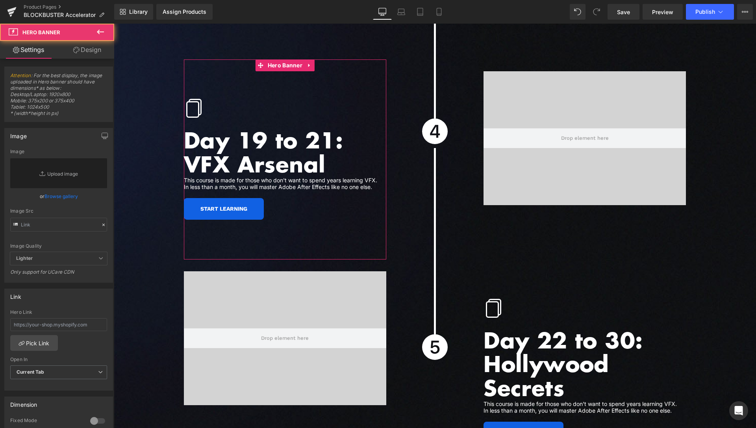
click at [96, 51] on link "Design" at bounding box center [87, 50] width 57 height 18
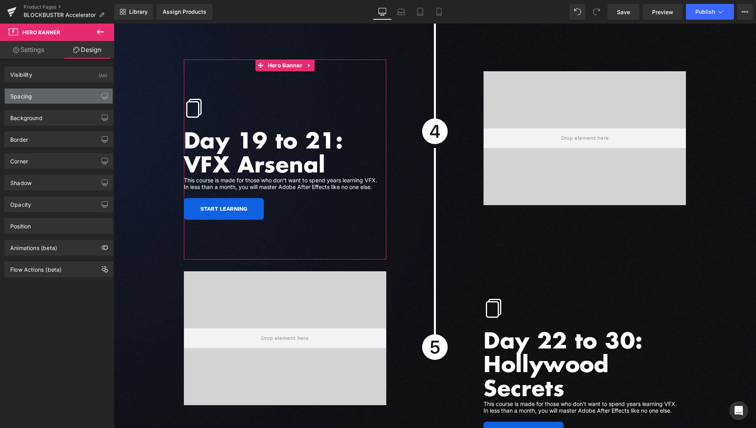
click at [44, 98] on div "Spacing" at bounding box center [59, 96] width 108 height 15
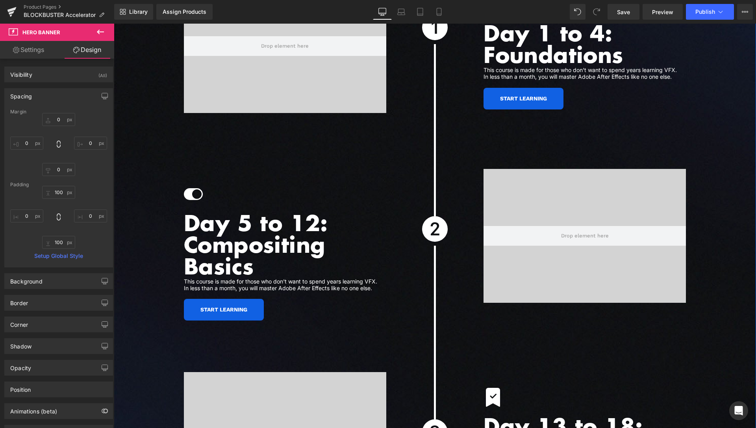
scroll to position [2182, 0]
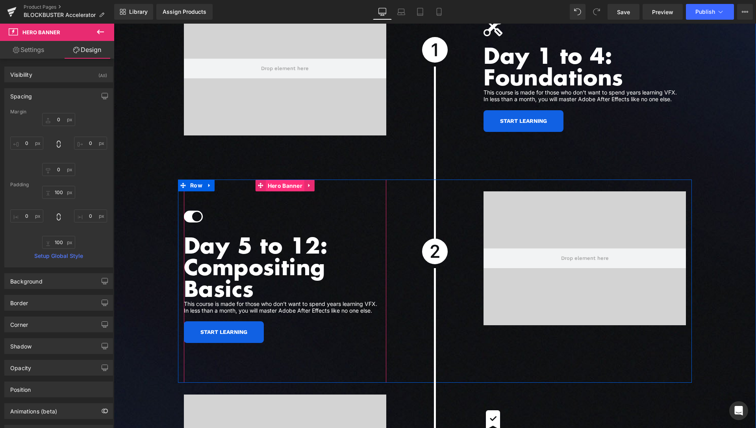
click at [280, 180] on span "Hero Banner" at bounding box center [285, 186] width 39 height 12
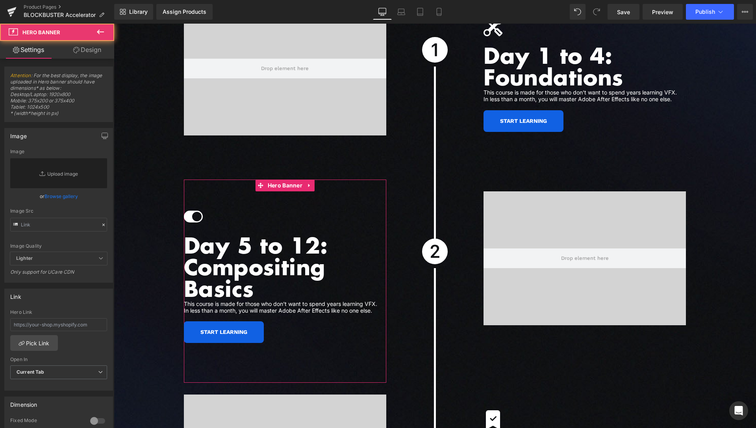
click at [85, 57] on link "Design" at bounding box center [87, 50] width 57 height 18
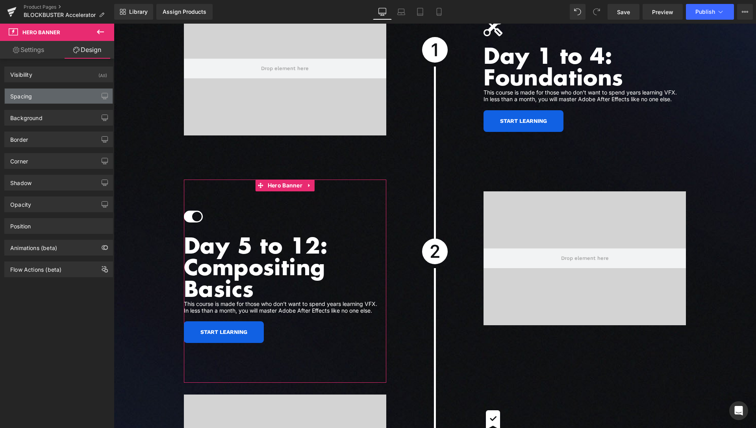
click at [40, 100] on div "Spacing" at bounding box center [59, 96] width 108 height 15
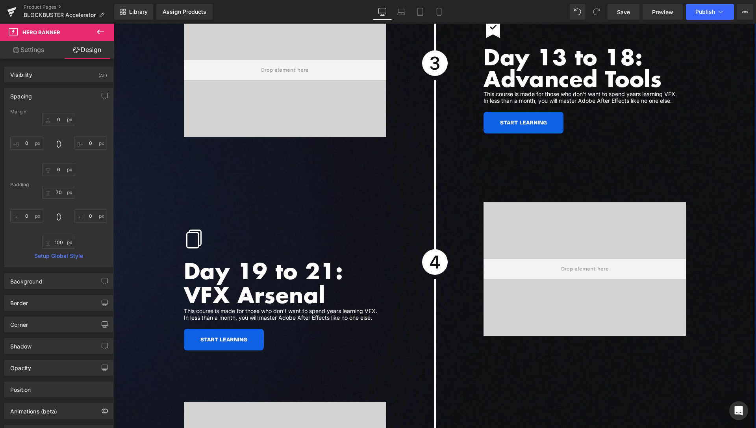
scroll to position [2664, 0]
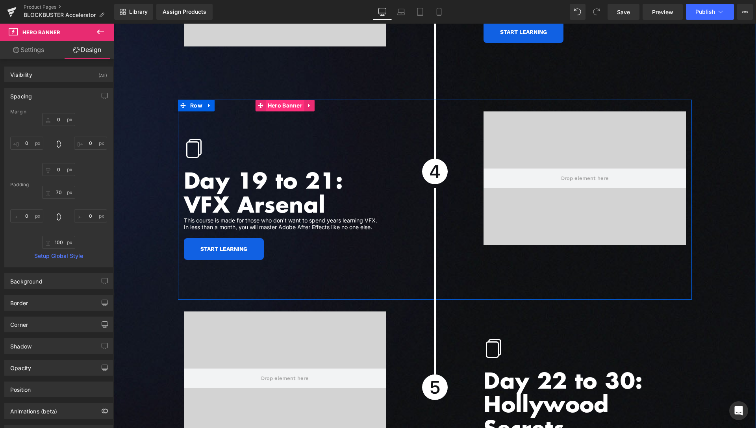
click at [275, 100] on span "Hero Banner" at bounding box center [285, 106] width 39 height 12
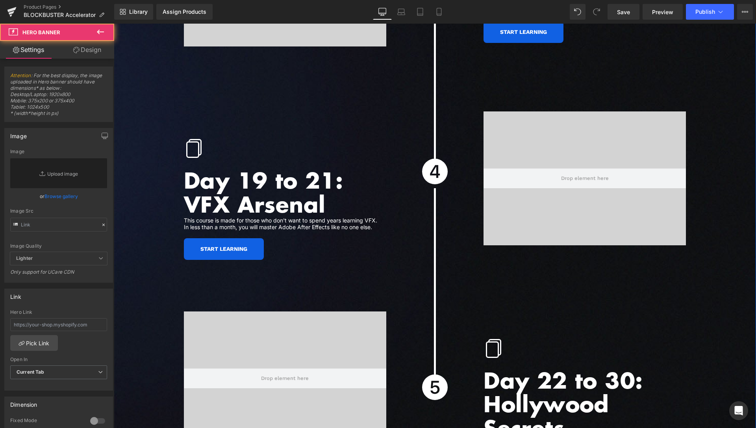
click at [113, 57] on link "Design" at bounding box center [87, 50] width 57 height 18
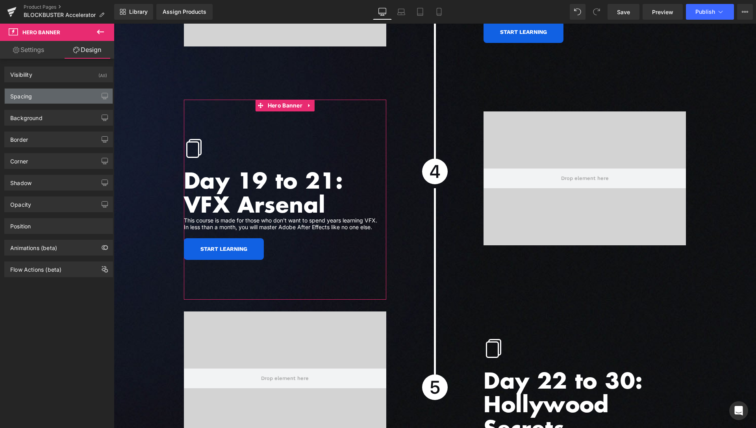
click at [61, 101] on div "Spacing" at bounding box center [59, 96] width 108 height 15
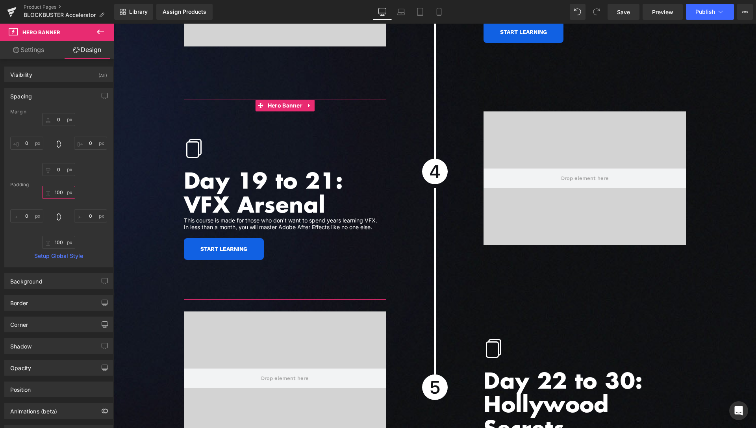
click at [58, 198] on input "100" at bounding box center [58, 192] width 33 height 13
type input "70"
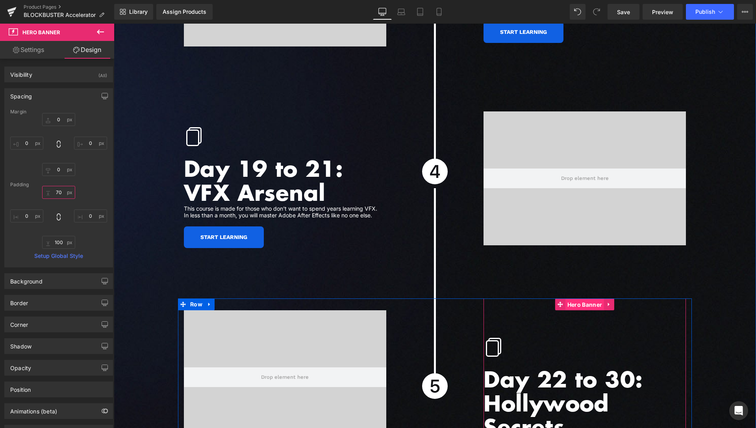
click at [578, 299] on span "Hero Banner" at bounding box center [584, 305] width 39 height 12
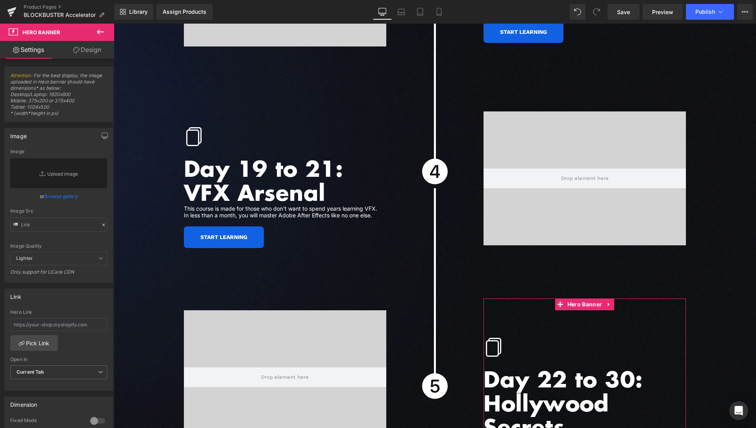
click at [82, 51] on link "Design" at bounding box center [87, 50] width 57 height 18
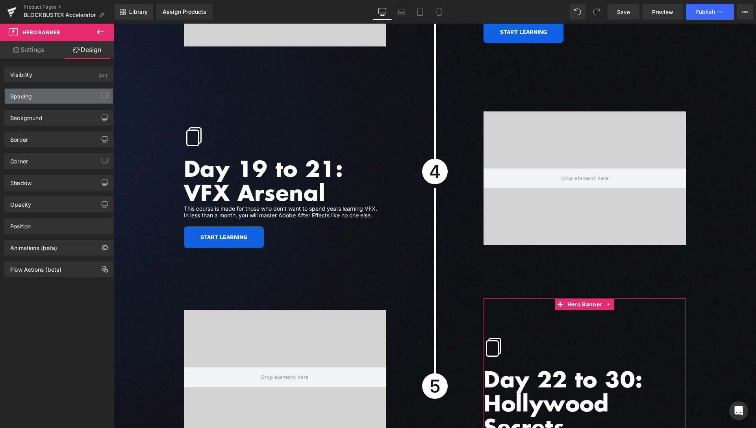
click at [36, 96] on div "Spacing" at bounding box center [59, 96] width 108 height 15
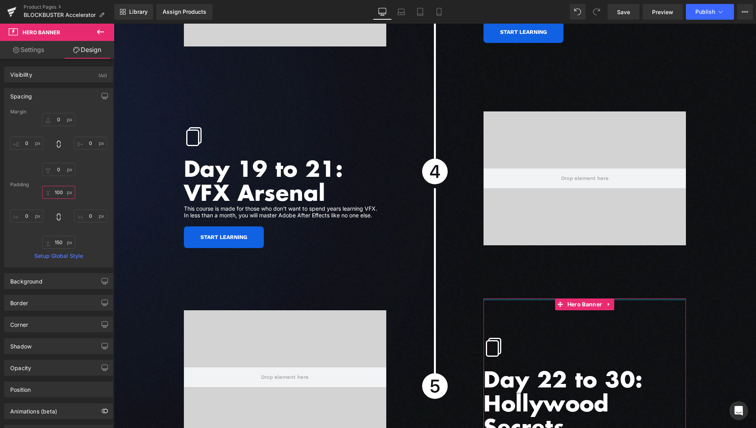
click at [57, 192] on input "100" at bounding box center [58, 192] width 33 height 13
type input "70"
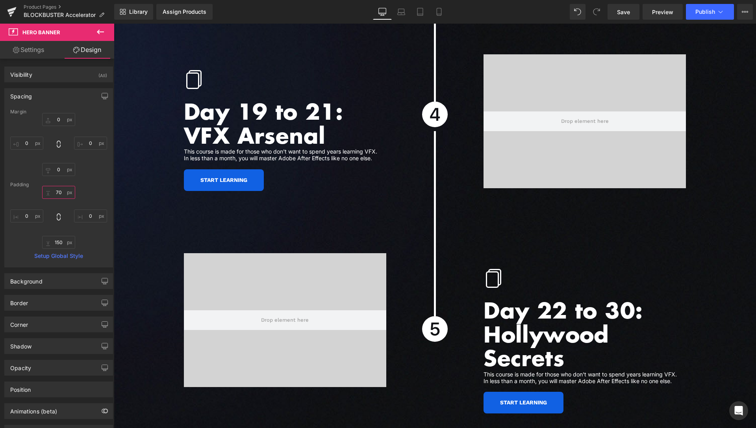
scroll to position [2784, 0]
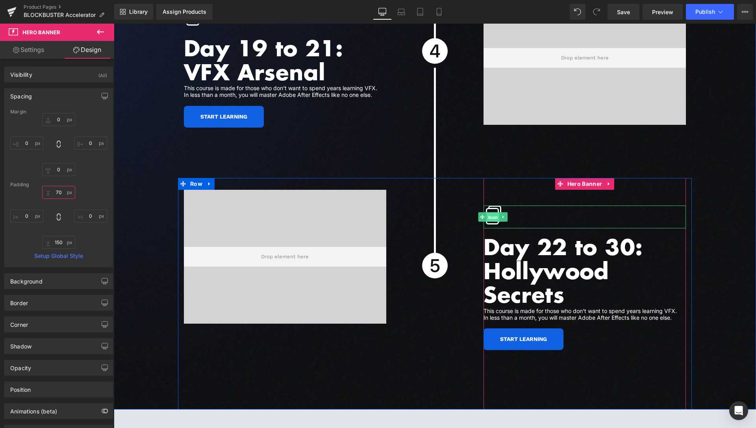
click at [493, 213] on span "Icon" at bounding box center [493, 217] width 13 height 9
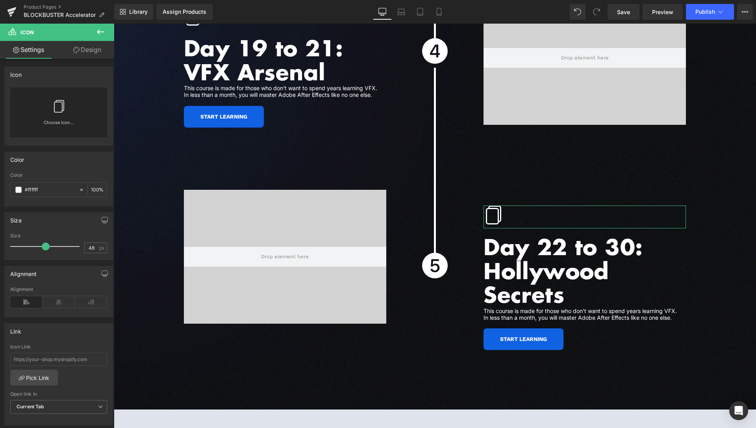
click at [52, 116] on link at bounding box center [58, 103] width 13 height 32
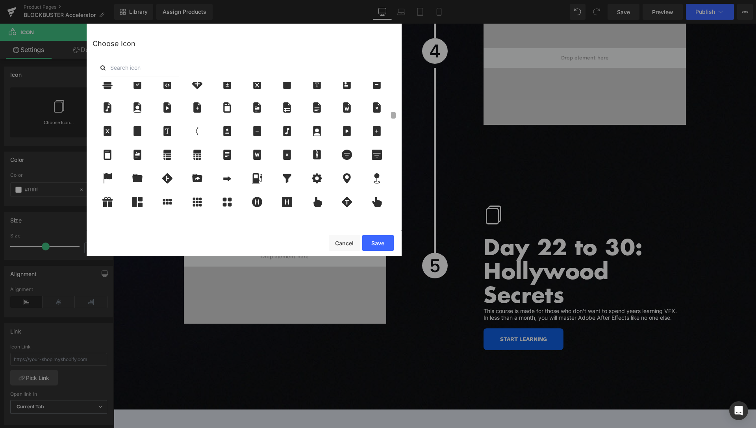
scroll to position [617, 0]
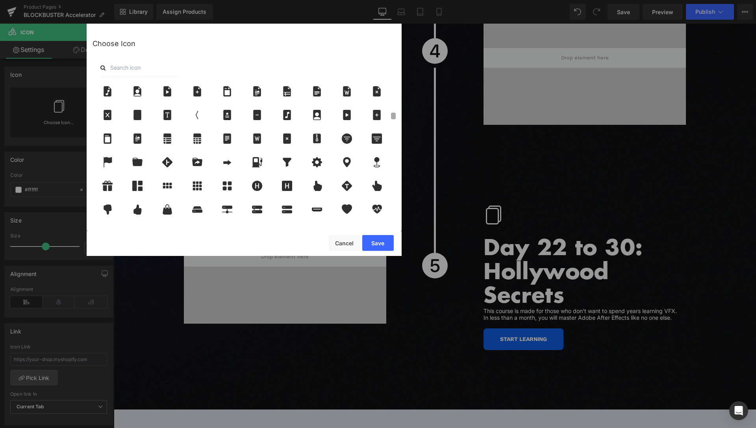
click at [397, 113] on div "Choose Icon" at bounding box center [244, 127] width 315 height 206
click at [261, 211] on icon at bounding box center [257, 210] width 10 height 8
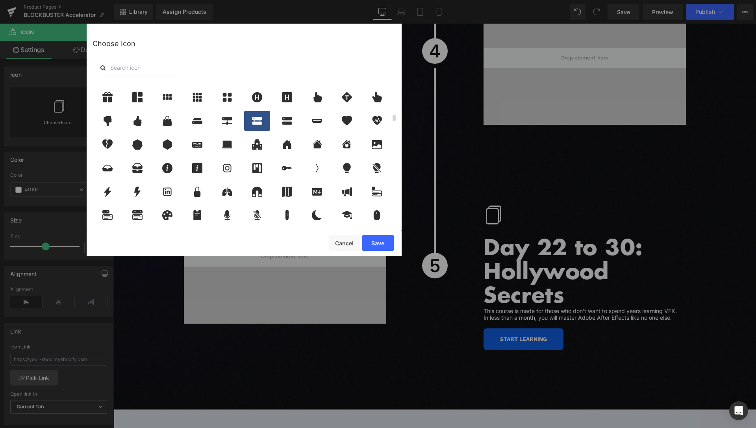
scroll to position [716, 0]
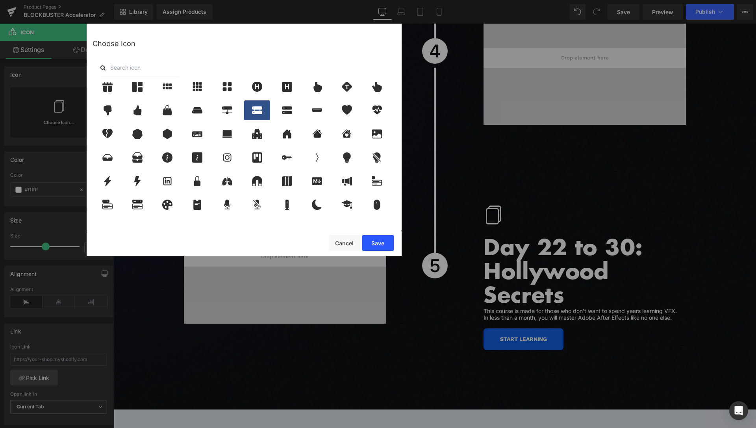
click at [381, 242] on button "Save" at bounding box center [378, 243] width 32 height 16
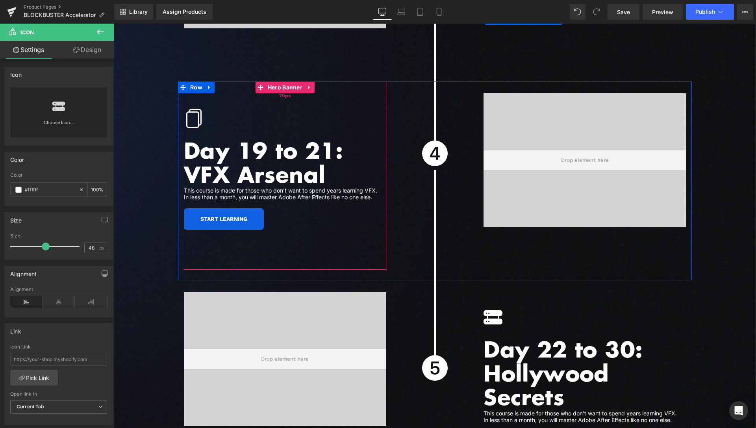
scroll to position [2624, 0]
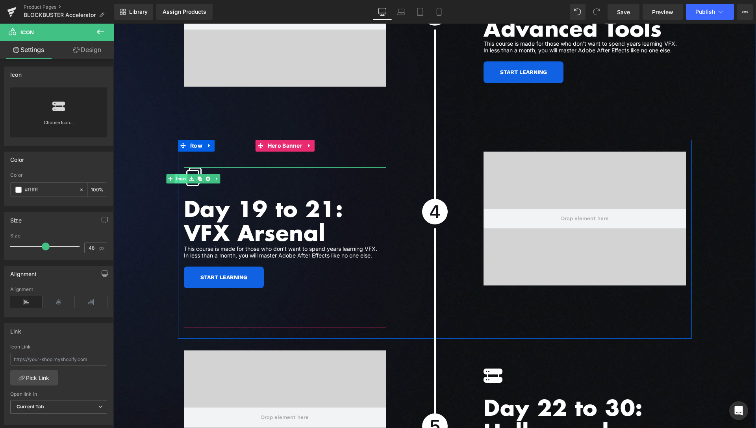
click at [180, 174] on link "Icon" at bounding box center [177, 178] width 21 height 9
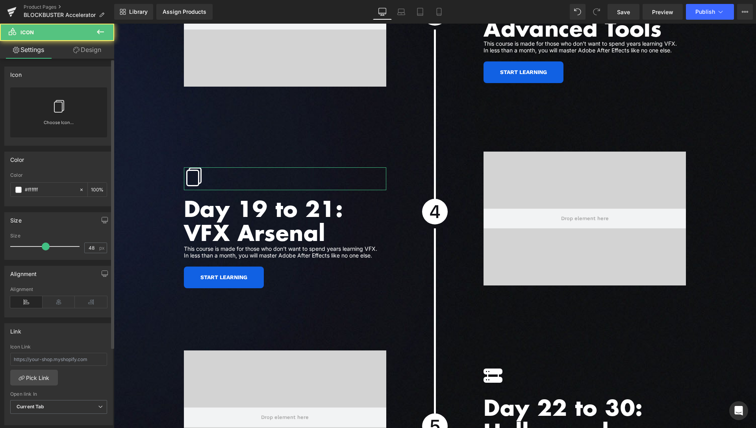
click at [72, 122] on link "Choose Icon..." at bounding box center [58, 128] width 97 height 19
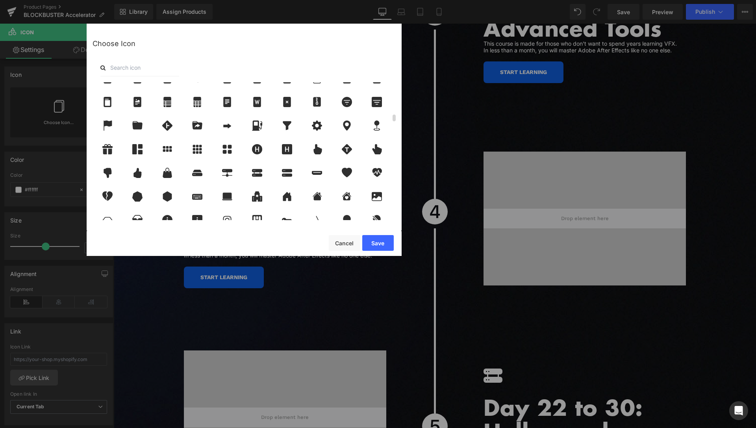
scroll to position [662, 0]
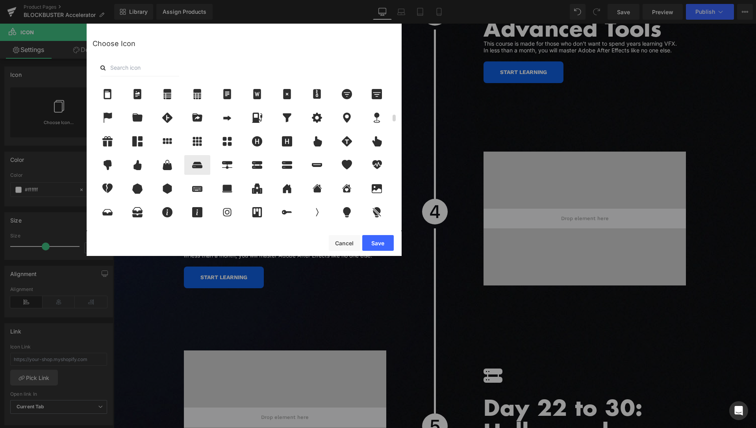
click at [198, 165] on icon at bounding box center [197, 165] width 17 height 10
click at [379, 239] on button "Save" at bounding box center [378, 243] width 32 height 16
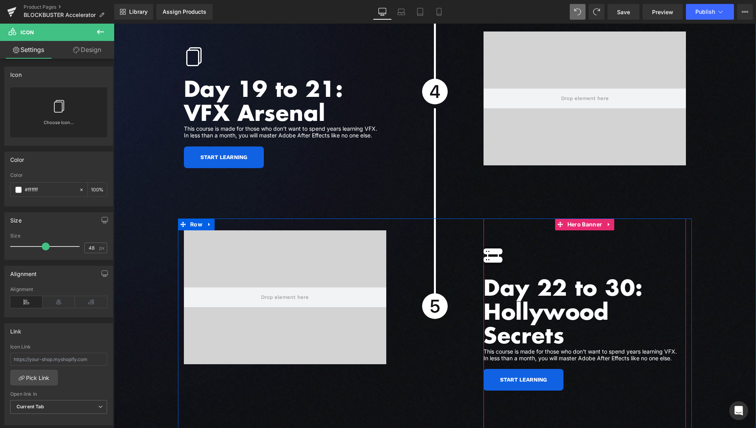
scroll to position [2744, 0]
click at [489, 252] on span "Icon" at bounding box center [493, 256] width 13 height 9
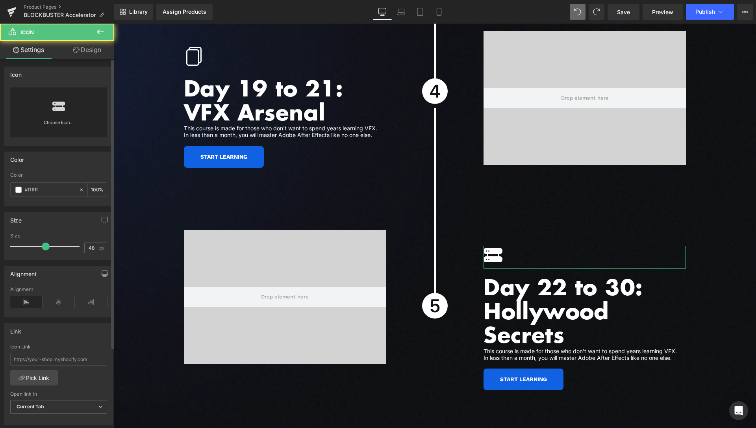
click at [46, 124] on link "Choose Icon..." at bounding box center [58, 128] width 97 height 19
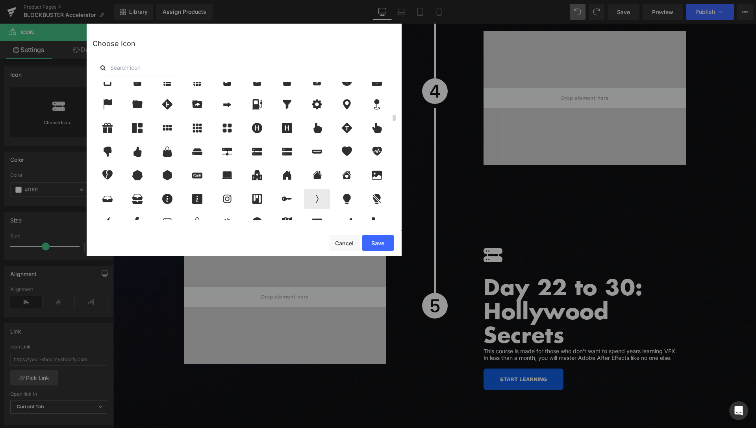
scroll to position [695, 0]
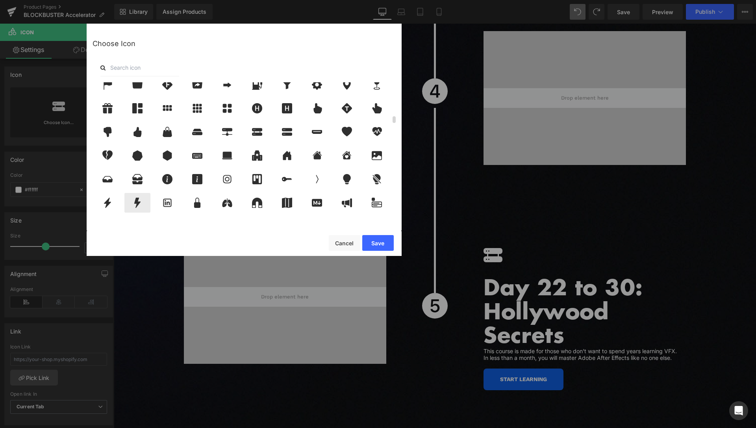
click at [135, 202] on icon at bounding box center [137, 203] width 6 height 10
click at [387, 244] on button "Save" at bounding box center [378, 243] width 32 height 16
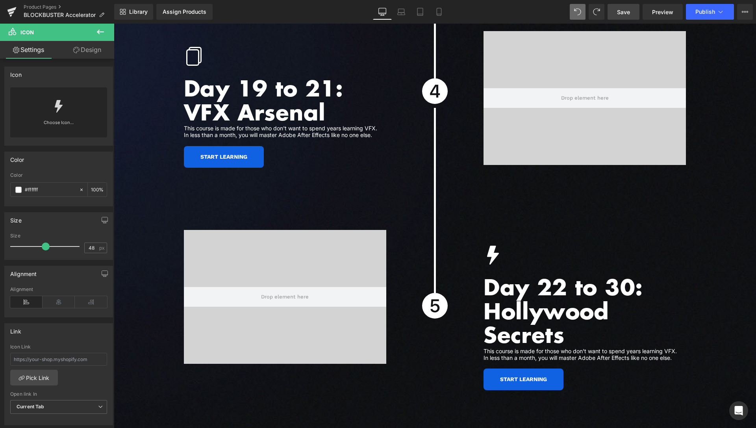
click at [619, 13] on span "Save" at bounding box center [623, 12] width 13 height 8
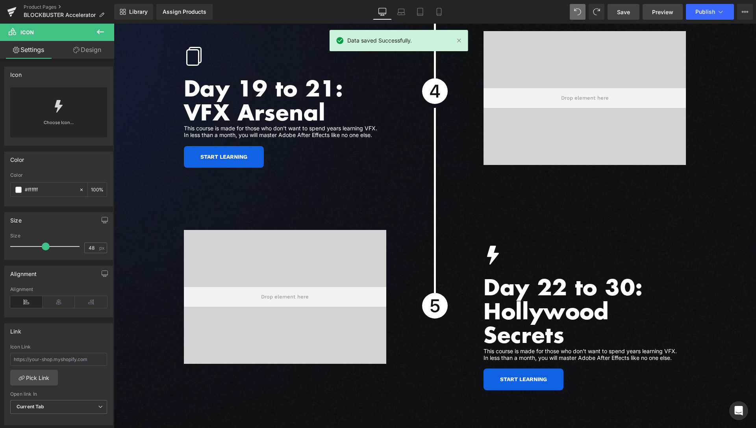
click at [659, 7] on link "Preview" at bounding box center [663, 12] width 40 height 16
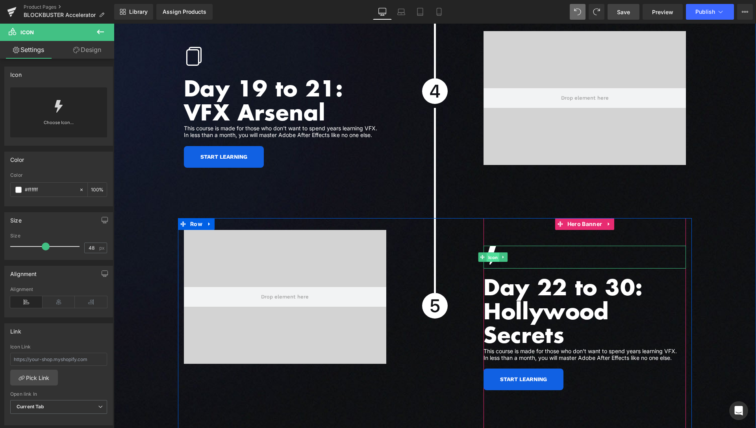
click at [493, 253] on span "Icon" at bounding box center [493, 257] width 13 height 9
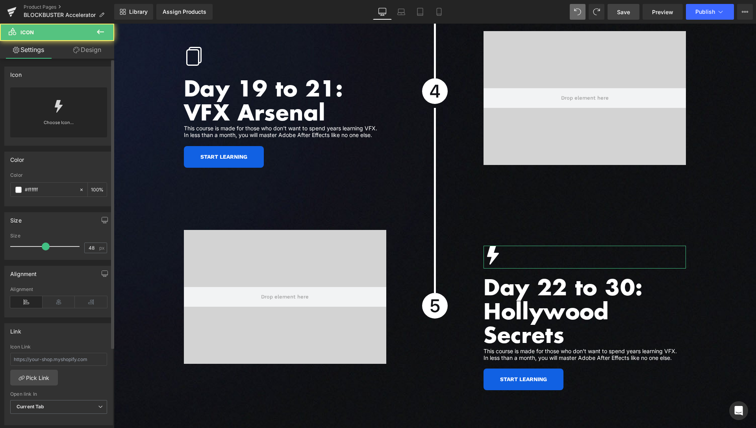
click at [57, 115] on link at bounding box center [58, 103] width 13 height 32
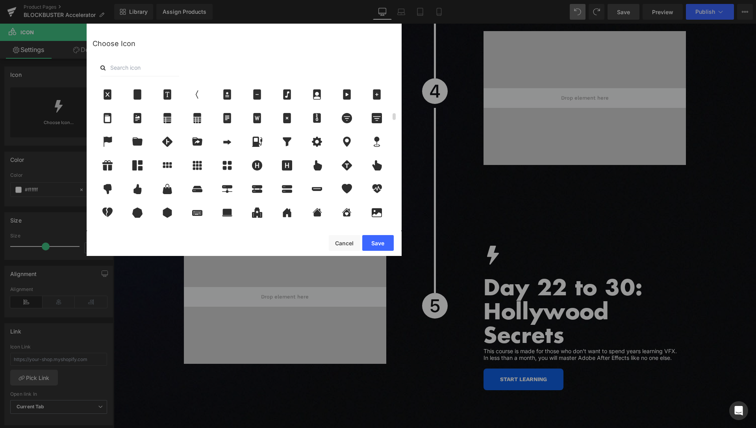
scroll to position [662, 0]
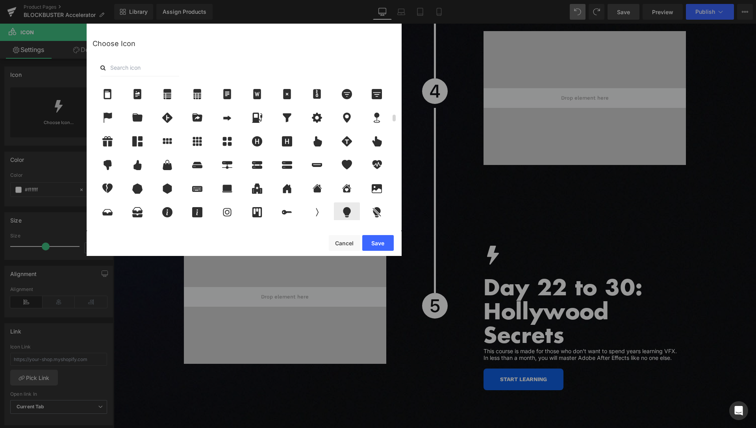
click at [350, 212] on icon at bounding box center [347, 212] width 8 height 10
click at [384, 245] on button "Save" at bounding box center [378, 243] width 32 height 16
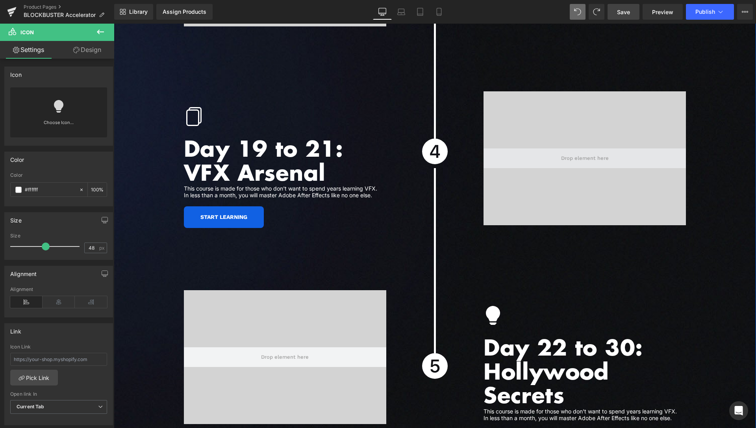
scroll to position [2744, 0]
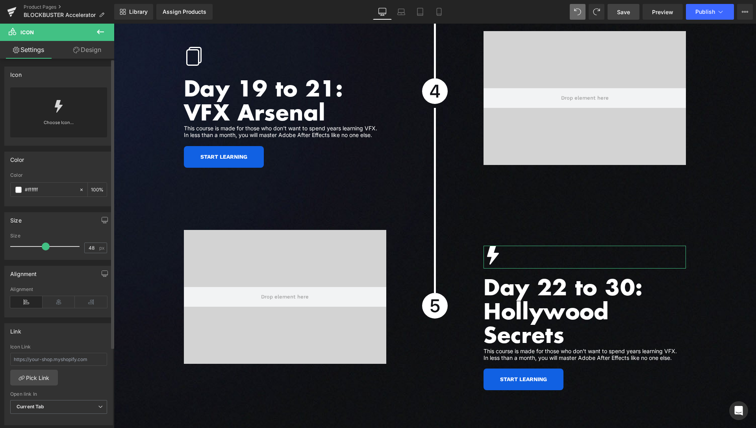
click at [71, 111] on div "Choose Icon..." at bounding box center [58, 112] width 97 height 50
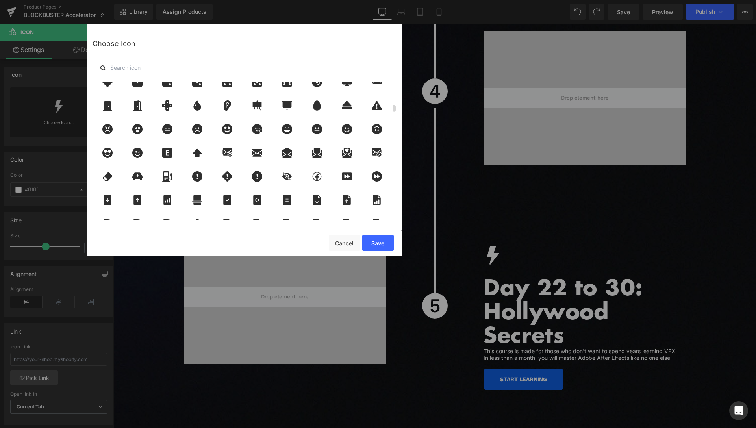
scroll to position [463, 0]
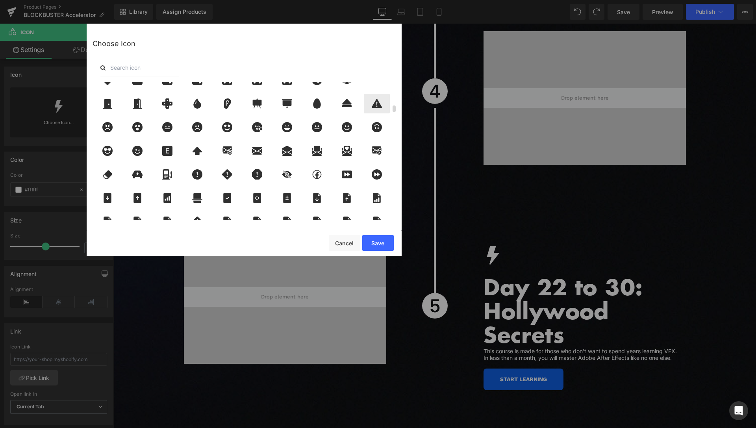
click at [380, 102] on icon at bounding box center [377, 103] width 17 height 10
click at [375, 241] on button "Save" at bounding box center [378, 243] width 32 height 16
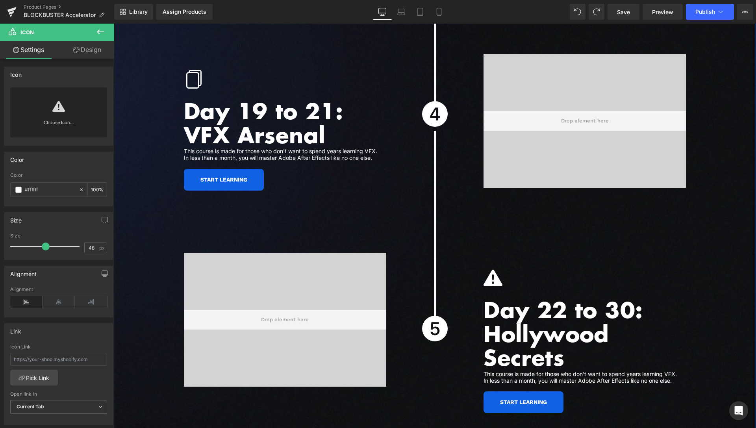
scroll to position [2744, 0]
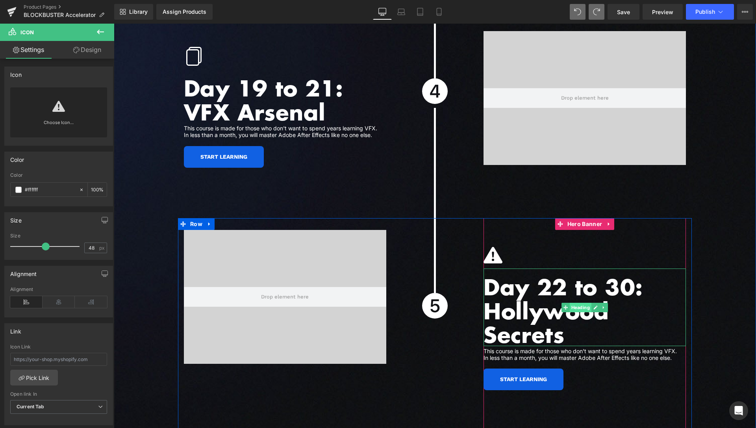
click at [572, 303] on span "Heading" at bounding box center [581, 307] width 22 height 9
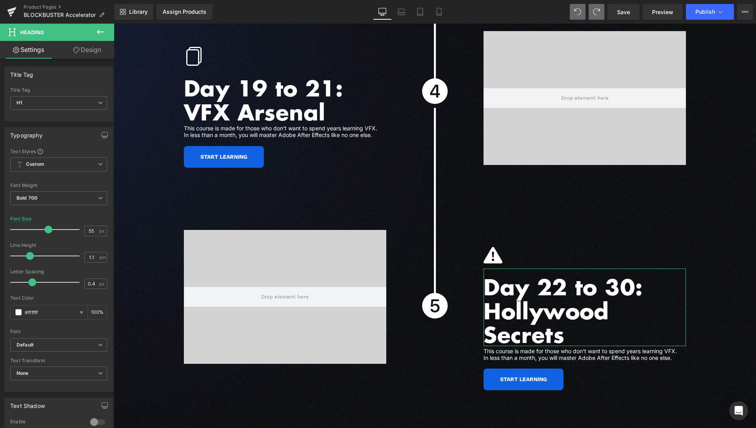
click at [80, 56] on link "Design" at bounding box center [87, 50] width 57 height 18
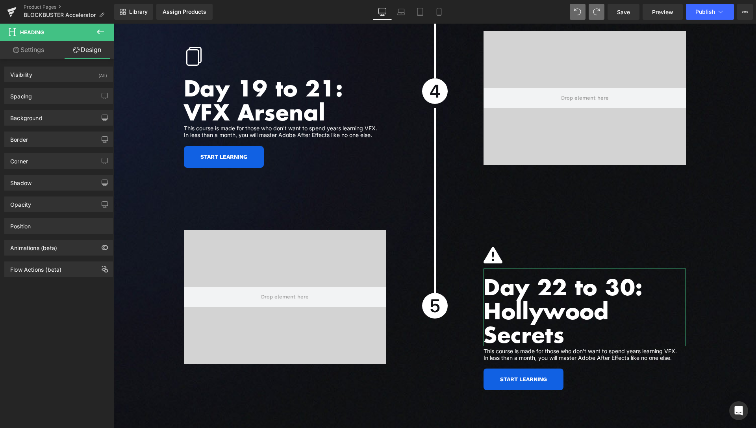
type input "0"
type input "15"
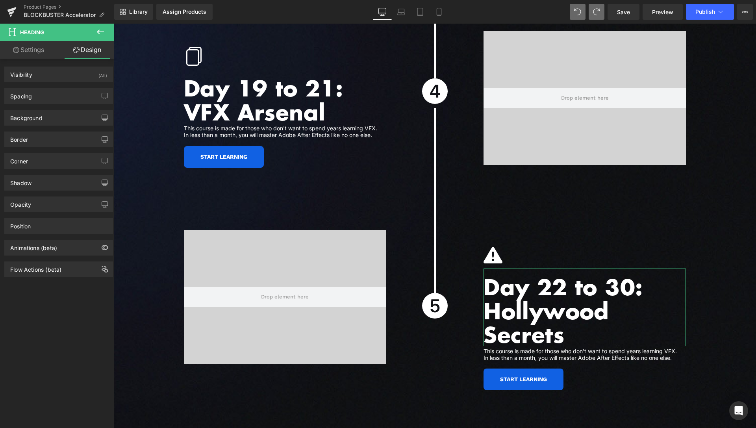
type input "0"
click at [35, 93] on div "Spacing" at bounding box center [59, 96] width 108 height 15
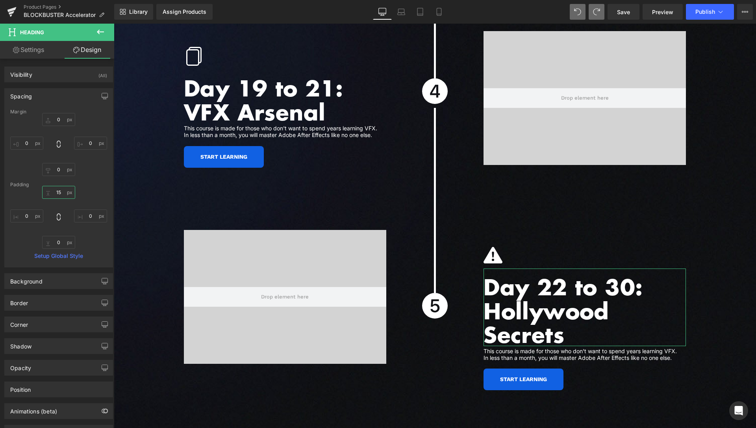
click at [58, 196] on input "15" at bounding box center [58, 192] width 33 height 13
type input "10"
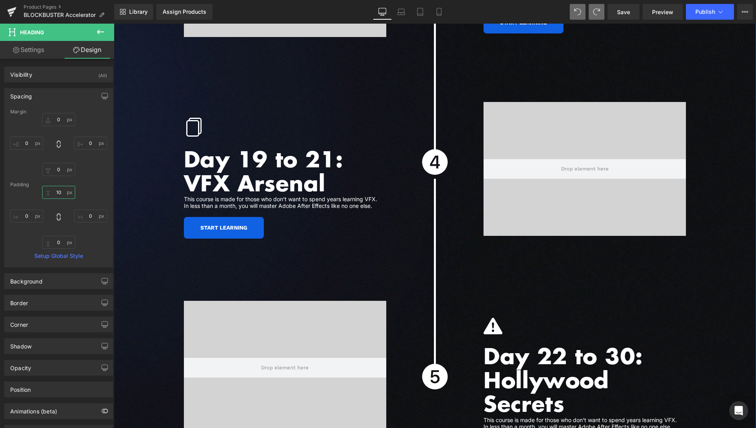
scroll to position [2664, 0]
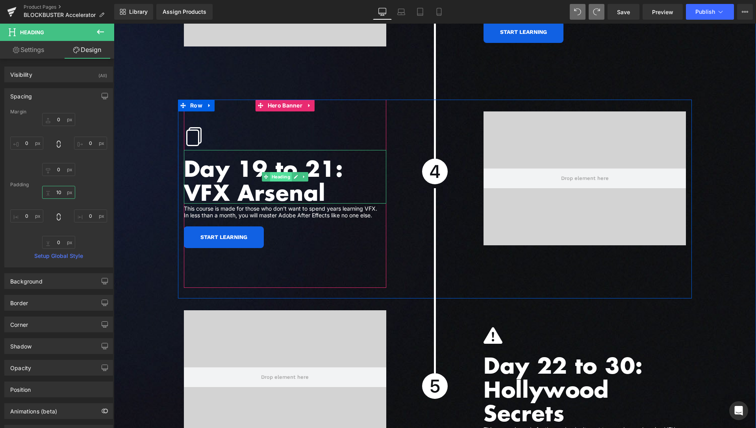
click at [277, 172] on span "Heading" at bounding box center [281, 176] width 22 height 9
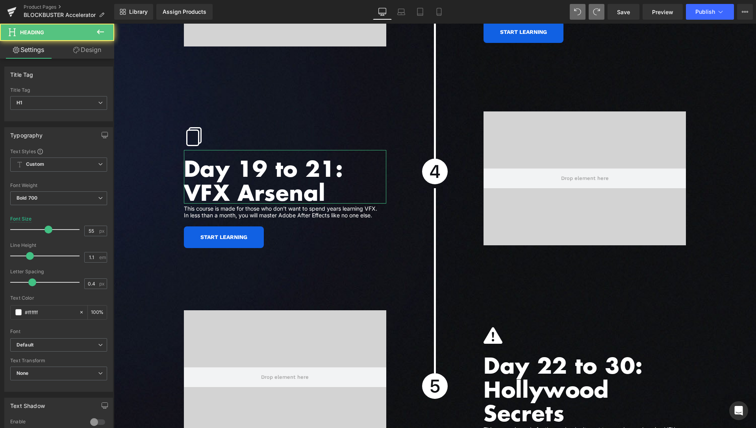
click at [94, 52] on link "Design" at bounding box center [87, 50] width 57 height 18
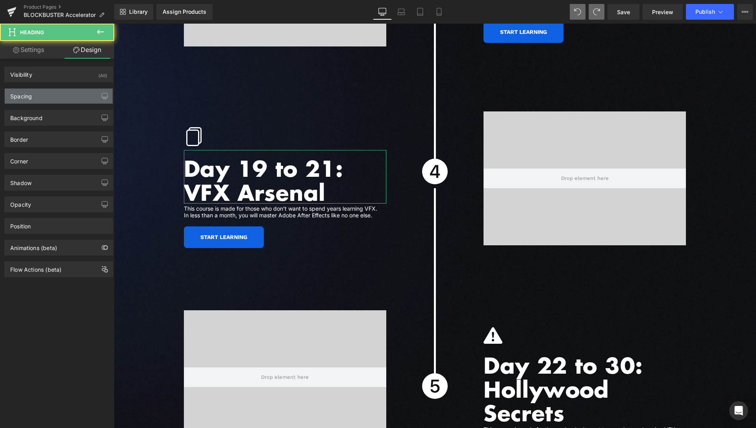
click at [46, 99] on div "Spacing" at bounding box center [59, 96] width 108 height 15
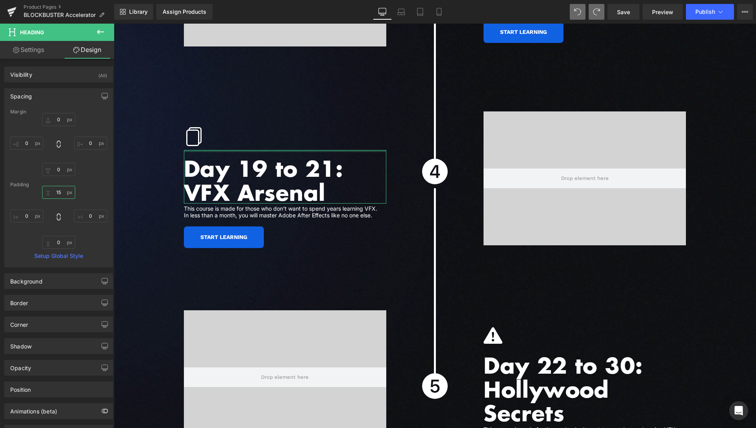
click at [50, 194] on input "15" at bounding box center [58, 192] width 33 height 13
type input "10"
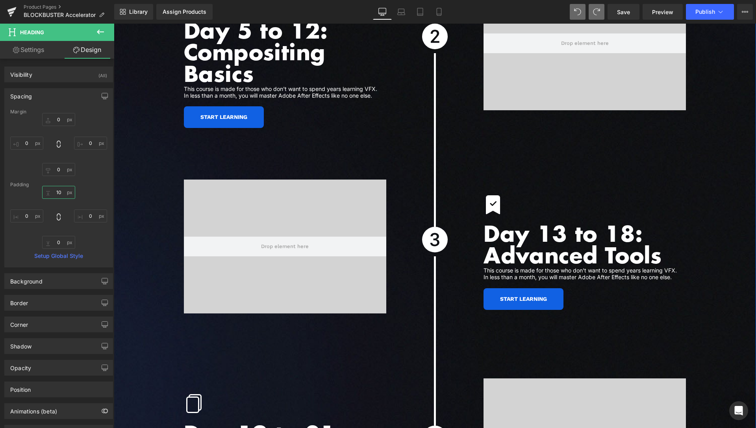
scroll to position [2383, 0]
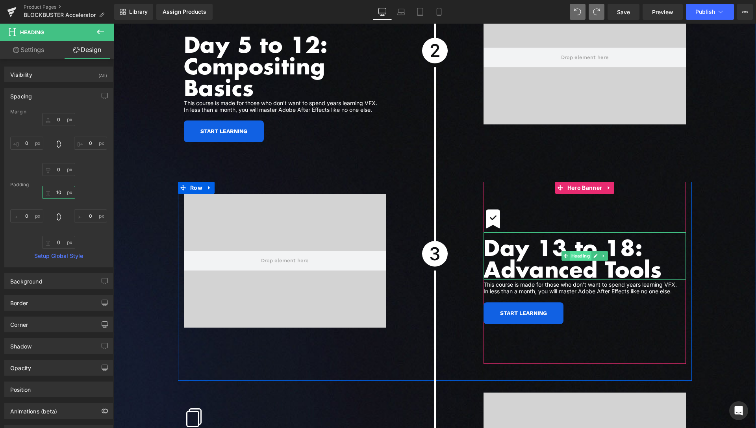
click at [573, 251] on span "Heading" at bounding box center [581, 255] width 22 height 9
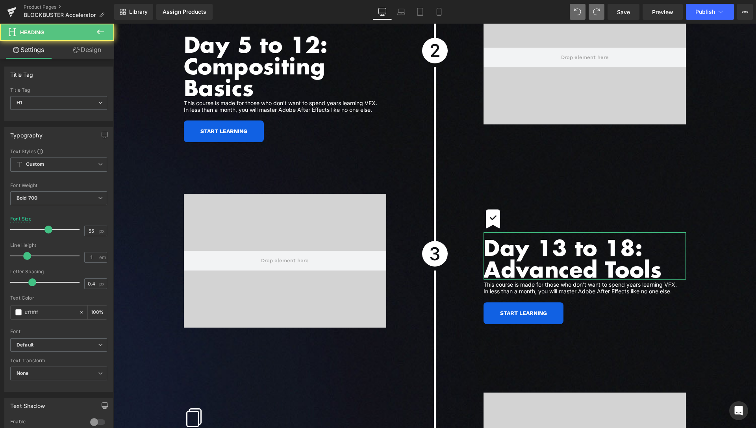
click at [88, 57] on link "Design" at bounding box center [87, 50] width 57 height 18
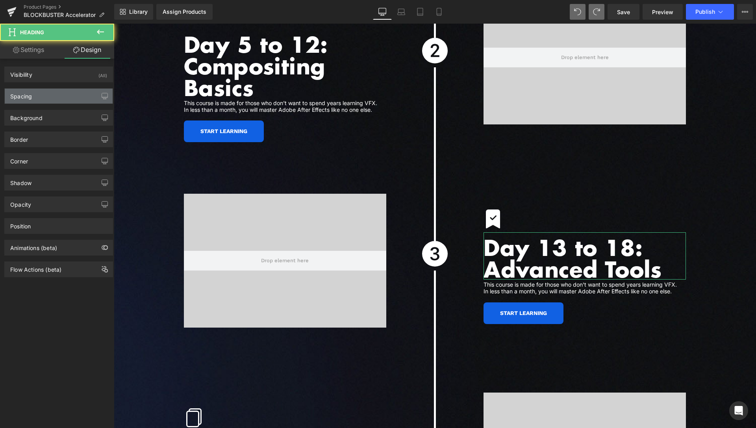
click at [59, 91] on div "Spacing" at bounding box center [59, 96] width 108 height 15
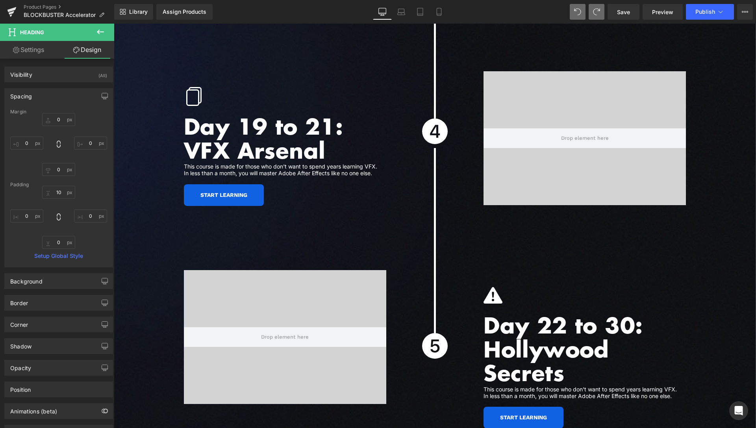
scroll to position [2744, 0]
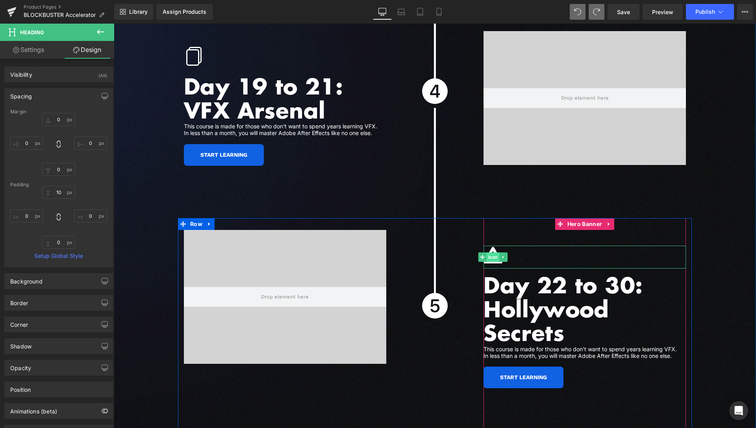
click at [489, 252] on span "Icon" at bounding box center [493, 256] width 13 height 9
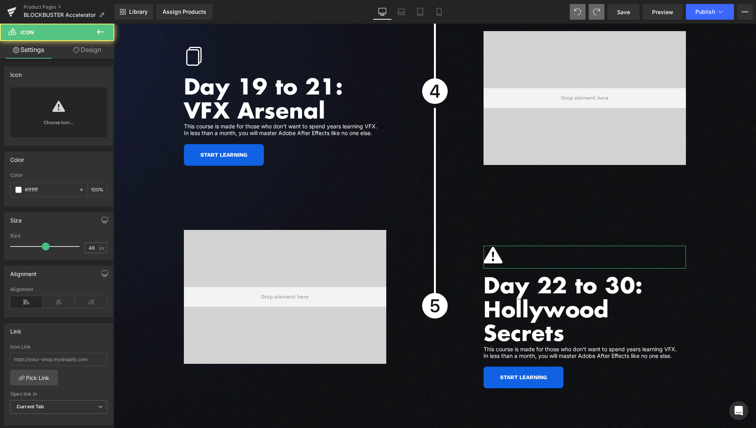
click at [58, 117] on link at bounding box center [58, 103] width 13 height 32
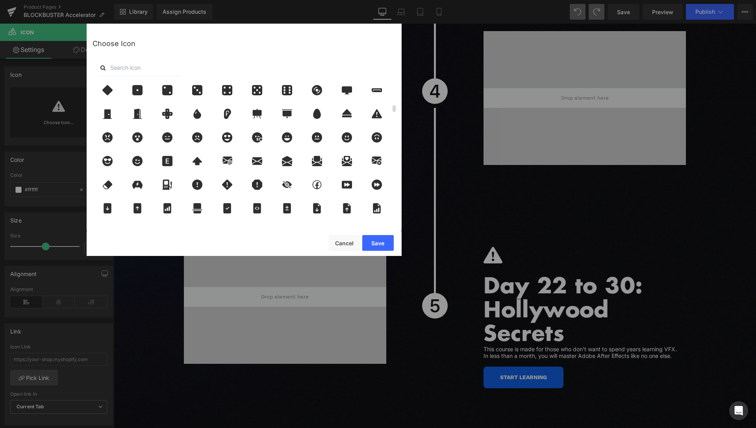
scroll to position [463, 0]
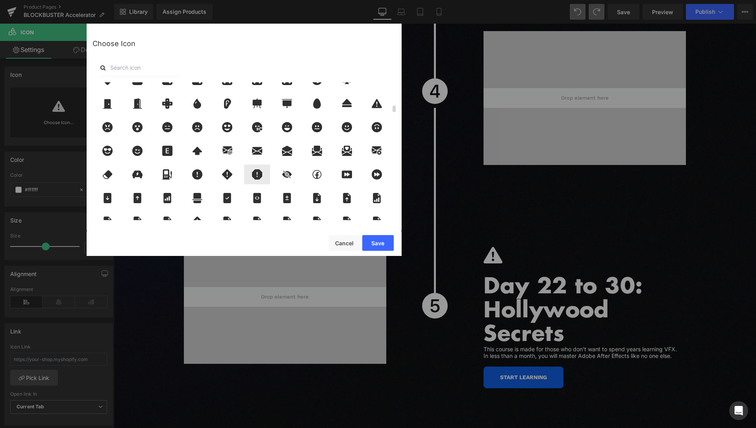
click at [256, 170] on icon at bounding box center [257, 174] width 10 height 10
drag, startPoint x: 382, startPoint y: 241, endPoint x: 238, endPoint y: 208, distance: 148.3
click at [382, 241] on button "Save" at bounding box center [378, 243] width 32 height 16
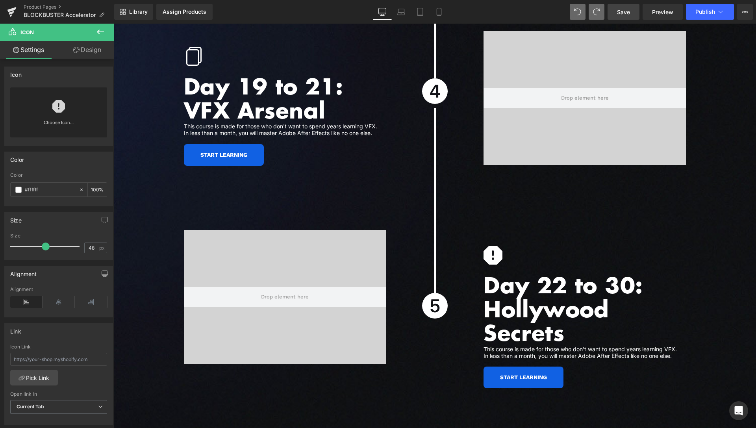
click at [619, 11] on span "Save" at bounding box center [623, 12] width 13 height 8
click at [626, 12] on span "Save" at bounding box center [623, 12] width 13 height 8
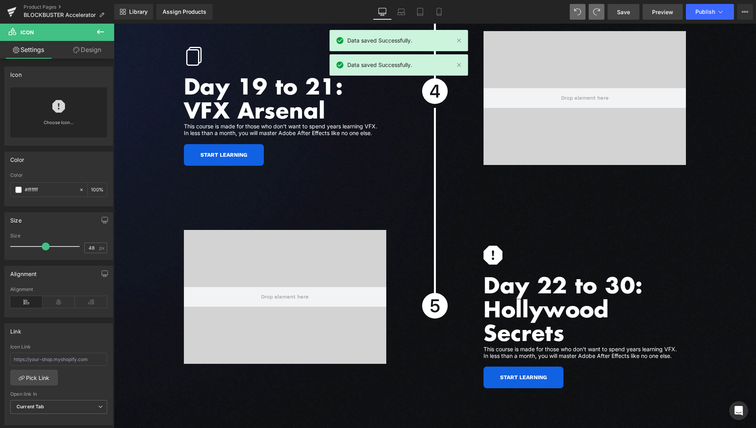
click at [665, 8] on span "Preview" at bounding box center [662, 12] width 21 height 8
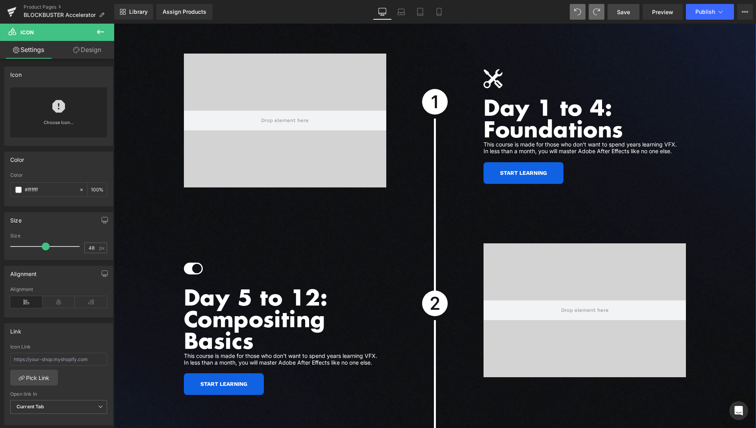
scroll to position [2142, 0]
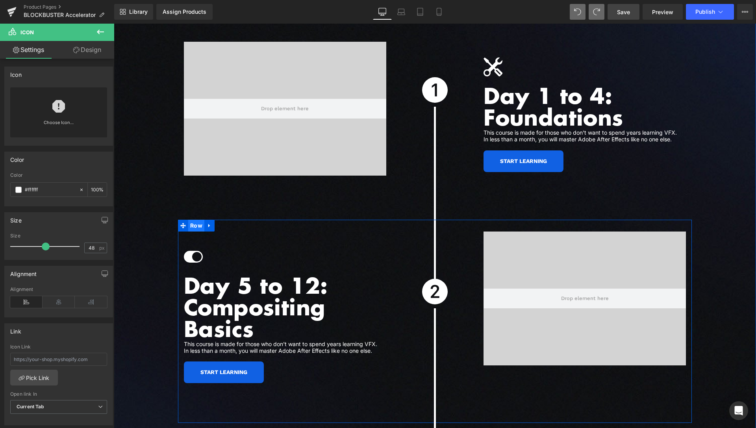
click at [196, 220] on span "Row" at bounding box center [196, 226] width 16 height 12
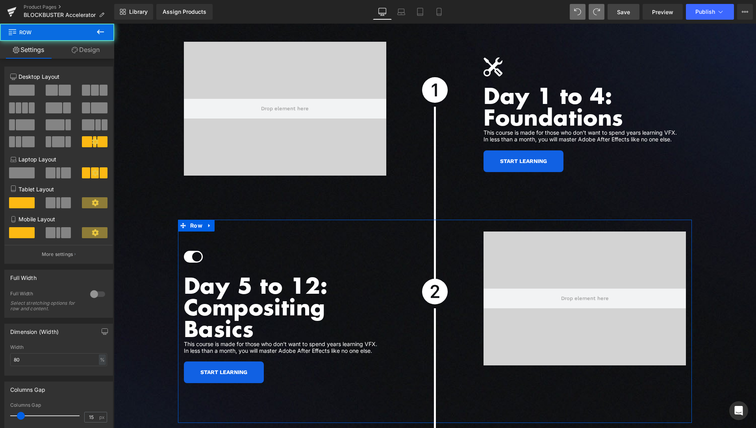
click at [101, 53] on link "Design" at bounding box center [85, 50] width 57 height 18
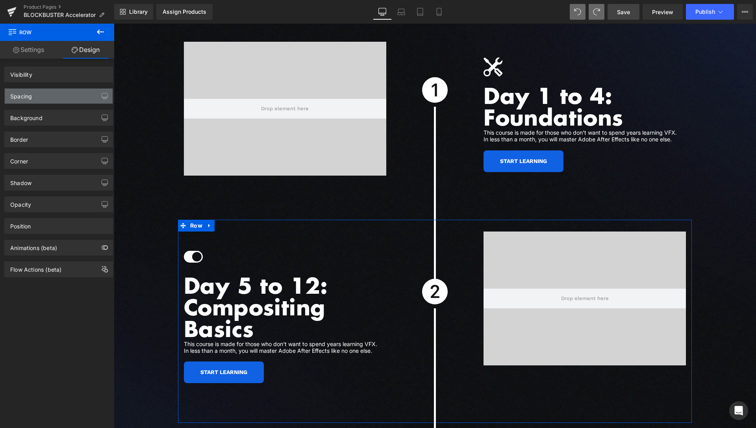
click at [51, 99] on div "Spacing" at bounding box center [59, 96] width 108 height 15
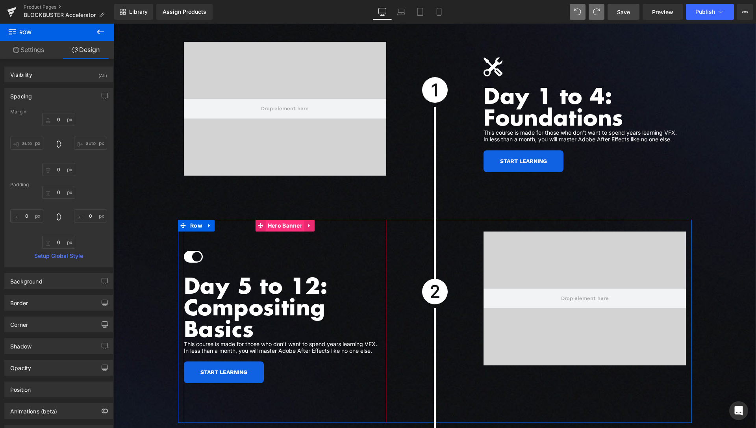
click at [285, 220] on span "Hero Banner" at bounding box center [285, 226] width 39 height 12
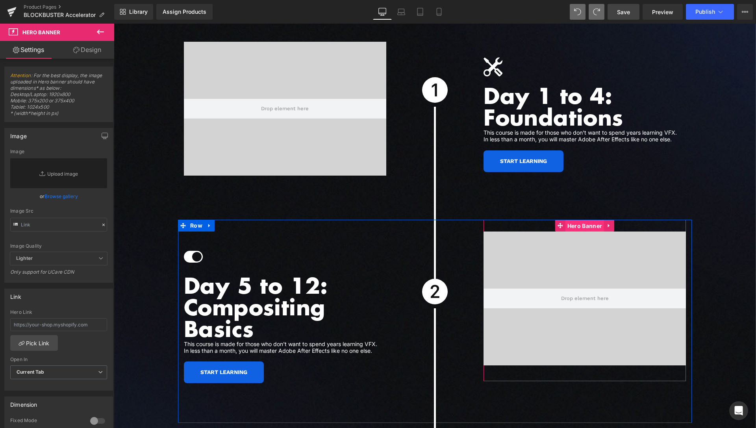
click at [567, 220] on span "Hero Banner" at bounding box center [584, 226] width 39 height 12
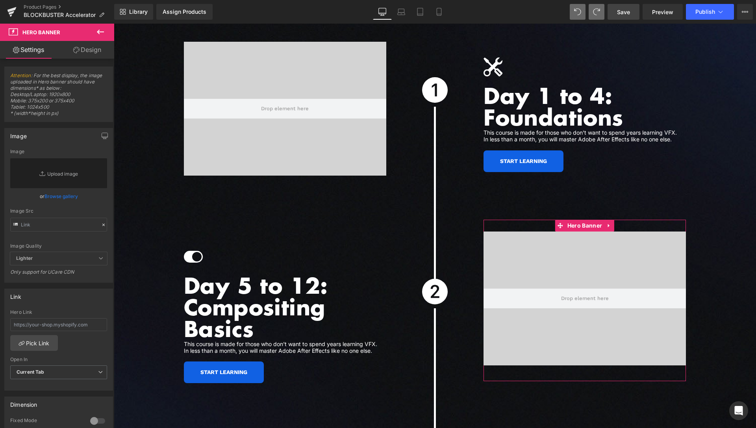
click at [98, 52] on link "Design" at bounding box center [87, 50] width 57 height 18
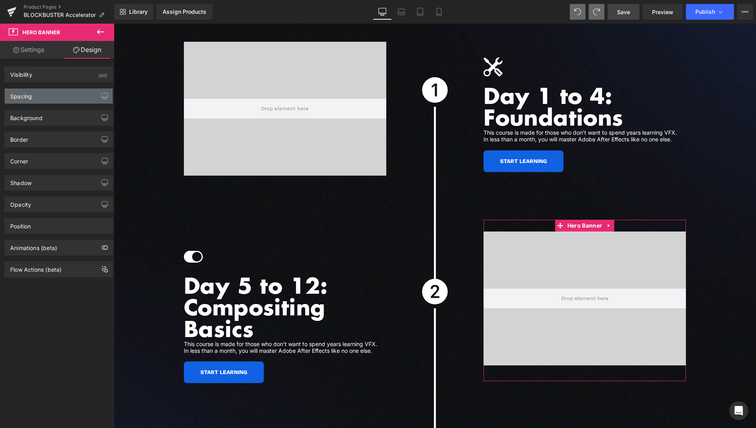
click at [51, 92] on div "Spacing" at bounding box center [59, 96] width 108 height 15
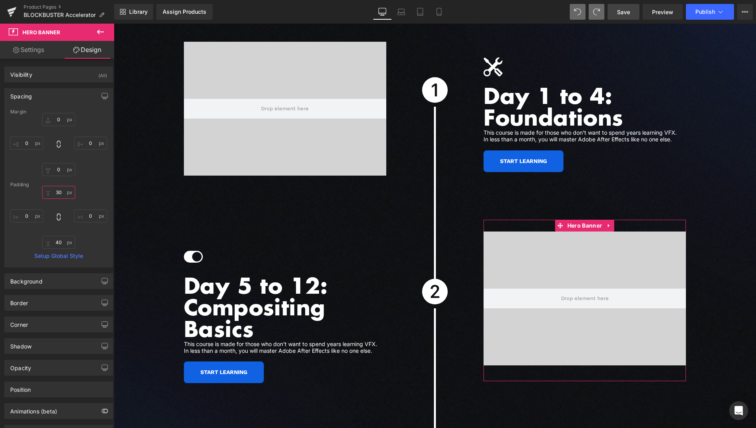
click at [52, 189] on input "30" at bounding box center [58, 192] width 33 height 13
type input "0"
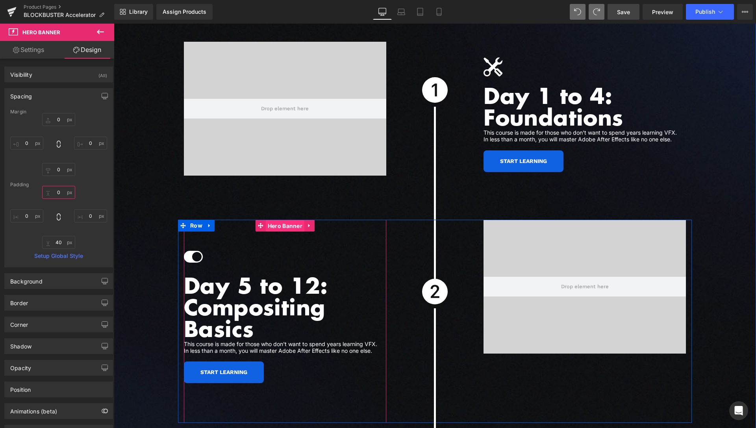
click at [269, 220] on span "Hero Banner" at bounding box center [285, 226] width 39 height 12
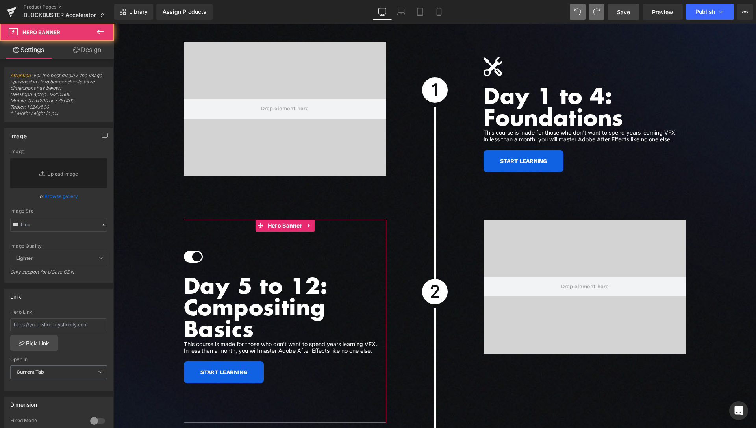
click at [94, 55] on link "Design" at bounding box center [87, 50] width 57 height 18
click at [0, 0] on div "Spacing" at bounding box center [0, 0] width 0 height 0
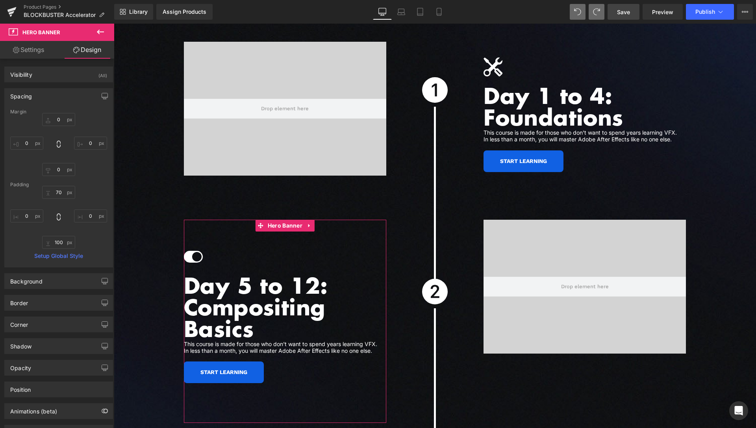
type input "0"
type input "70"
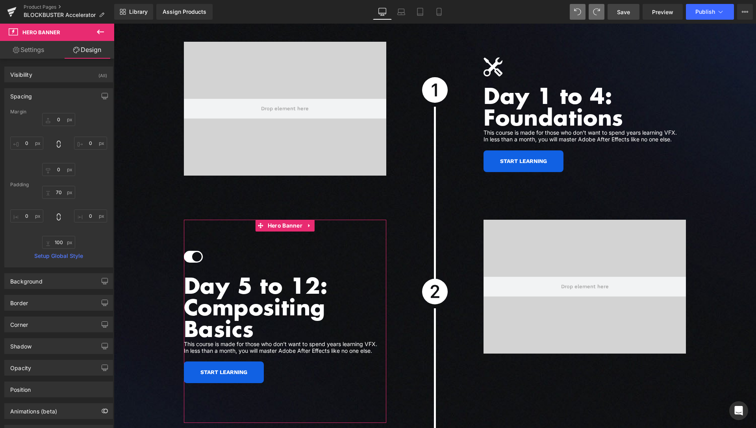
type input "0"
type input "100"
type input "0"
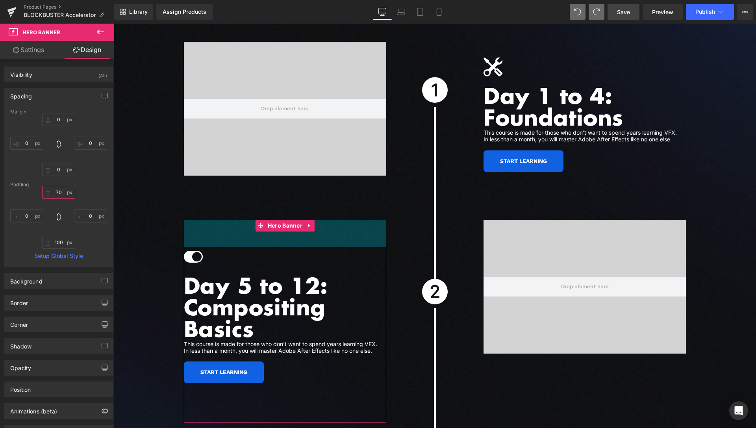
click at [57, 192] on input "70" at bounding box center [58, 192] width 33 height 13
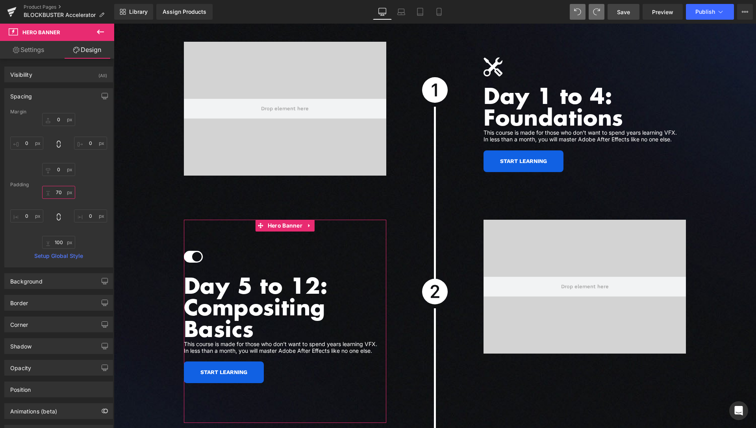
click at [57, 192] on input "70" at bounding box center [58, 192] width 33 height 13
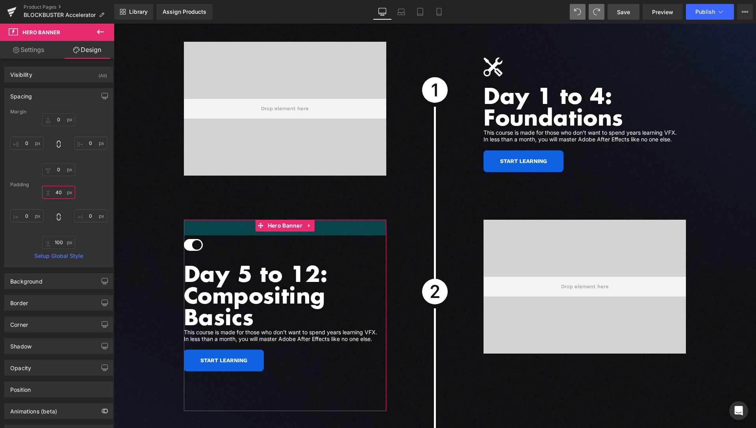
click at [56, 192] on input "40" at bounding box center [58, 192] width 33 height 13
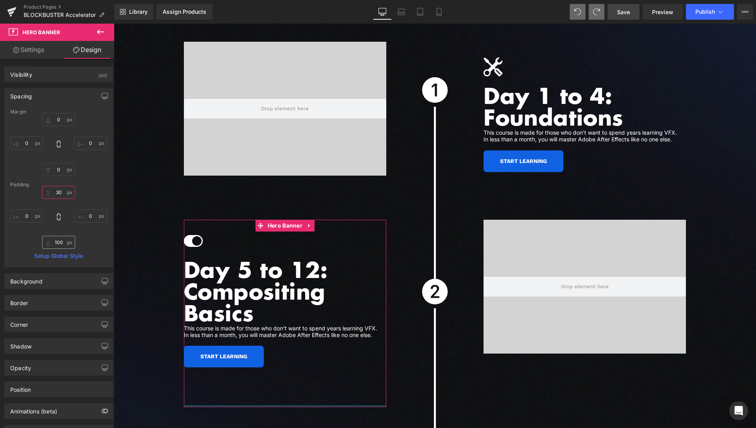
type input "30"
click at [53, 240] on input "100" at bounding box center [58, 242] width 33 height 13
click at [61, 190] on input "30" at bounding box center [58, 192] width 33 height 13
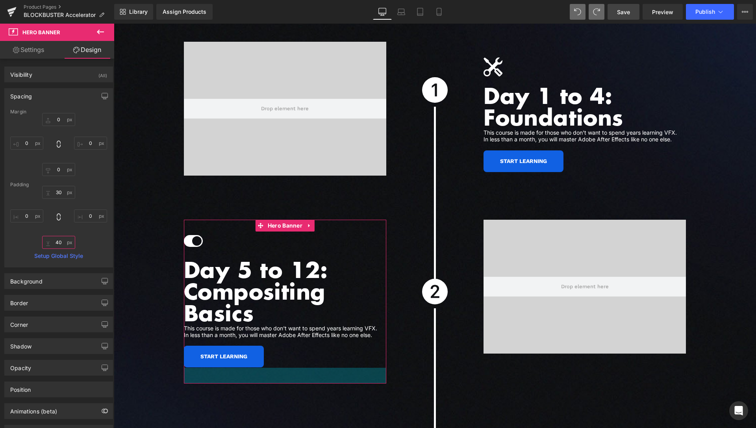
click at [59, 241] on input "40" at bounding box center [58, 242] width 33 height 13
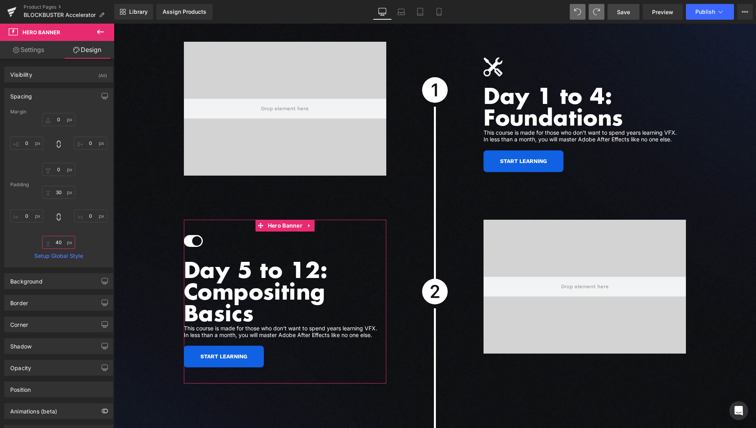
click at [57, 242] on input "40" at bounding box center [58, 242] width 33 height 13
type input "60"
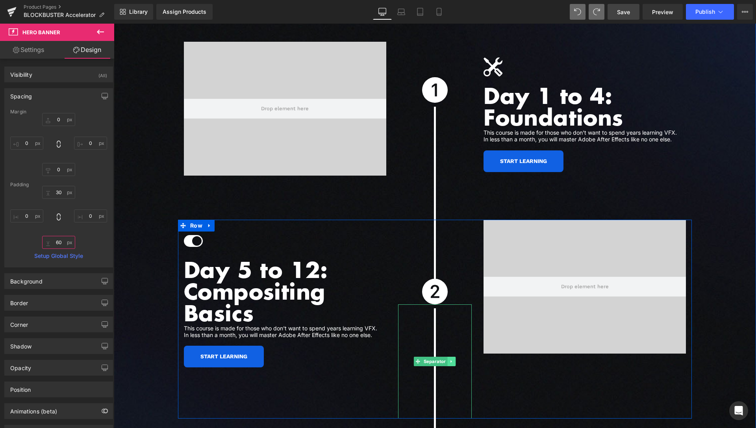
click at [434, 357] on span "Separator" at bounding box center [435, 361] width 26 height 9
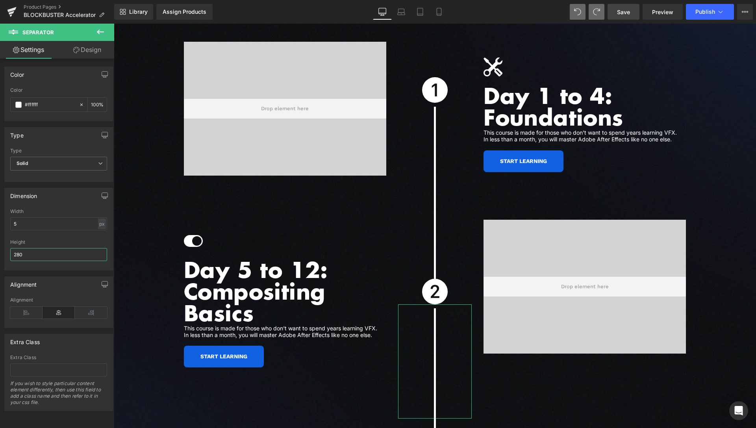
click at [32, 252] on input "280" at bounding box center [58, 254] width 97 height 13
type input "240"
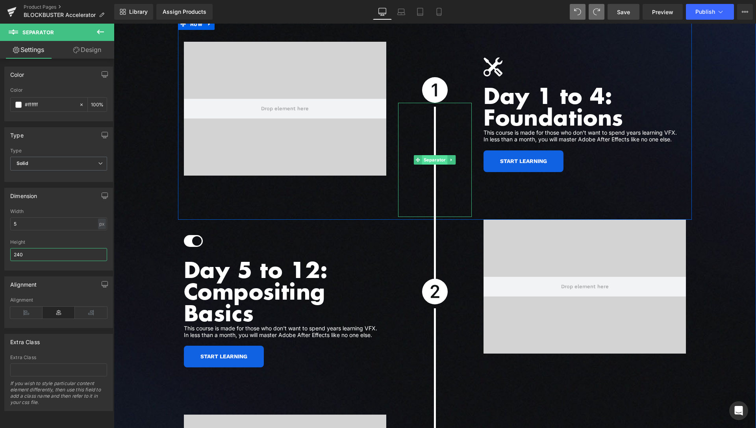
click at [430, 155] on span "Separator" at bounding box center [435, 159] width 26 height 9
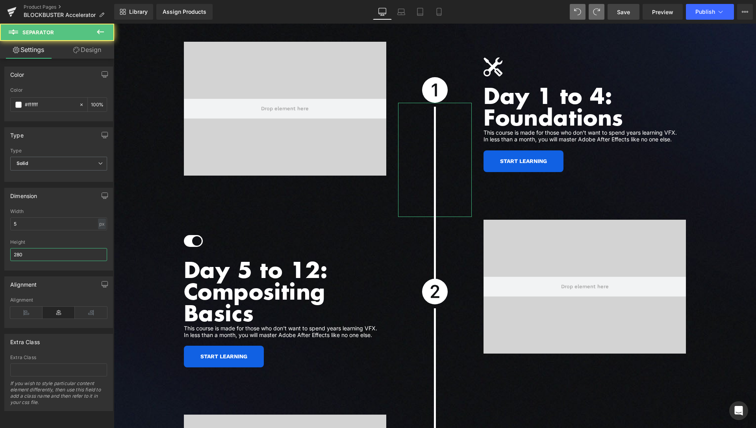
click at [27, 253] on input "280" at bounding box center [58, 254] width 97 height 13
type input "240"
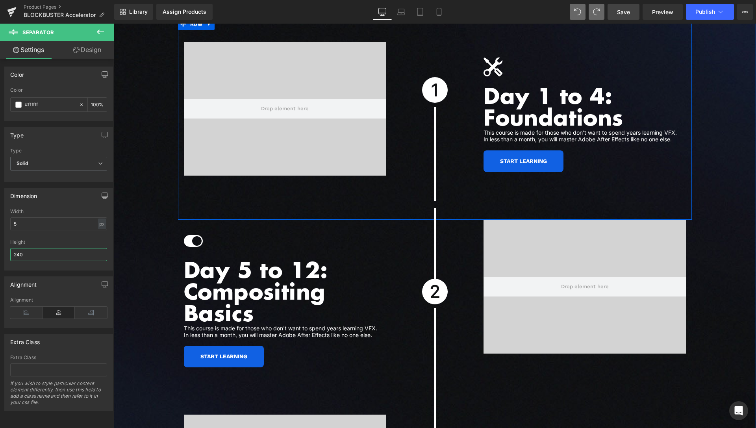
scroll to position [2102, 0]
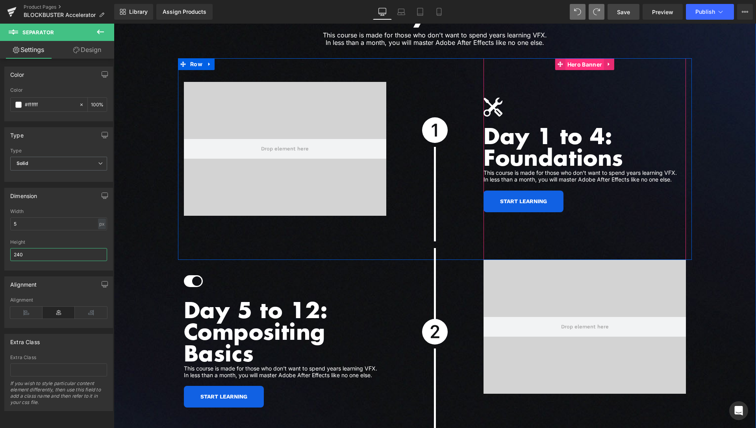
click at [574, 59] on span "Hero Banner" at bounding box center [584, 65] width 39 height 12
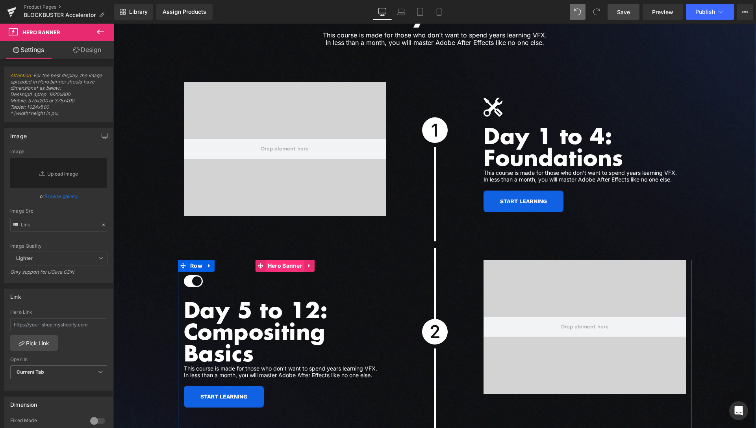
click at [288, 260] on span "Hero Banner" at bounding box center [285, 266] width 39 height 12
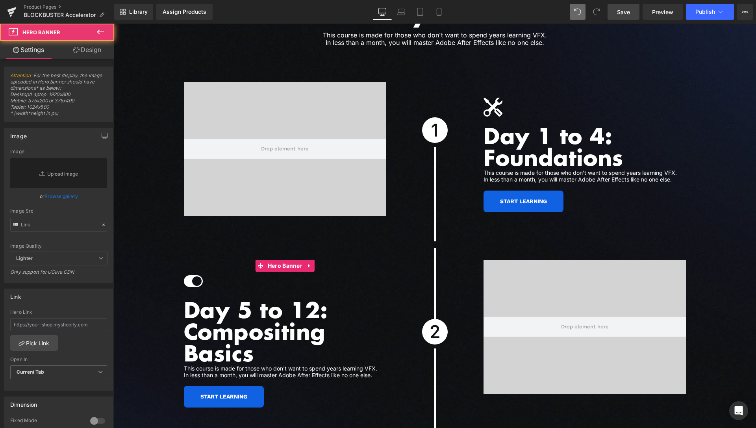
click at [87, 52] on link "Design" at bounding box center [87, 50] width 57 height 18
click at [0, 0] on div "Spacing" at bounding box center [0, 0] width 0 height 0
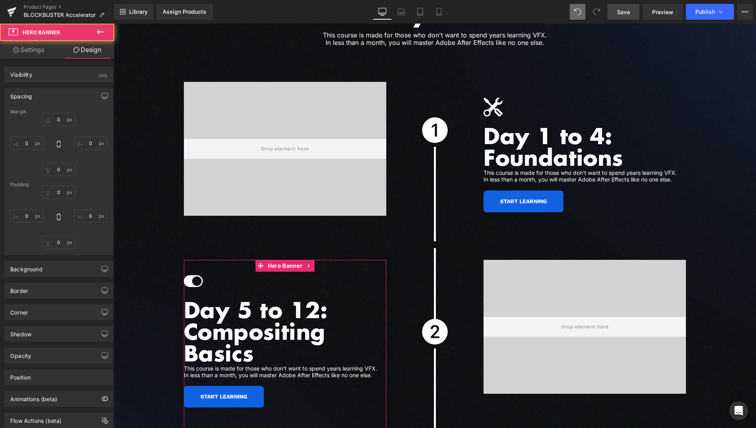
type input "0"
type input "30"
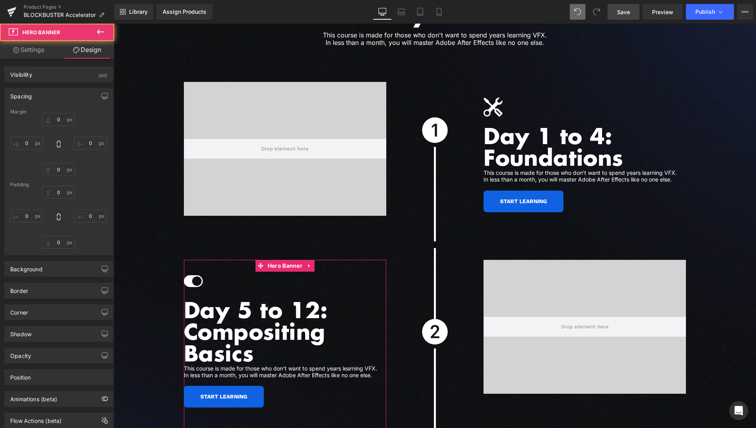
type input "0"
type input "60"
type input "0"
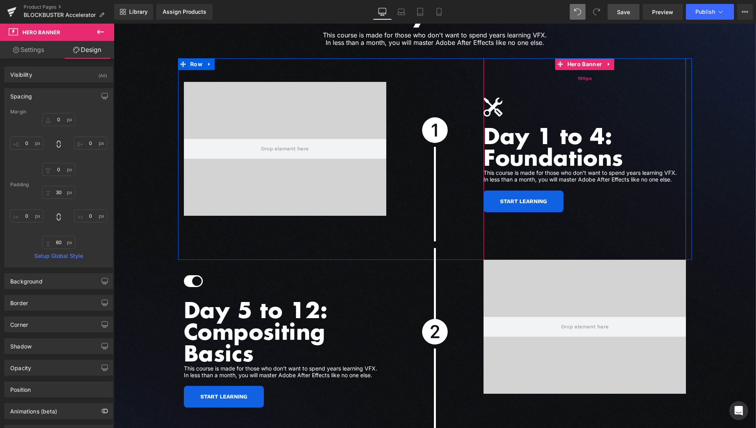
click at [577, 60] on span "Hero Banner" at bounding box center [584, 64] width 39 height 12
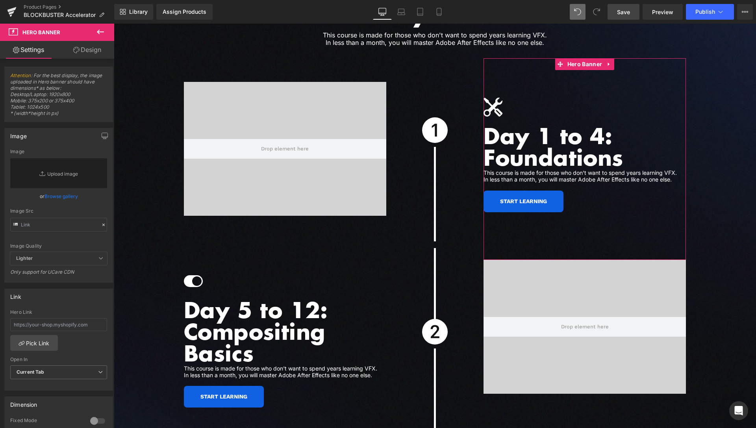
click at [92, 49] on link "Design" at bounding box center [87, 50] width 57 height 18
click at [0, 0] on div "Spacing" at bounding box center [0, 0] width 0 height 0
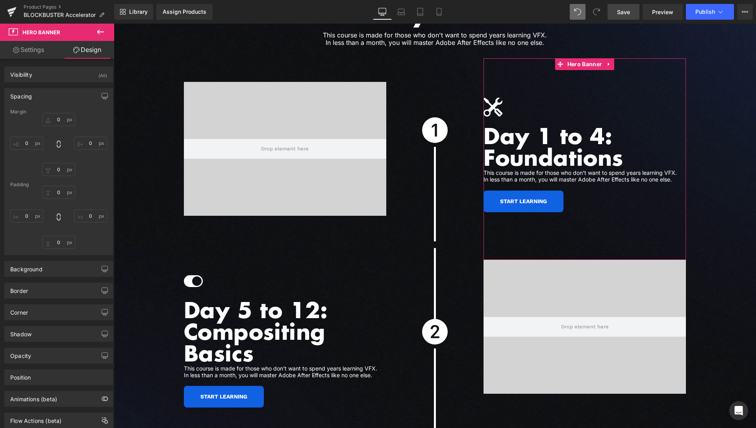
type input "0"
type input "100"
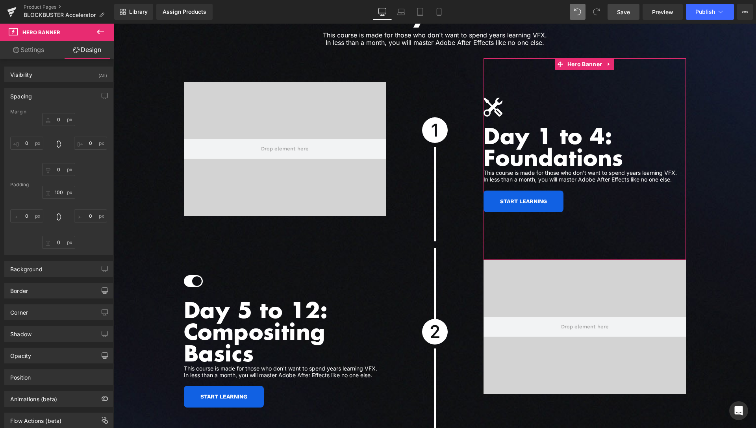
type input "0"
type input "120"
type input "0"
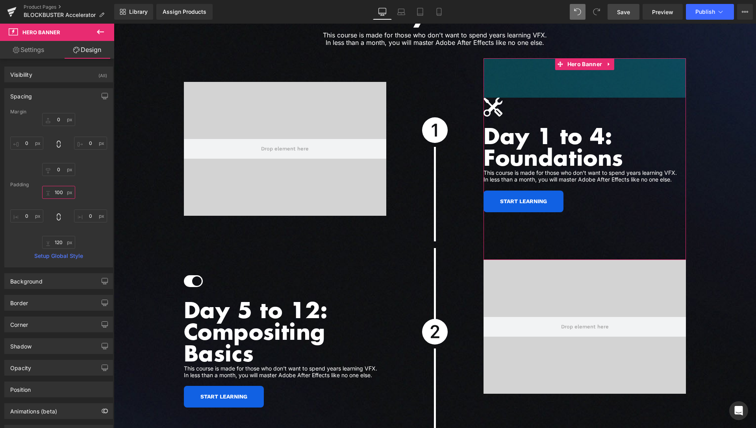
click at [59, 192] on input "100" at bounding box center [58, 192] width 33 height 13
click at [59, 193] on input "100" at bounding box center [58, 192] width 33 height 13
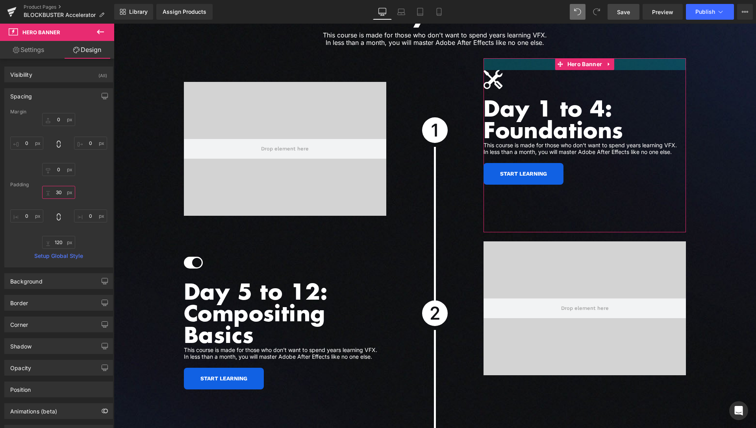
click at [56, 193] on input "30" at bounding box center [58, 192] width 33 height 13
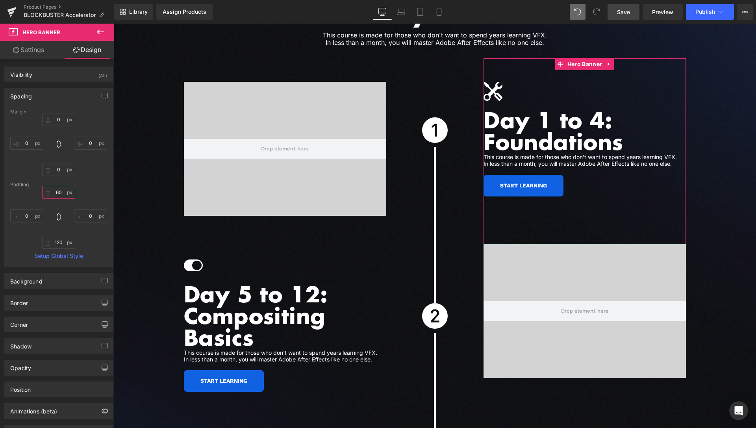
click at [59, 194] on input "60" at bounding box center [58, 192] width 33 height 13
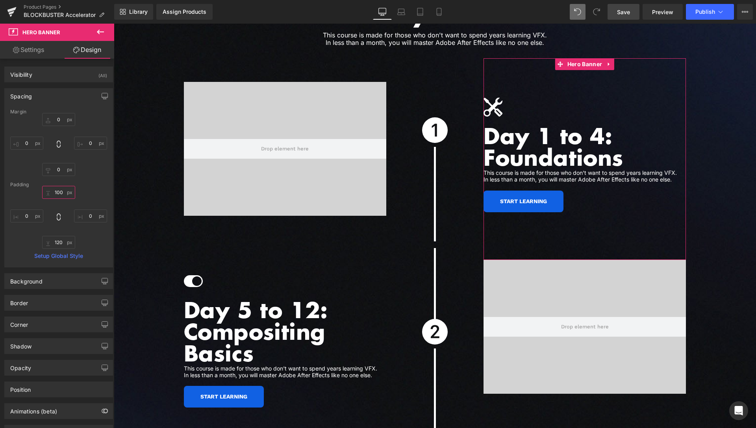
click at [61, 193] on input "100" at bounding box center [58, 192] width 33 height 13
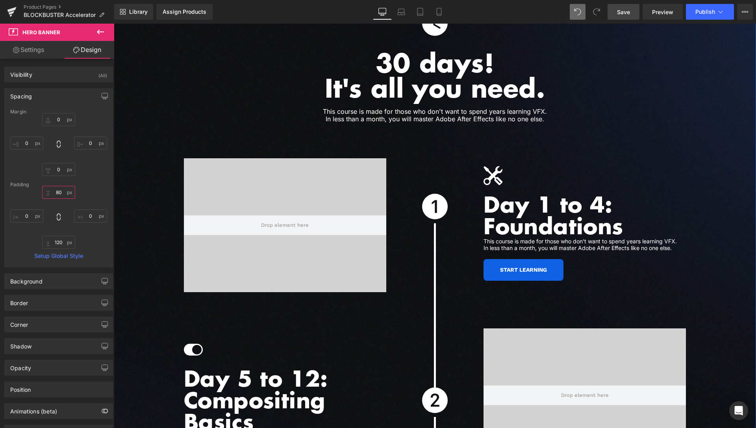
scroll to position [2061, 0]
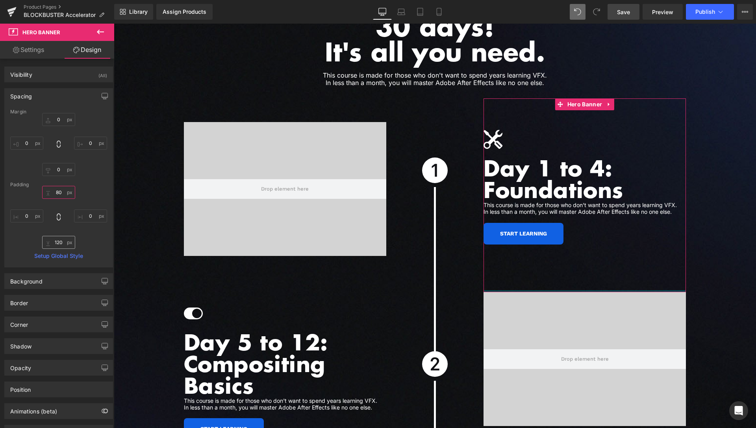
type input "80"
click at [55, 242] on input "120" at bounding box center [58, 242] width 33 height 13
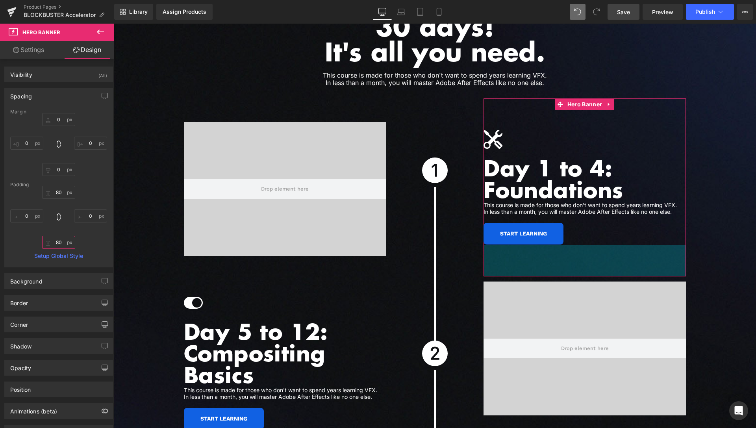
click at [56, 241] on input "80" at bounding box center [58, 242] width 33 height 13
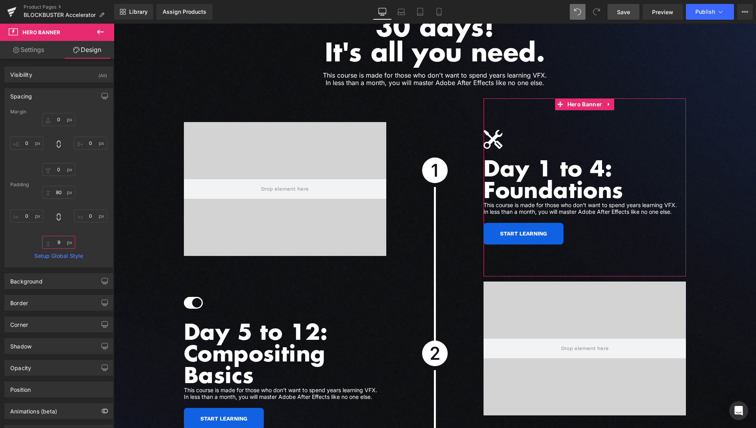
type input "90"
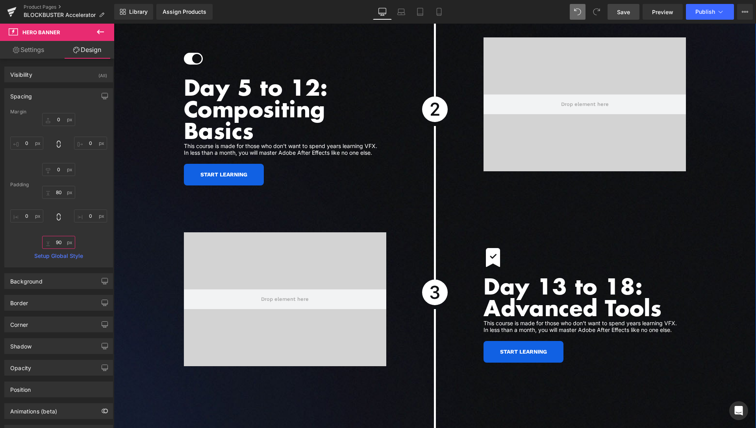
scroll to position [2302, 0]
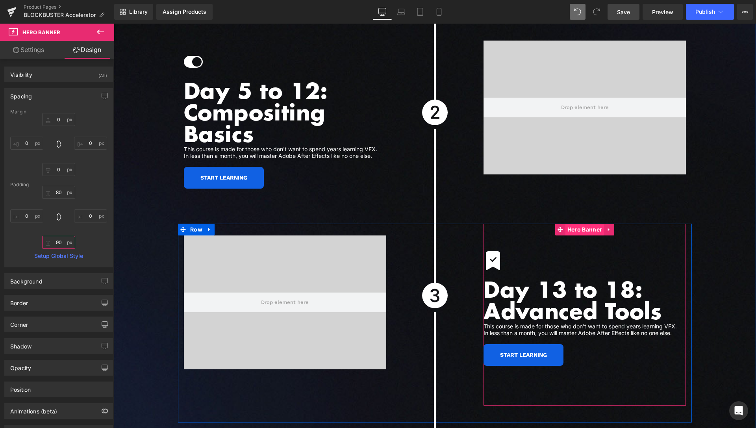
click at [581, 224] on span "Hero Banner" at bounding box center [584, 230] width 39 height 12
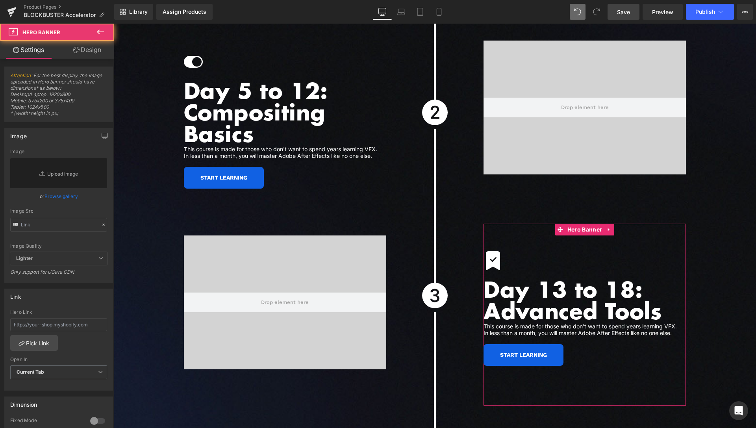
click at [89, 53] on link "Design" at bounding box center [87, 50] width 57 height 18
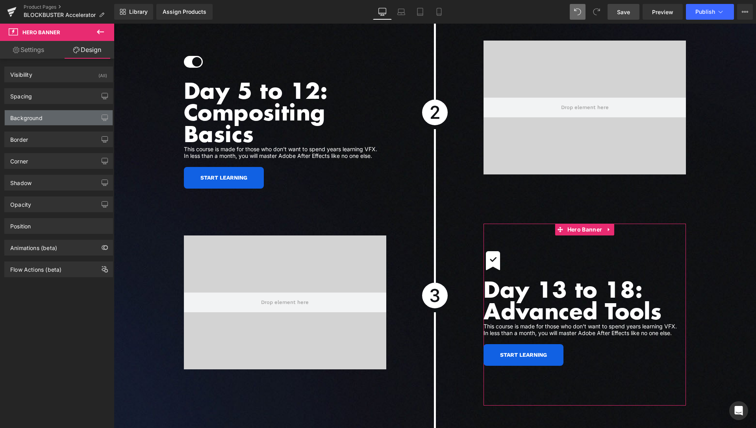
type input "0"
type input "70"
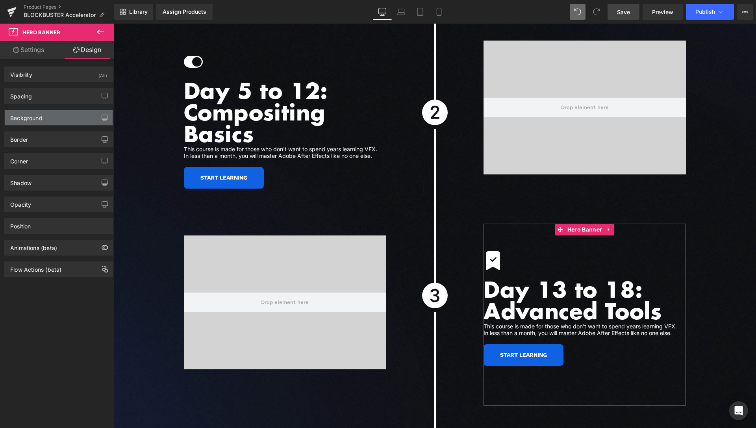
type input "0"
type input "100"
type input "0"
type input "transparent"
type input "0"
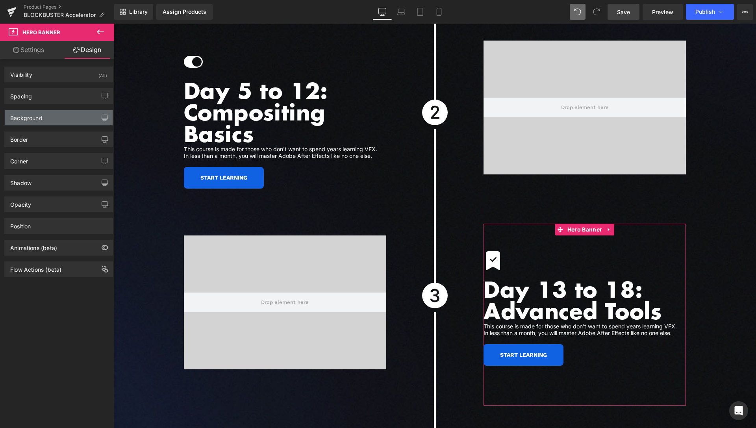
click at [47, 118] on div "Background" at bounding box center [59, 117] width 108 height 15
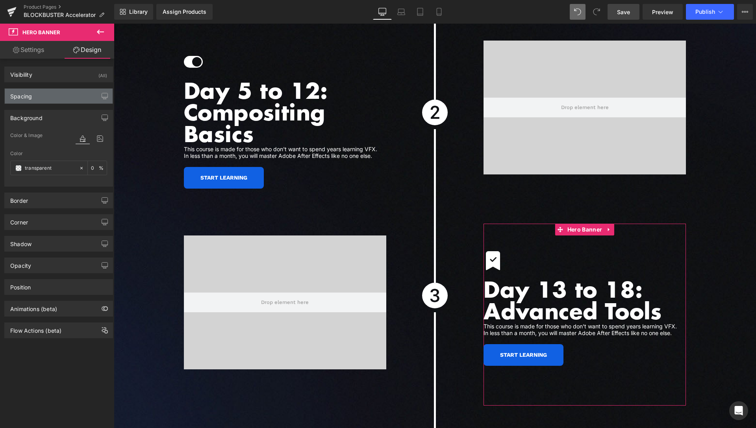
click at [43, 94] on div "Spacing" at bounding box center [59, 96] width 108 height 15
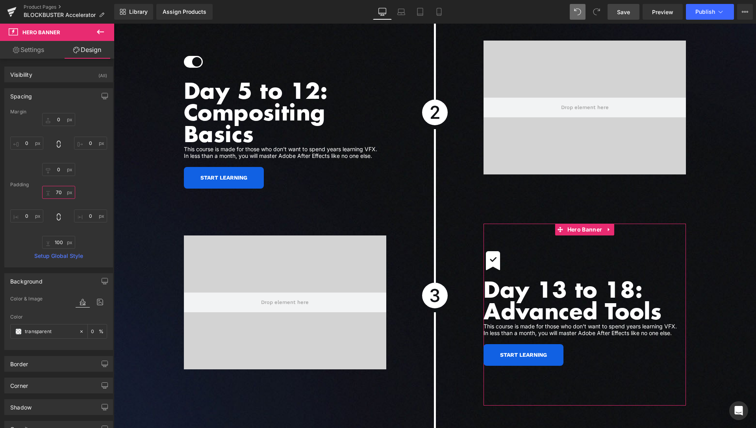
click at [55, 196] on input "70" at bounding box center [58, 192] width 33 height 13
click at [56, 196] on input "70" at bounding box center [58, 192] width 33 height 13
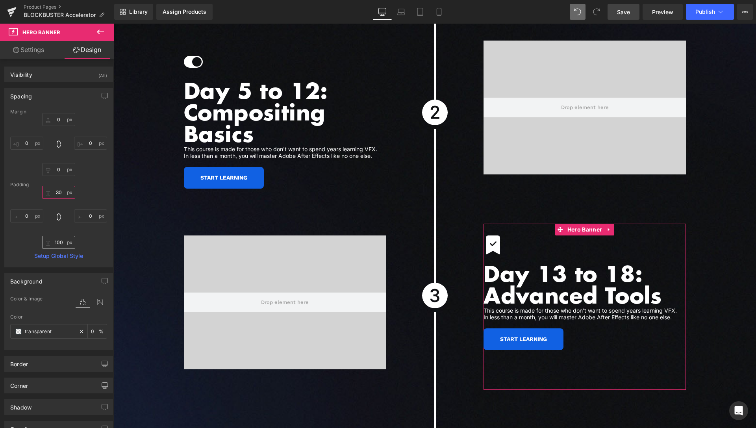
type input "30"
click at [57, 242] on input "100" at bounding box center [58, 242] width 33 height 13
type input "60"
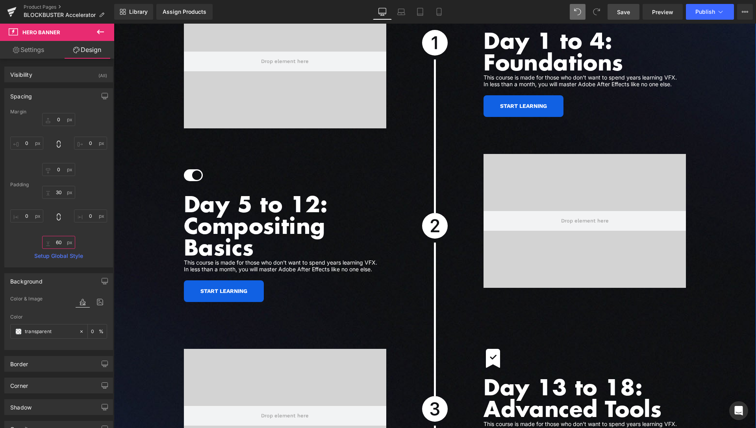
scroll to position [2182, 0]
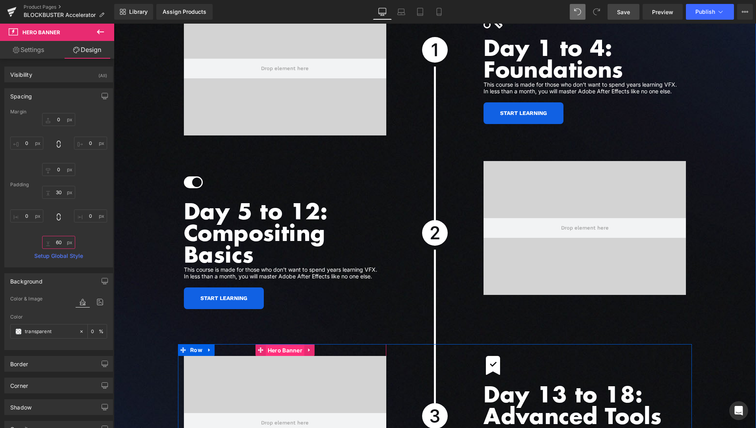
click at [272, 345] on span "Hero Banner" at bounding box center [285, 351] width 39 height 12
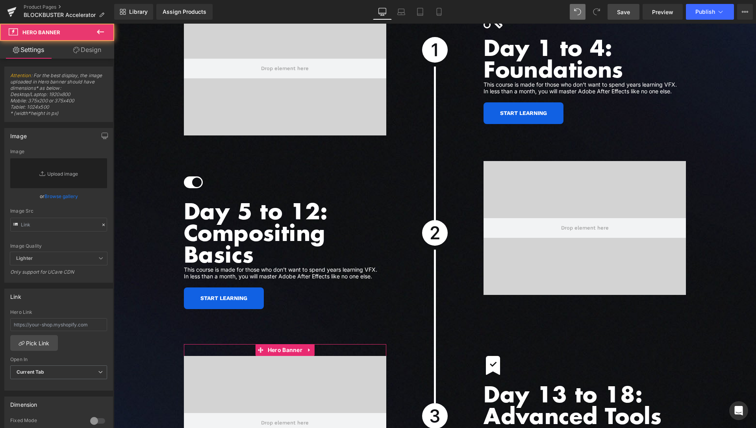
click at [92, 50] on link "Design" at bounding box center [87, 50] width 57 height 18
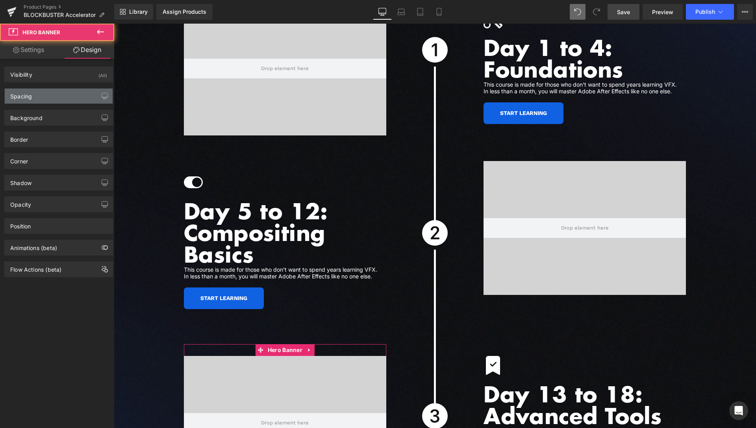
click at [54, 97] on div "Spacing" at bounding box center [59, 96] width 108 height 15
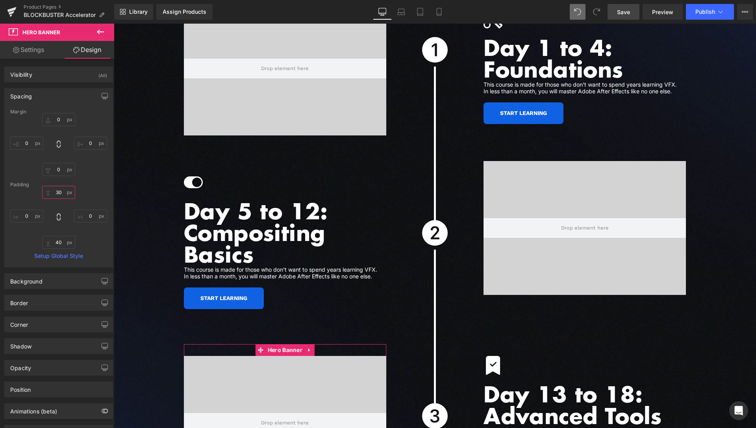
click at [57, 195] on input "30" at bounding box center [58, 192] width 33 height 13
click at [58, 195] on input "30" at bounding box center [58, 192] width 33 height 13
type input "0"
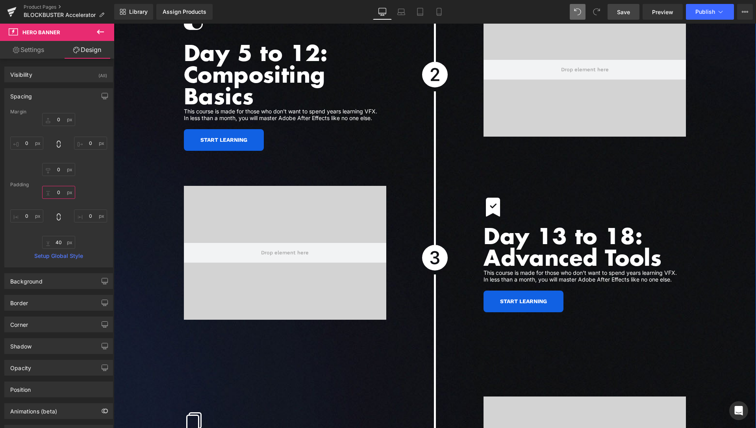
scroll to position [2383, 0]
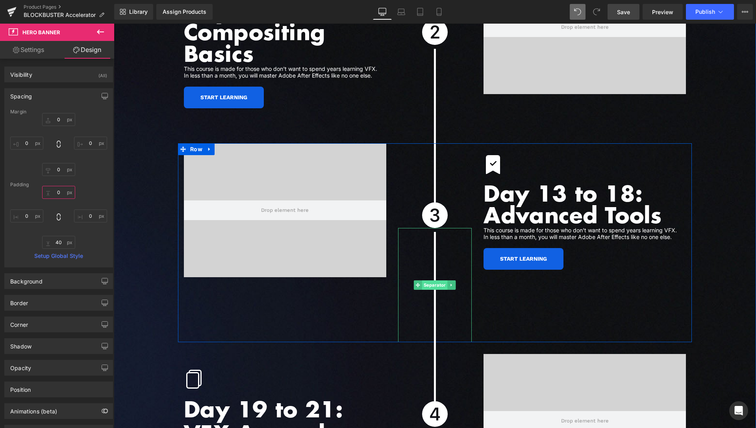
click at [434, 280] on span "Separator" at bounding box center [435, 284] width 26 height 9
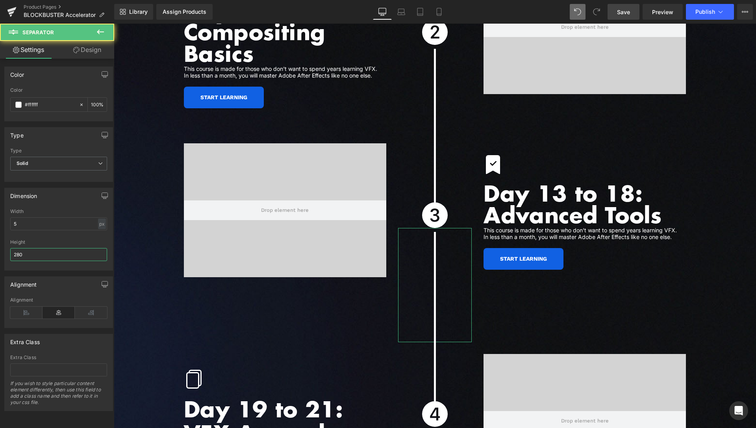
click at [27, 257] on input "280" at bounding box center [58, 254] width 97 height 13
click at [28, 257] on input "280" at bounding box center [58, 254] width 97 height 13
type input "240"
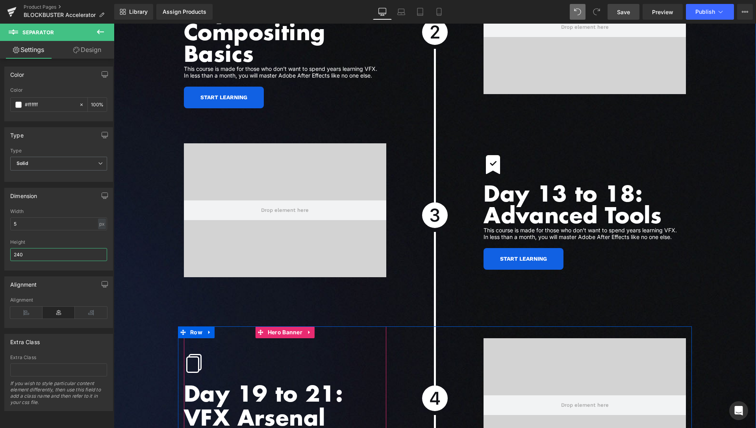
click at [276, 326] on span "Hero Banner" at bounding box center [285, 332] width 39 height 12
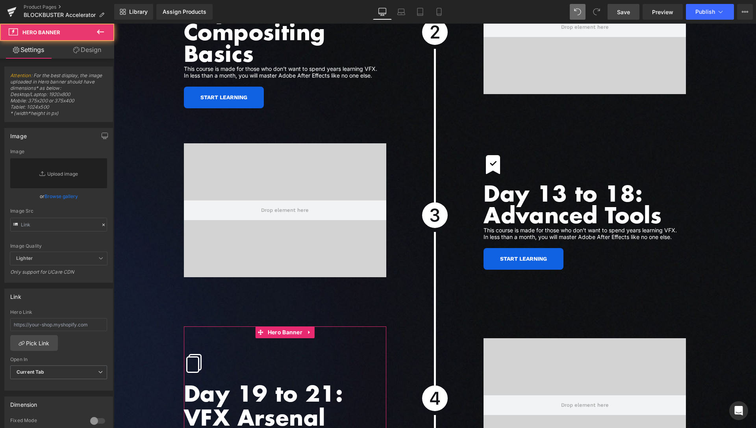
click at [84, 50] on link "Design" at bounding box center [87, 50] width 57 height 18
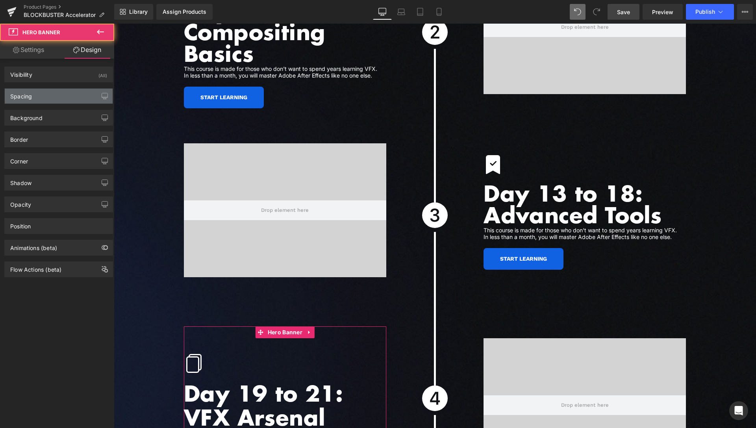
click at [47, 96] on div "Spacing" at bounding box center [59, 96] width 108 height 15
type input "0"
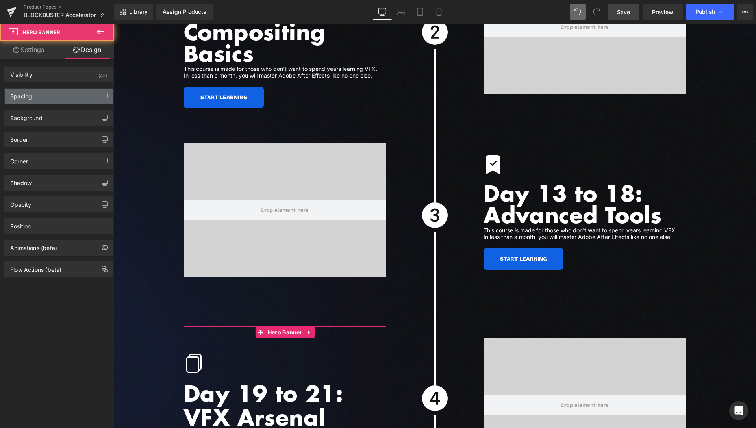
type input "70"
type input "0"
type input "100"
type input "0"
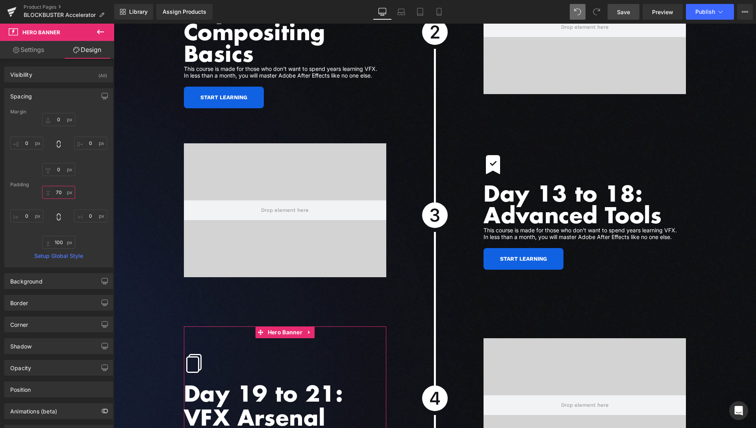
click at [57, 193] on input "70" at bounding box center [58, 192] width 33 height 13
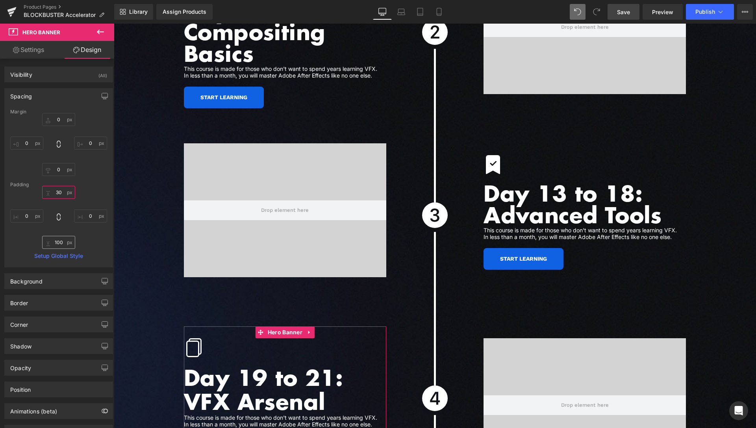
type input "30"
click at [57, 243] on input "100" at bounding box center [58, 242] width 33 height 13
type input "60"
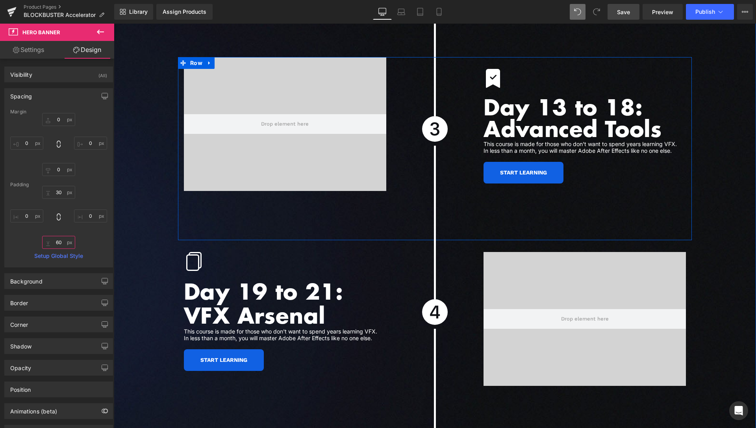
scroll to position [2503, 0]
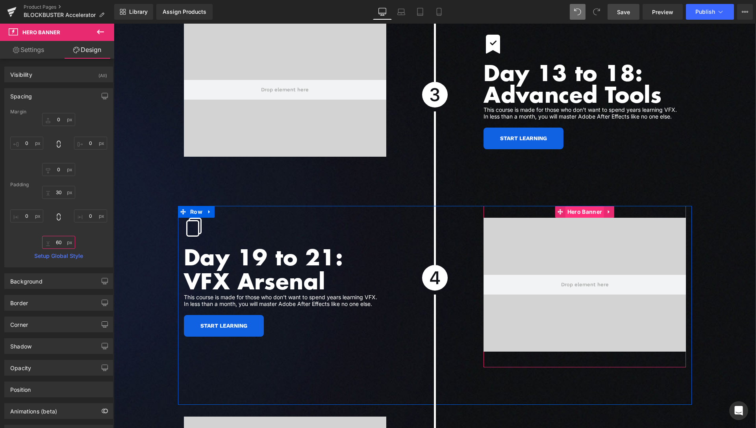
click at [577, 206] on span "Hero Banner" at bounding box center [584, 212] width 39 height 12
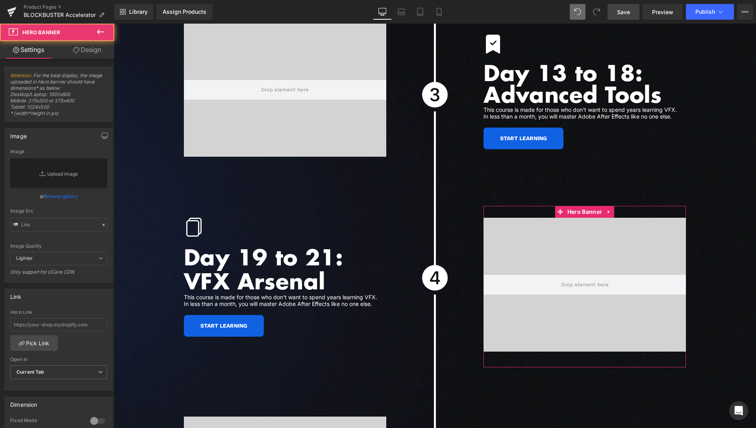
click at [104, 52] on link "Design" at bounding box center [87, 50] width 57 height 18
click at [0, 0] on div "Spacing" at bounding box center [0, 0] width 0 height 0
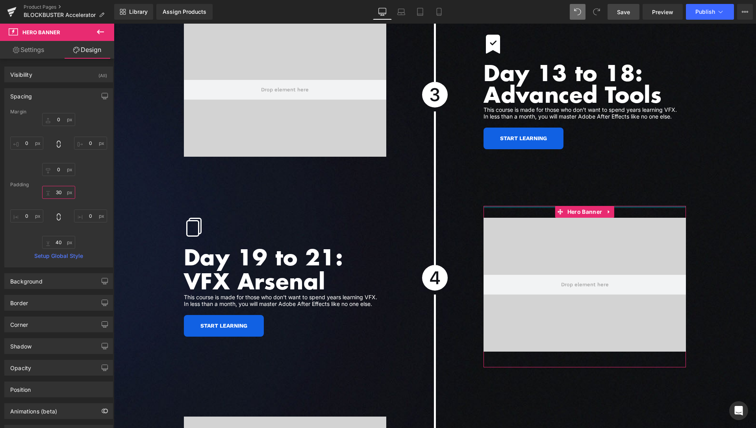
click at [56, 195] on input "30" at bounding box center [58, 192] width 33 height 13
click at [57, 195] on input "30" at bounding box center [58, 192] width 33 height 13
type input "0"
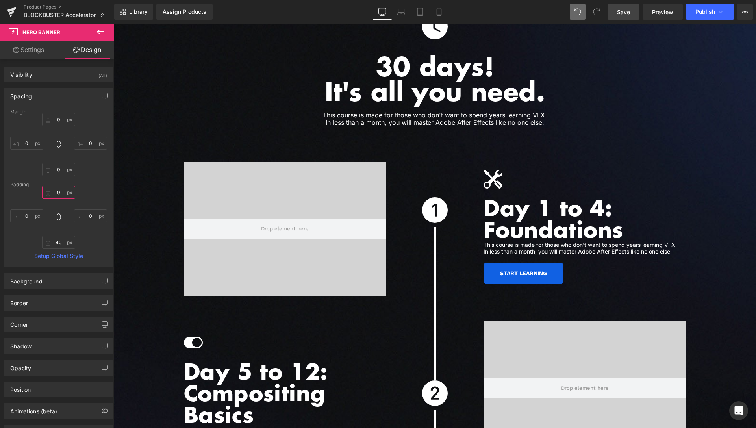
scroll to position [2021, 0]
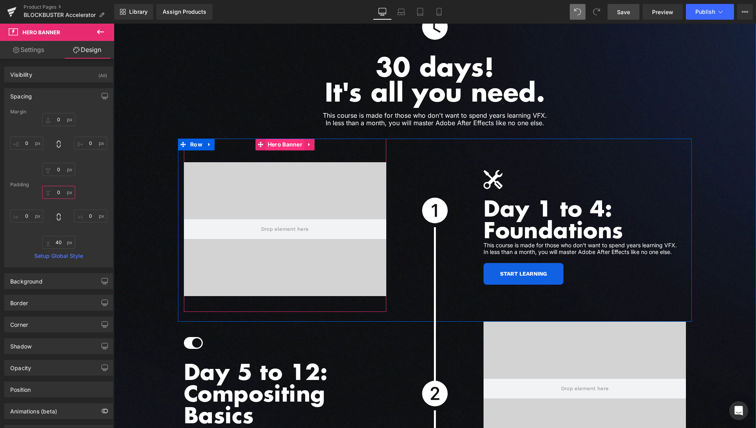
click at [284, 139] on span "Hero Banner" at bounding box center [285, 145] width 39 height 12
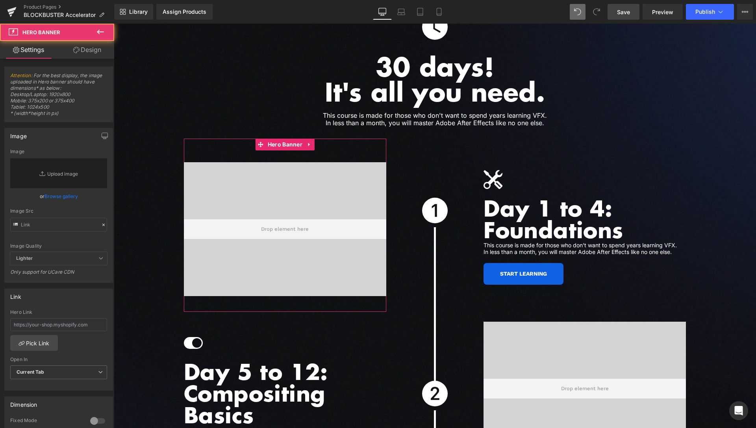
click at [91, 54] on link "Design" at bounding box center [87, 50] width 57 height 18
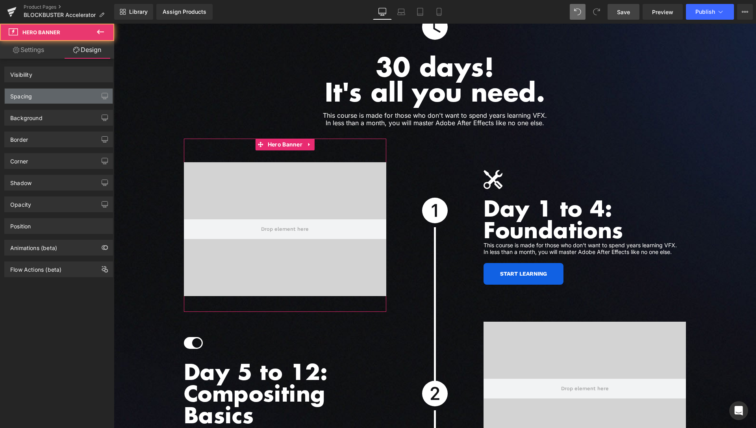
click at [45, 91] on div "Spacing" at bounding box center [59, 96] width 108 height 15
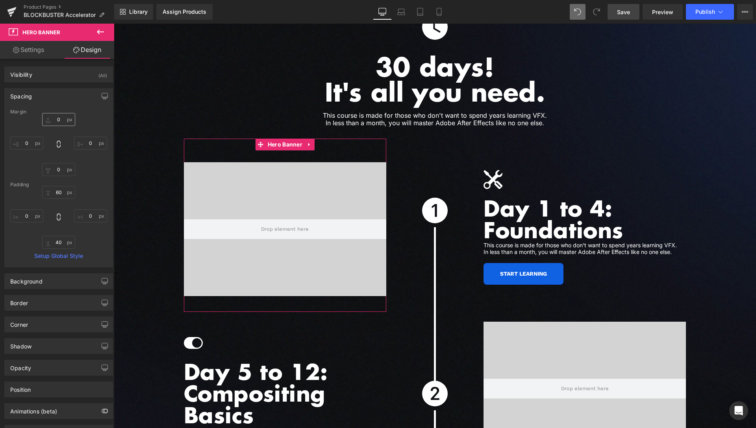
type input "0"
type input "60"
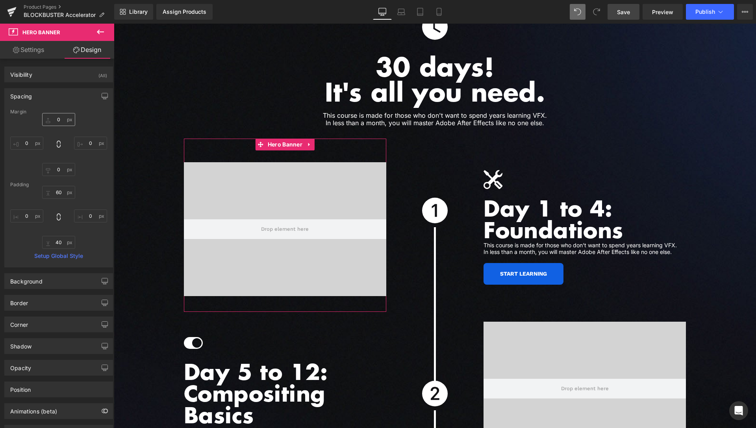
type input "0"
type input "40"
type input "0"
click at [56, 194] on input "60" at bounding box center [58, 192] width 33 height 13
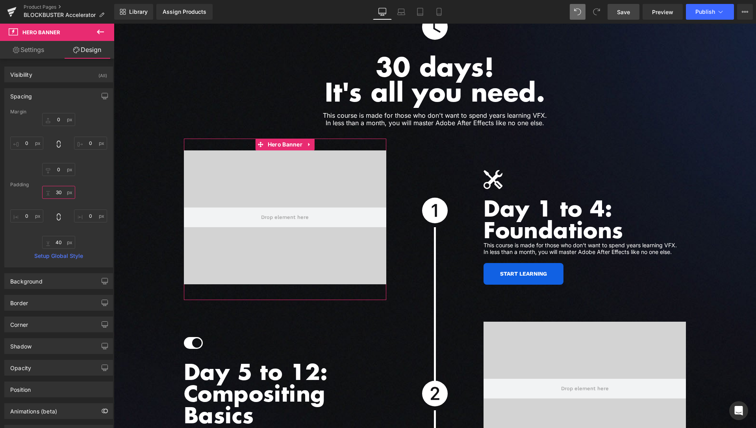
click at [59, 189] on input "30" at bounding box center [58, 192] width 33 height 13
type input "40"
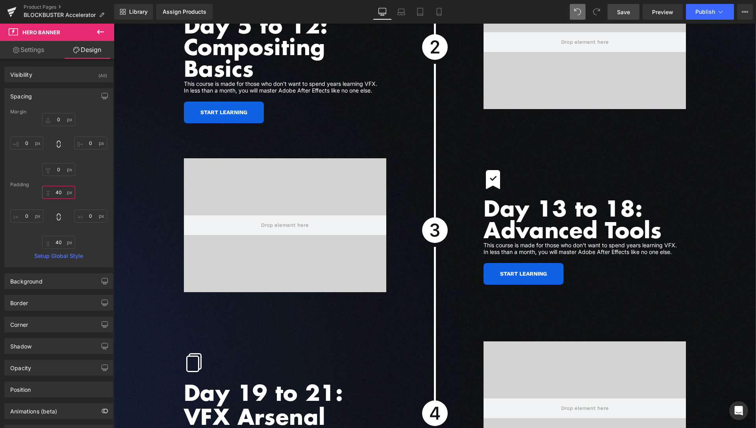
scroll to position [2463, 0]
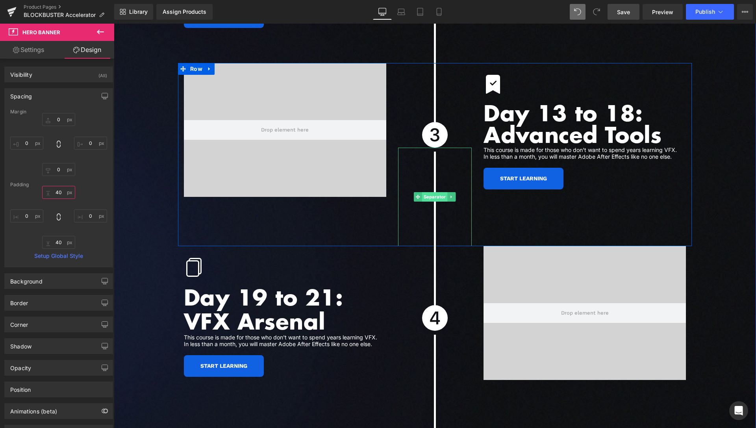
click at [437, 192] on span "Separator" at bounding box center [435, 196] width 26 height 9
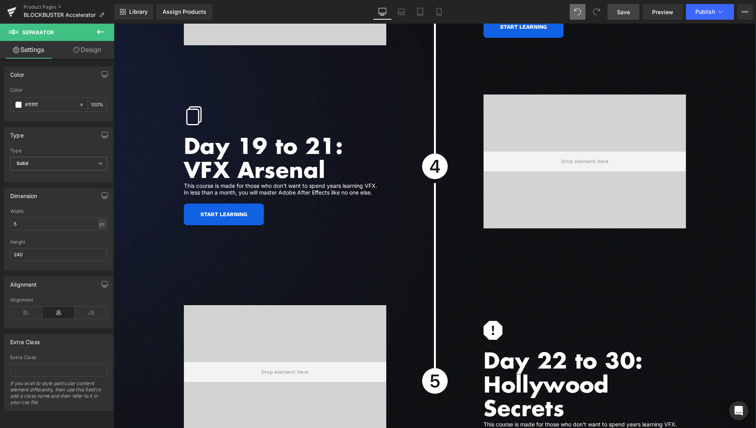
scroll to position [2624, 0]
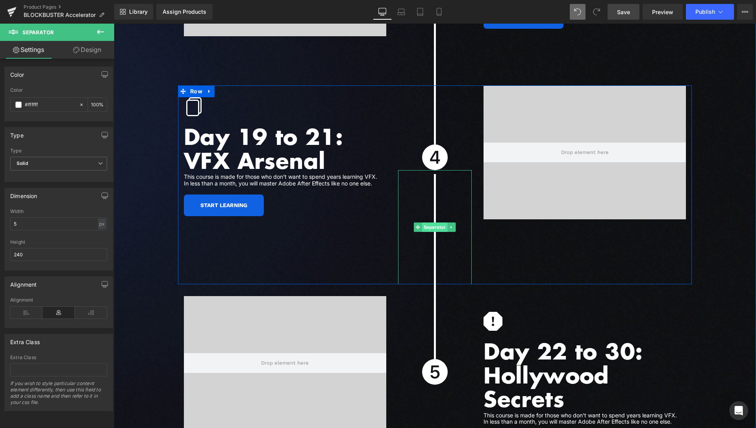
click at [432, 222] on span "Separator" at bounding box center [435, 226] width 26 height 9
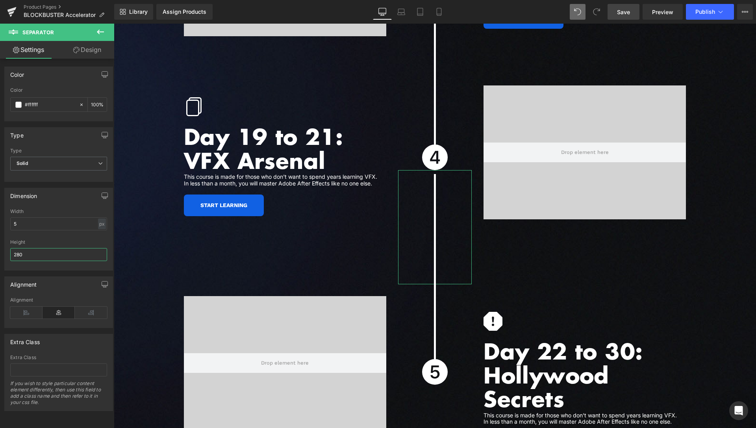
click at [17, 253] on input "280" at bounding box center [58, 254] width 97 height 13
type input "240"
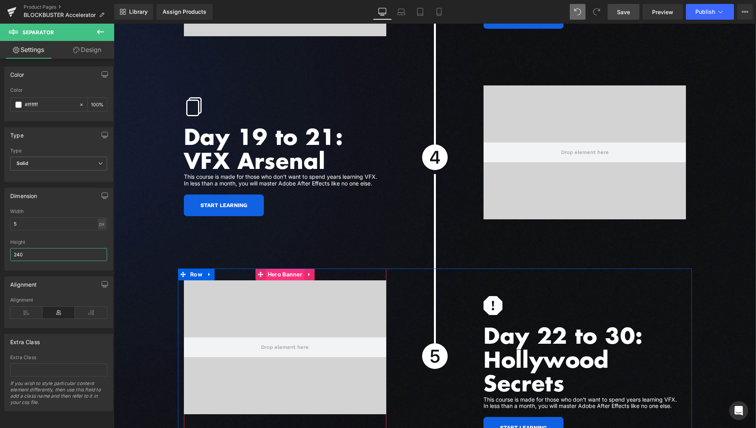
click at [278, 269] on span "Hero Banner" at bounding box center [285, 275] width 39 height 12
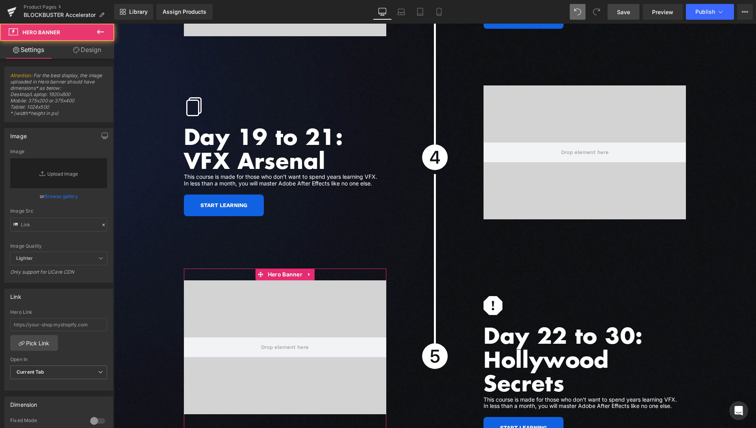
click at [82, 53] on link "Design" at bounding box center [87, 50] width 57 height 18
click at [0, 0] on div "Spacing" at bounding box center [0, 0] width 0 height 0
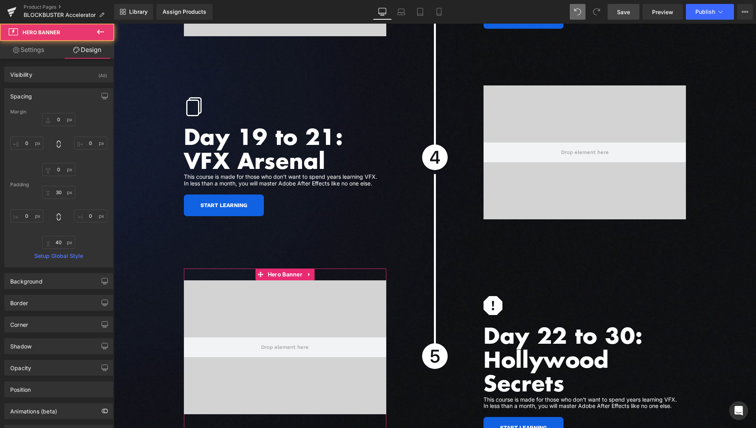
type input "0"
type input "30"
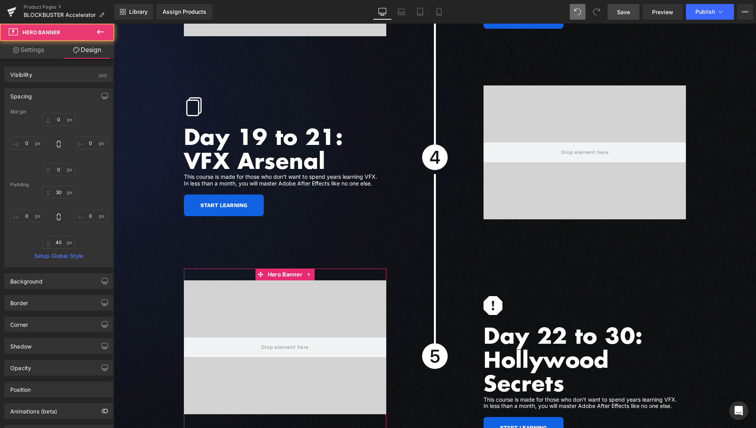
type input "0"
type input "40"
type input "0"
click at [58, 193] on input "30" at bounding box center [58, 192] width 33 height 13
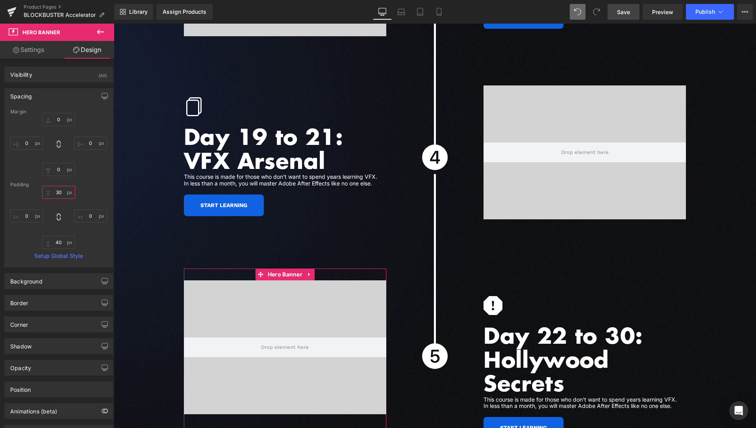
type input "0"
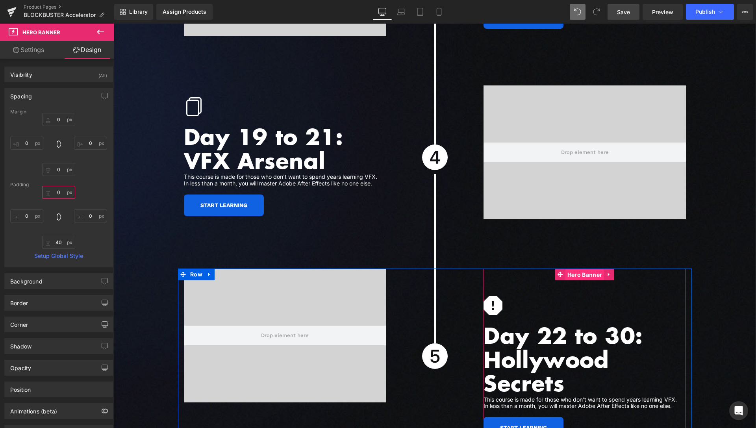
click at [573, 269] on span "Hero Banner" at bounding box center [584, 275] width 39 height 12
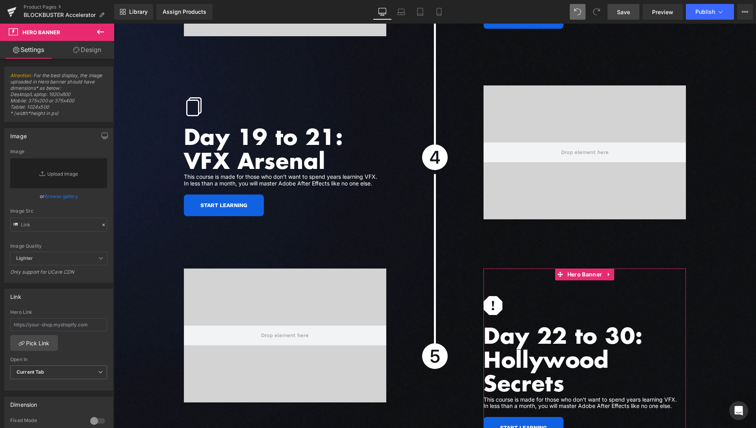
click at [82, 55] on link "Design" at bounding box center [87, 50] width 57 height 18
click at [0, 0] on div "Spacing" at bounding box center [0, 0] width 0 height 0
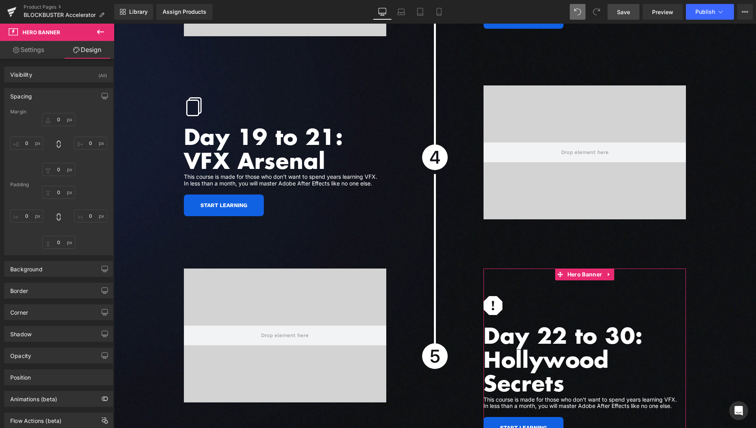
type input "0"
type input "70"
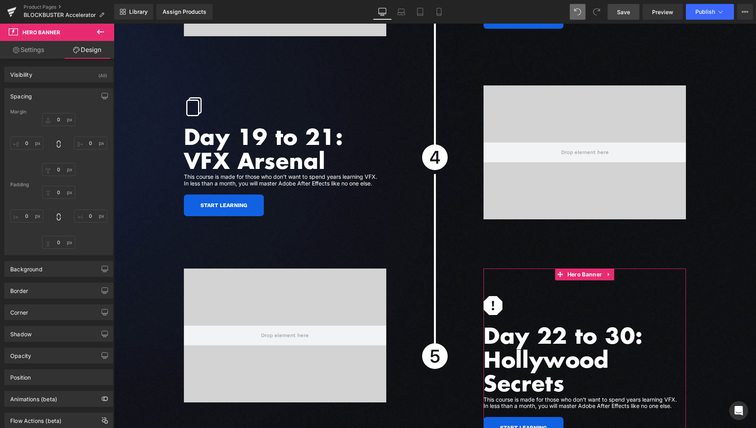
type input "0"
type input "150"
type input "0"
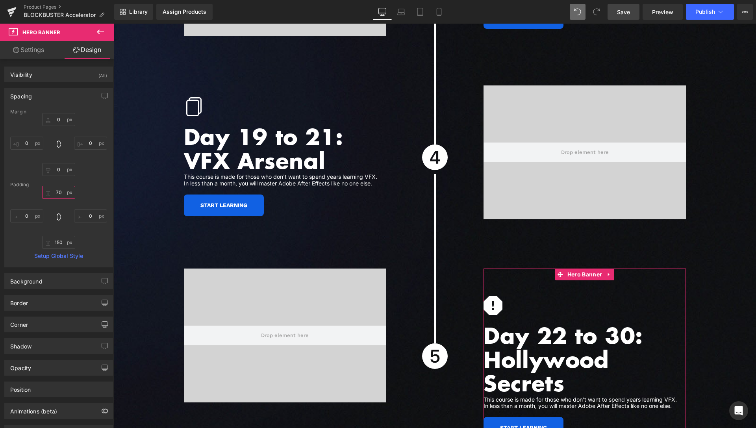
click at [57, 196] on input "70" at bounding box center [58, 192] width 33 height 13
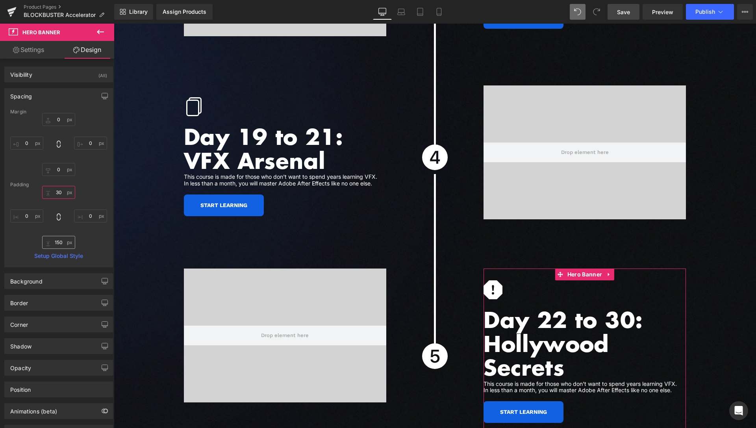
type input "30"
click at [58, 240] on input "150" at bounding box center [58, 242] width 33 height 13
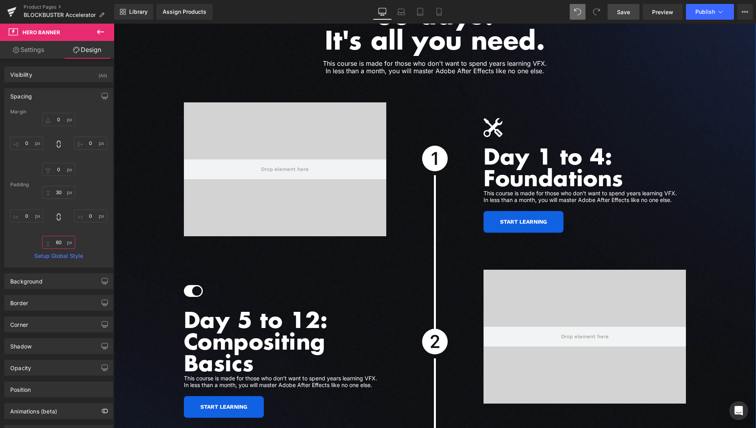
scroll to position [2061, 0]
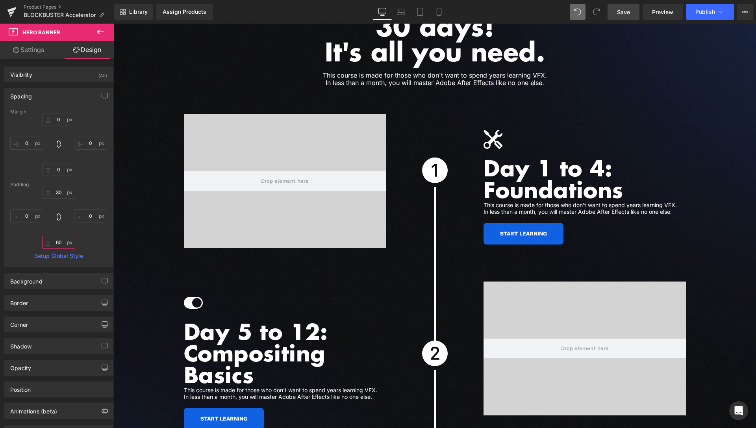
type input "60"
click at [631, 12] on link "Save" at bounding box center [624, 12] width 32 height 16
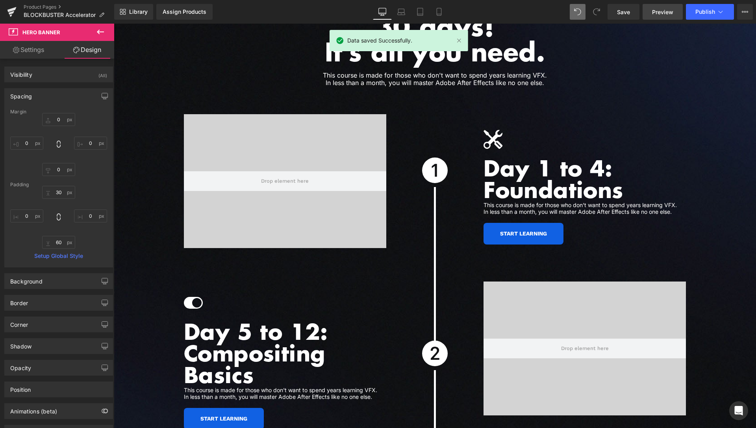
click at [664, 12] on span "Preview" at bounding box center [662, 12] width 21 height 8
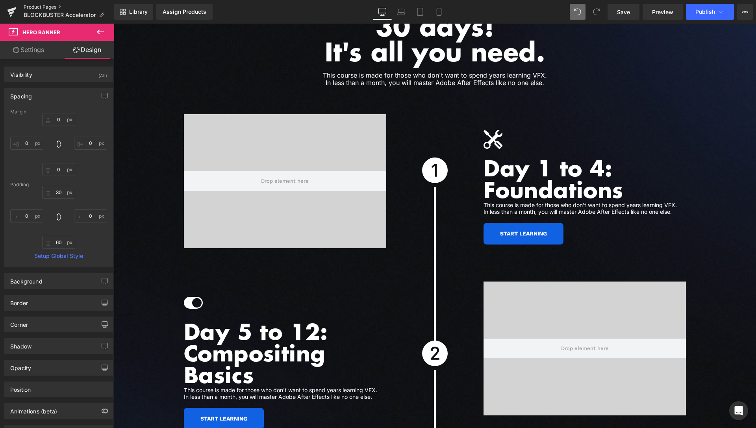
click at [47, 7] on link "Product Pages" at bounding box center [69, 7] width 91 height 6
